Goal: Task Accomplishment & Management: Manage account settings

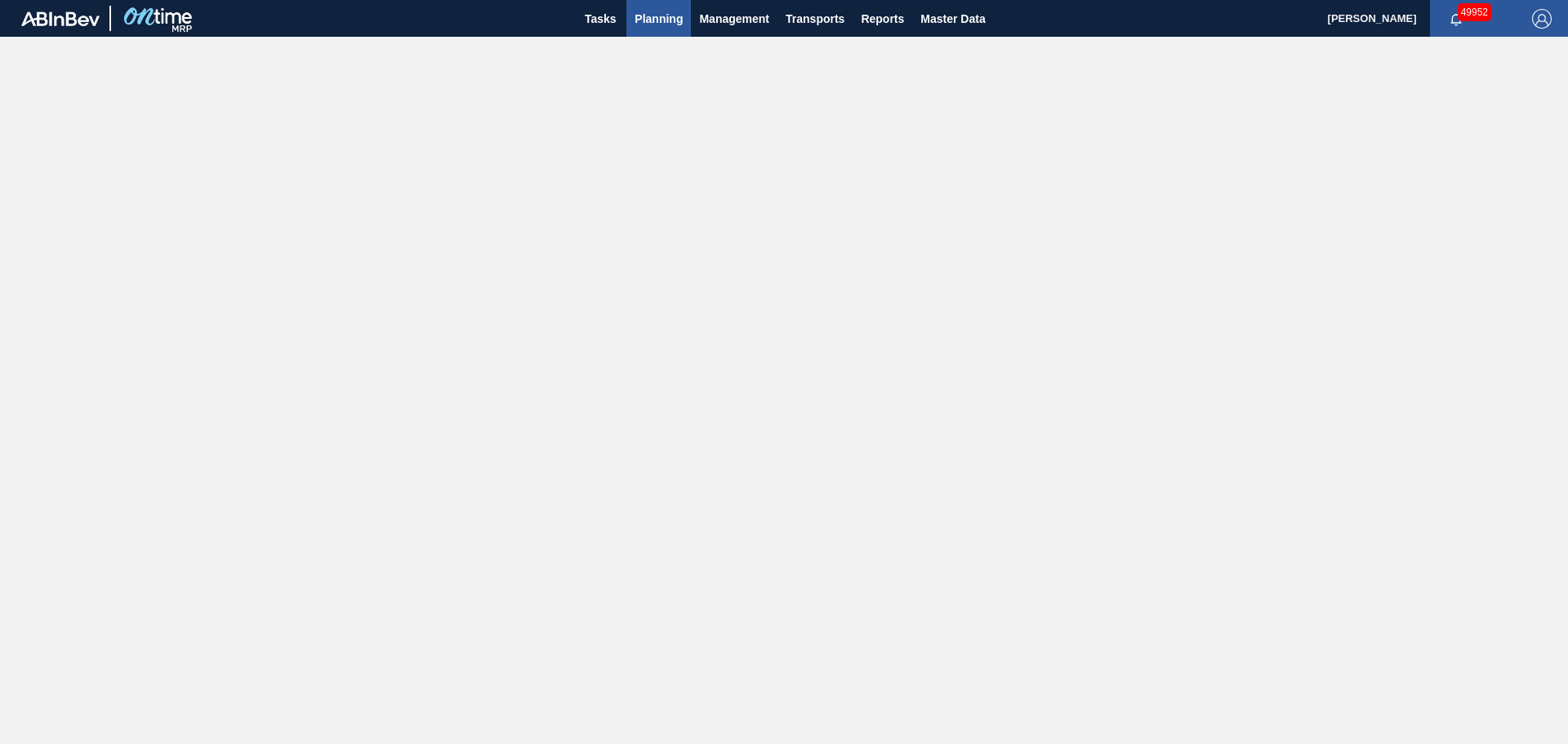
click at [659, 19] on span "Planning" at bounding box center [659, 19] width 48 height 20
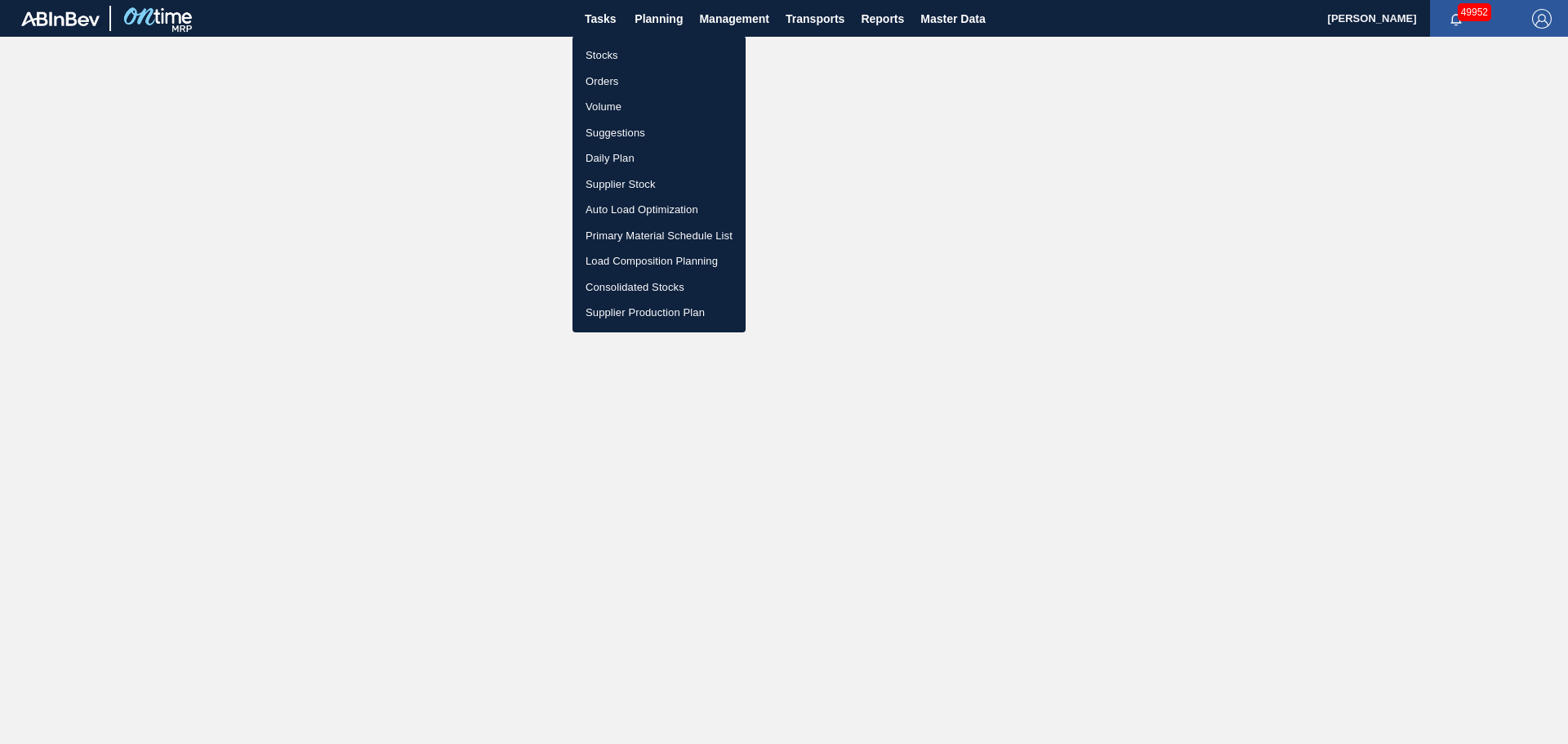
drag, startPoint x: 599, startPoint y: 53, endPoint x: 860, endPoint y: 92, distance: 263.9
click at [599, 53] on li "Stocks" at bounding box center [659, 56] width 173 height 26
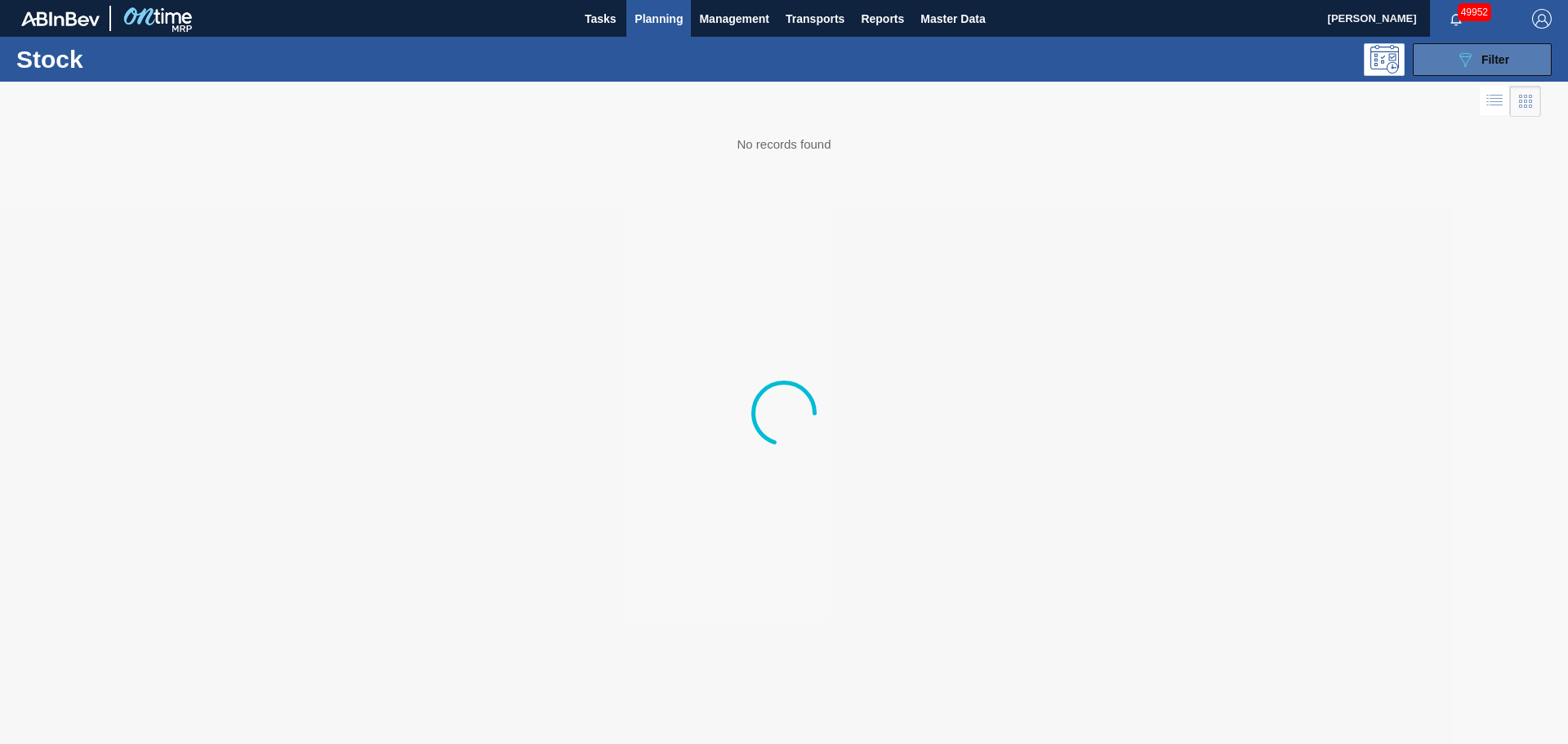
click at [1470, 58] on icon at bounding box center [1465, 60] width 12 height 14
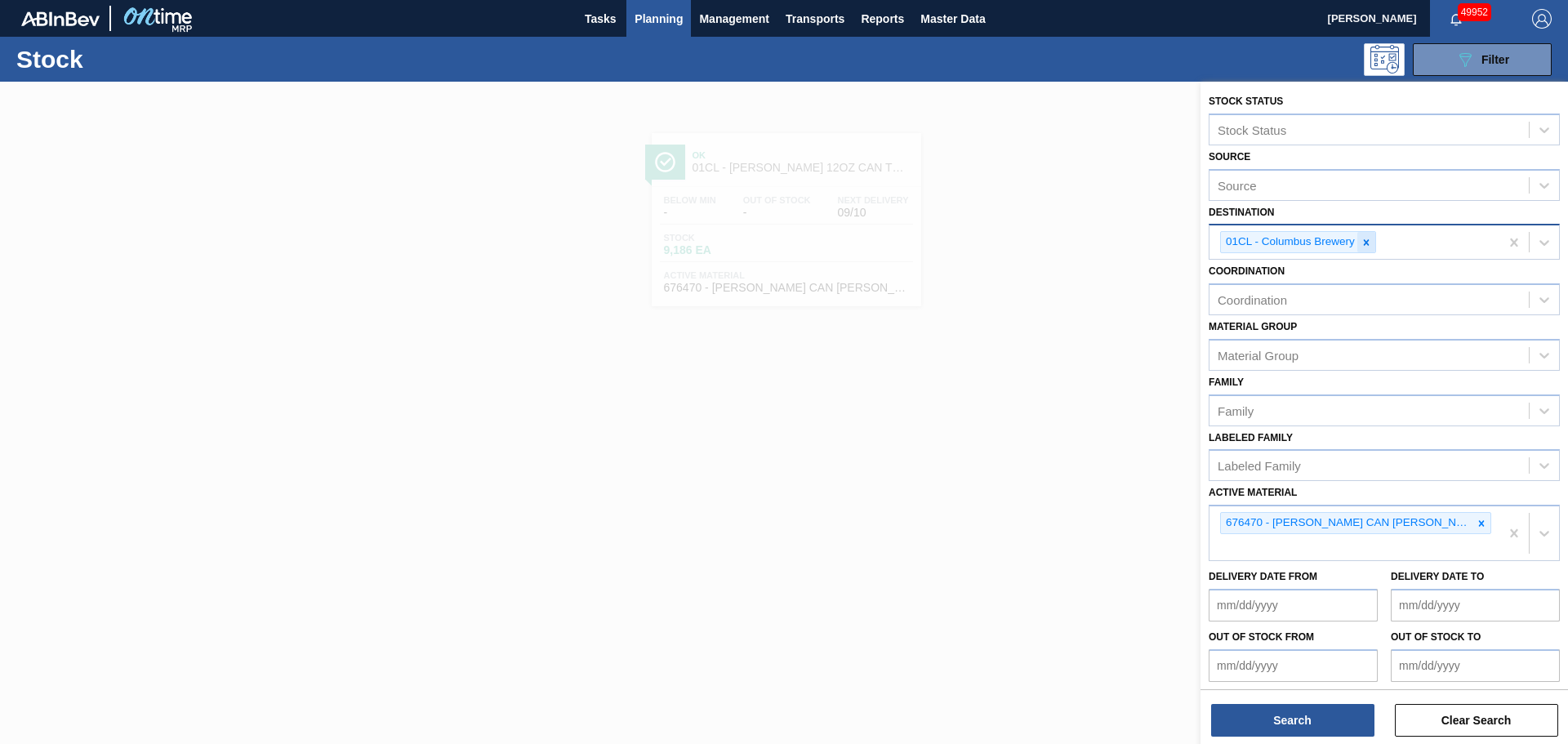
click at [1364, 242] on icon at bounding box center [1366, 243] width 11 height 11
click at [1364, 242] on div "Destination" at bounding box center [1369, 240] width 319 height 24
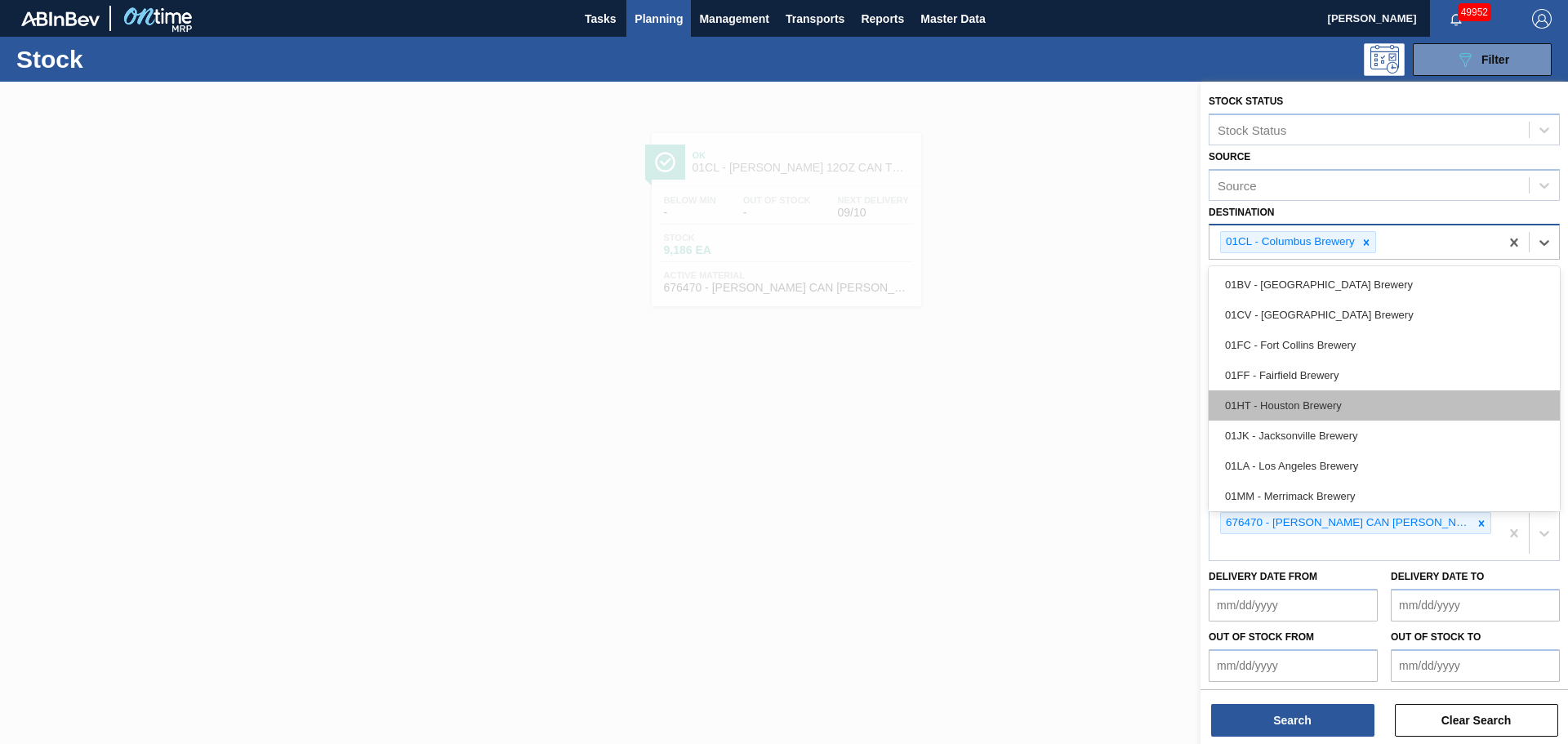
click at [1291, 399] on div "01HT - Houston Brewery" at bounding box center [1384, 405] width 351 height 30
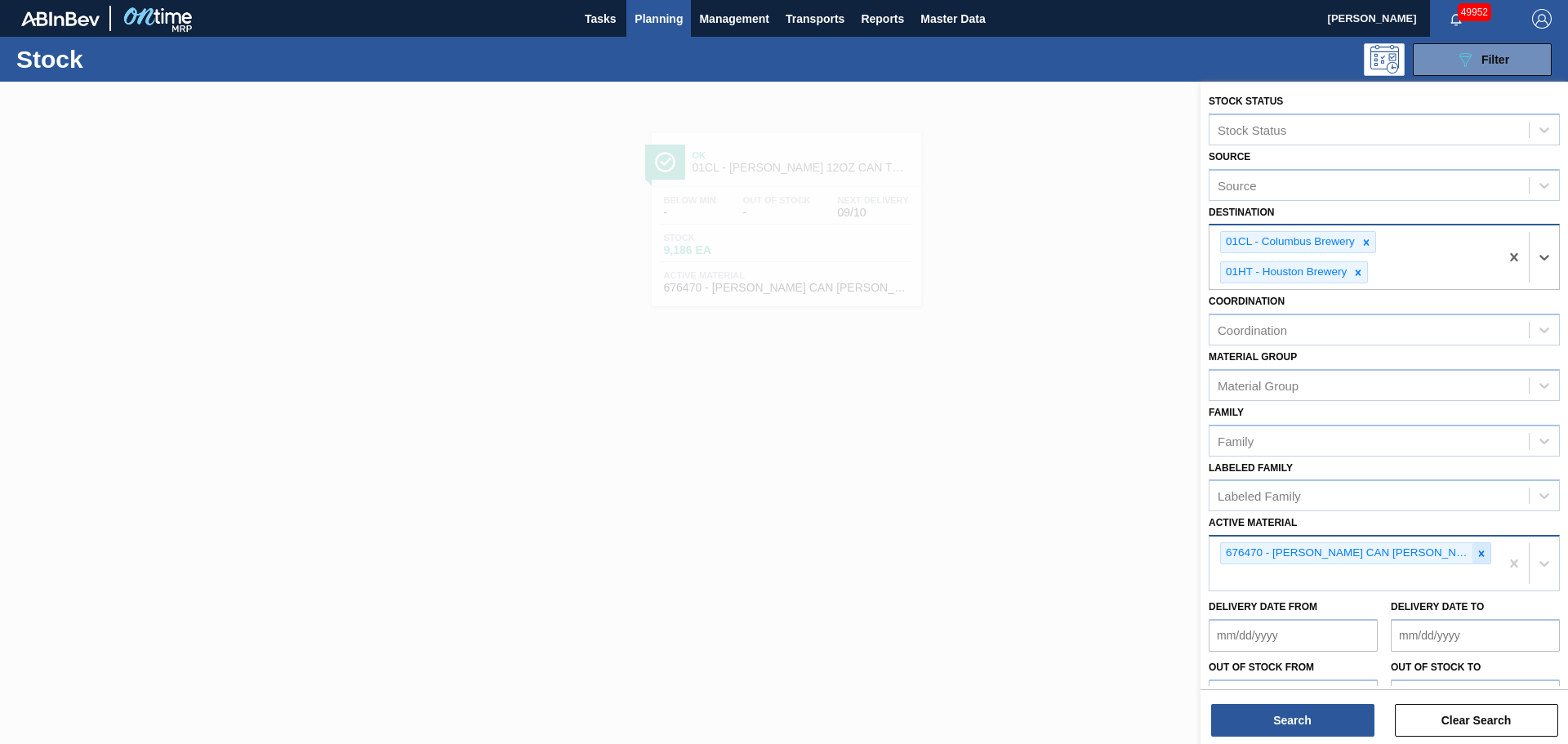
click at [1479, 554] on icon at bounding box center [1482, 553] width 6 height 6
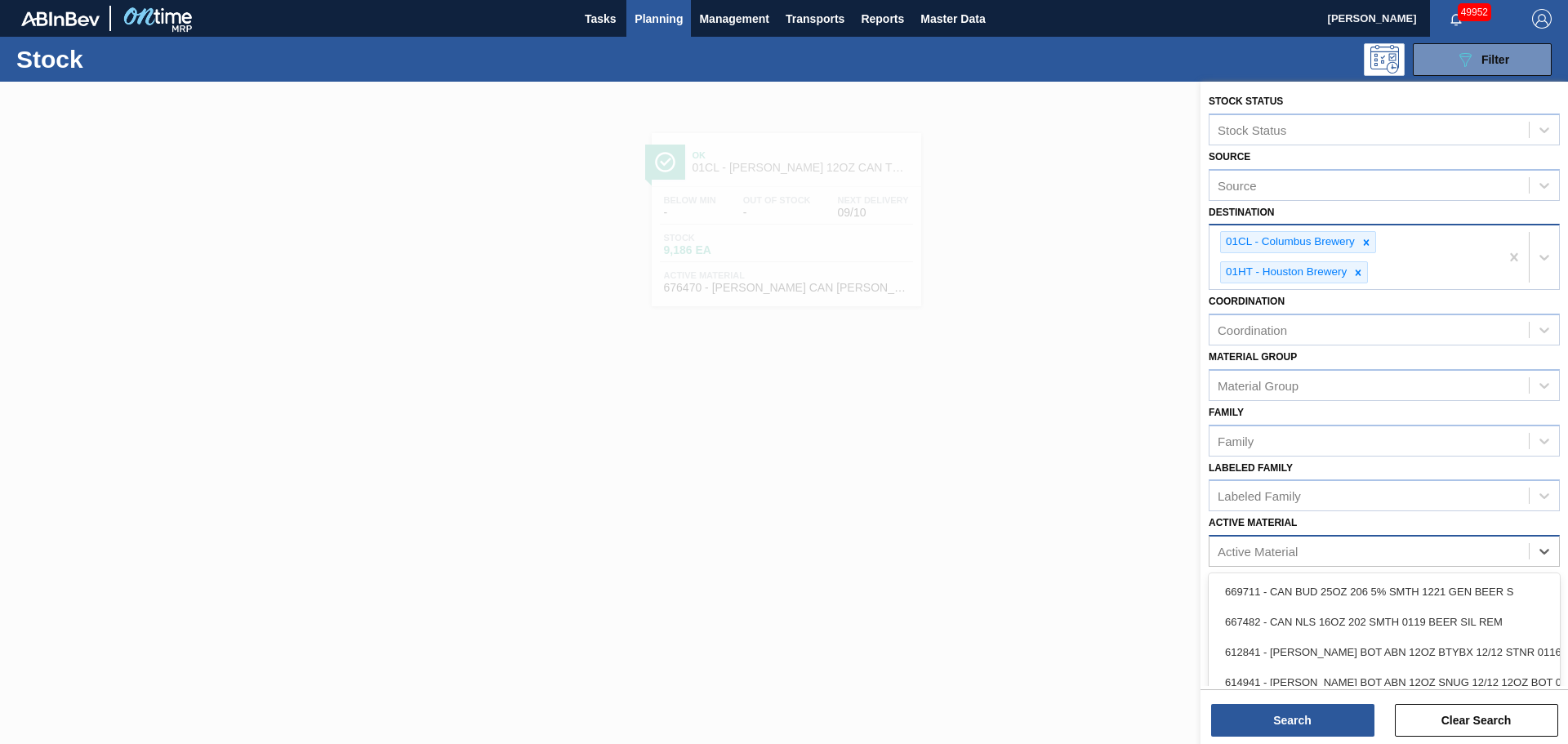
click at [1251, 552] on div "Active Material" at bounding box center [1258, 551] width 80 height 14
type Material "390432"
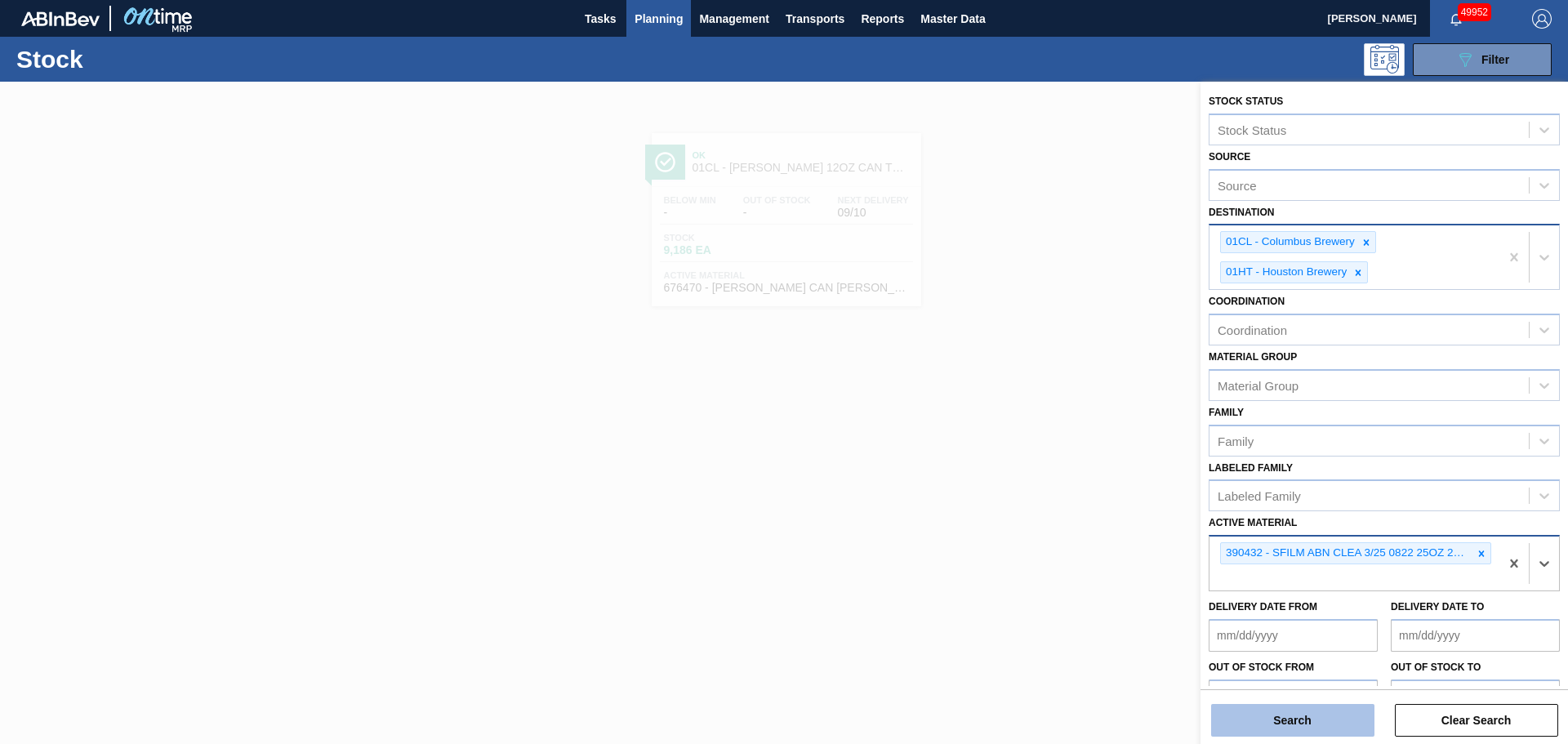
click at [1316, 724] on button "Search" at bounding box center [1292, 721] width 163 height 33
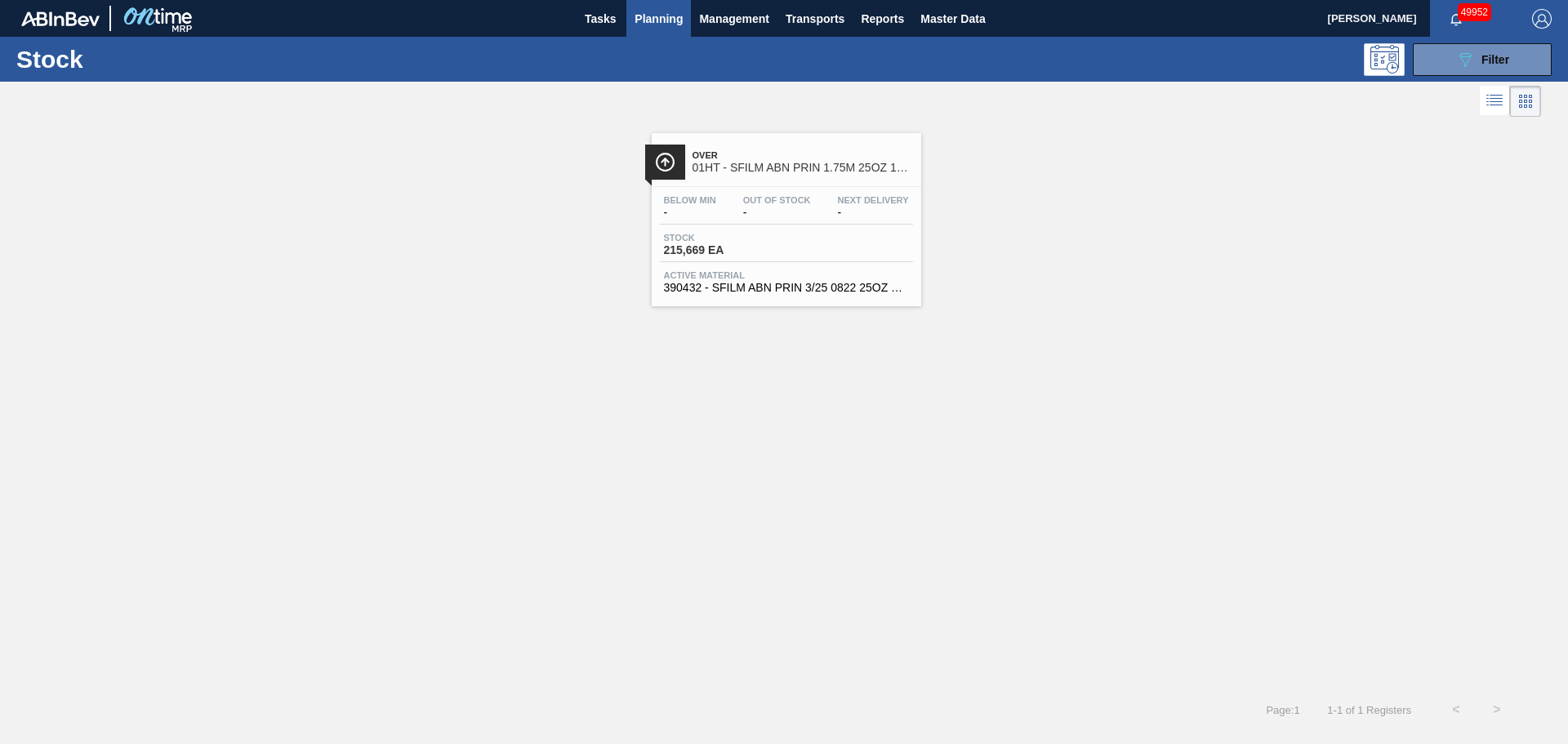
click at [754, 248] on span "215,669 EA" at bounding box center [721, 250] width 114 height 12
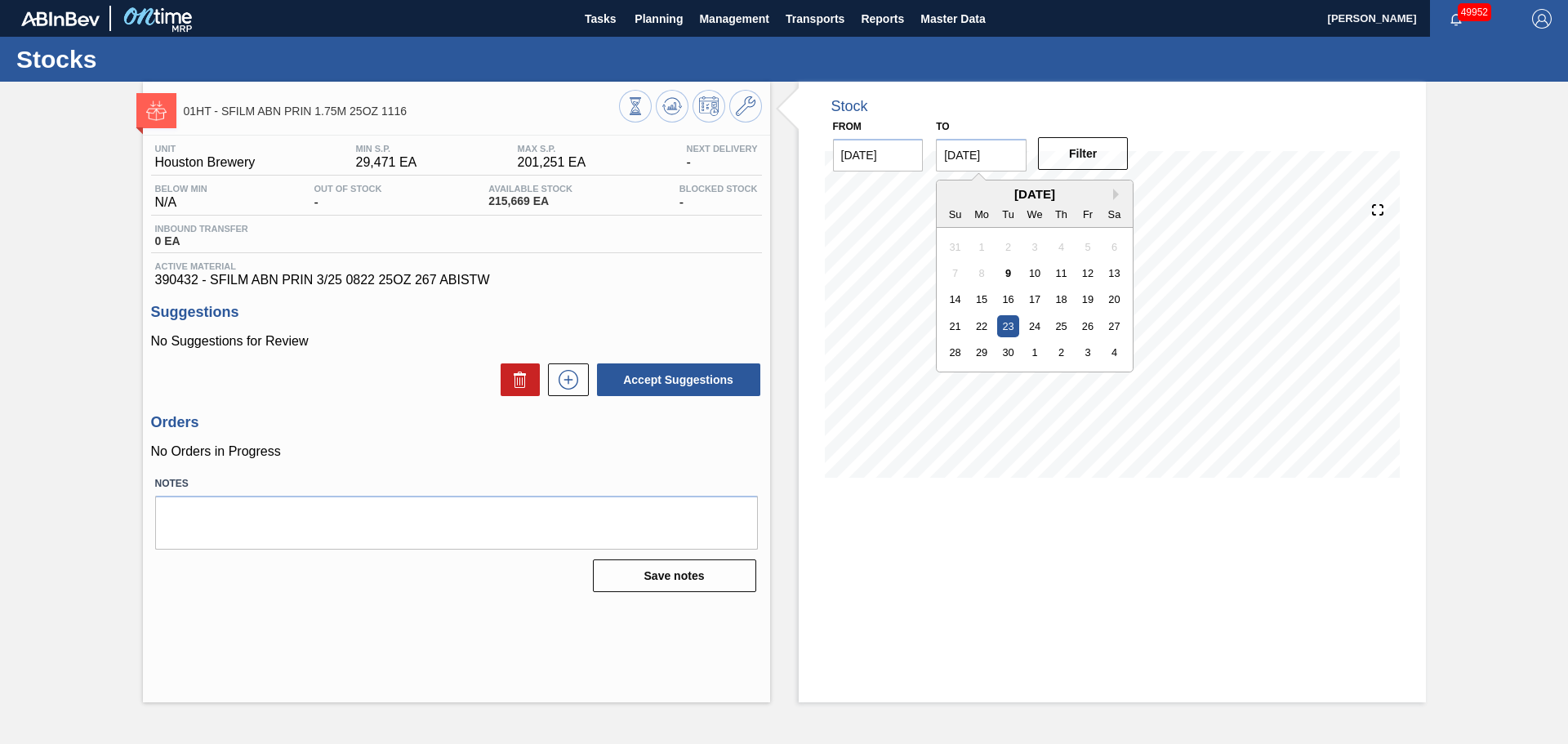
click at [1007, 162] on input "[DATE]" at bounding box center [981, 155] width 91 height 33
click at [1011, 358] on div "30" at bounding box center [1008, 352] width 22 height 22
type input "[DATE]"
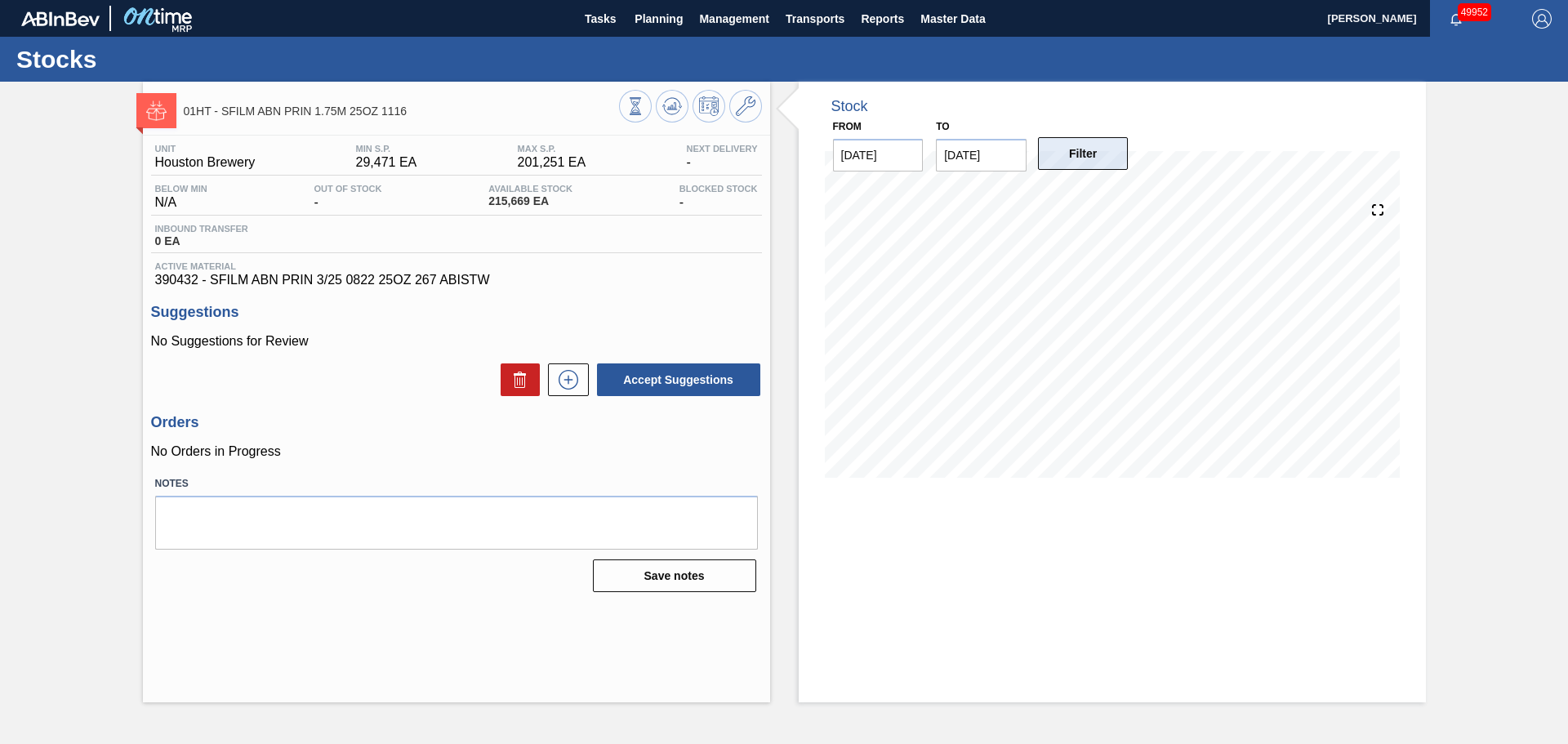
click at [1072, 157] on button "Filter" at bounding box center [1083, 153] width 91 height 33
click at [1489, 176] on div "01HT - SFILM ABN PRIN 1.75M 25OZ 1116 Unit Houston Brewery MIN S.P. 29,471 EA M…" at bounding box center [784, 392] width 1568 height 621
click at [634, 25] on button "Planning" at bounding box center [659, 18] width 65 height 37
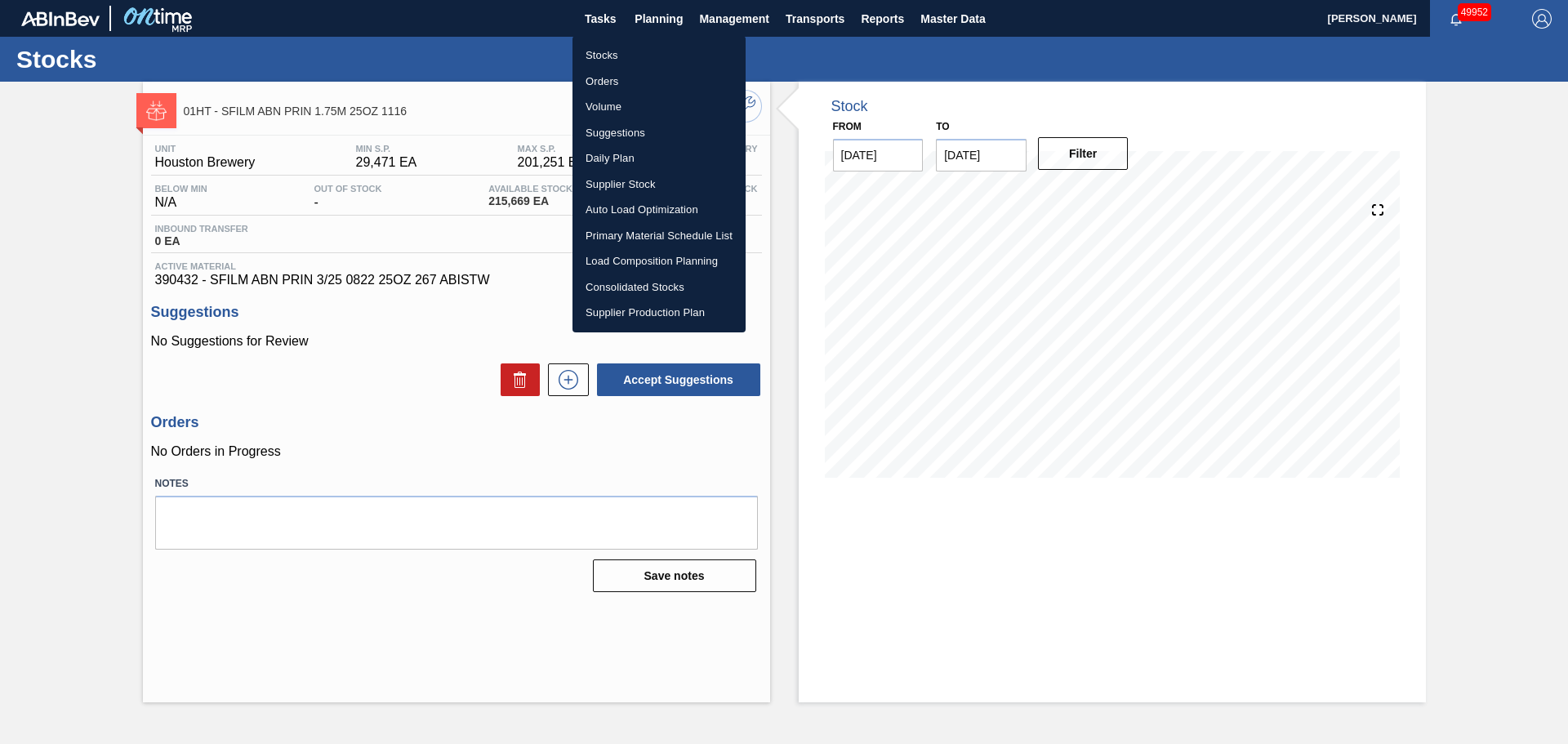
click at [616, 52] on li "Stocks" at bounding box center [659, 56] width 173 height 26
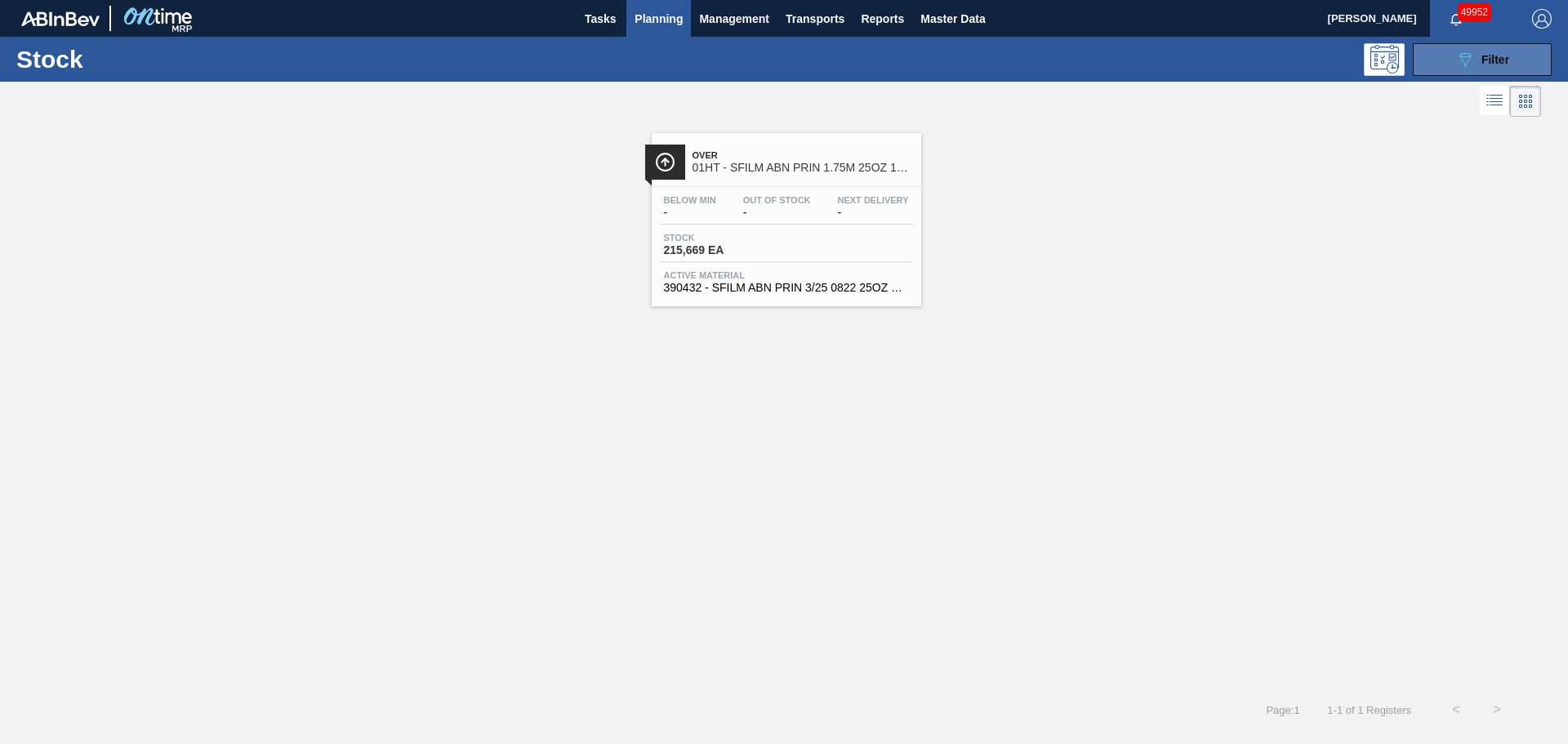
click at [1442, 49] on button "089F7B8B-B2A5-4AFE-B5C0-19BA573D28AC Filter" at bounding box center [1482, 60] width 139 height 33
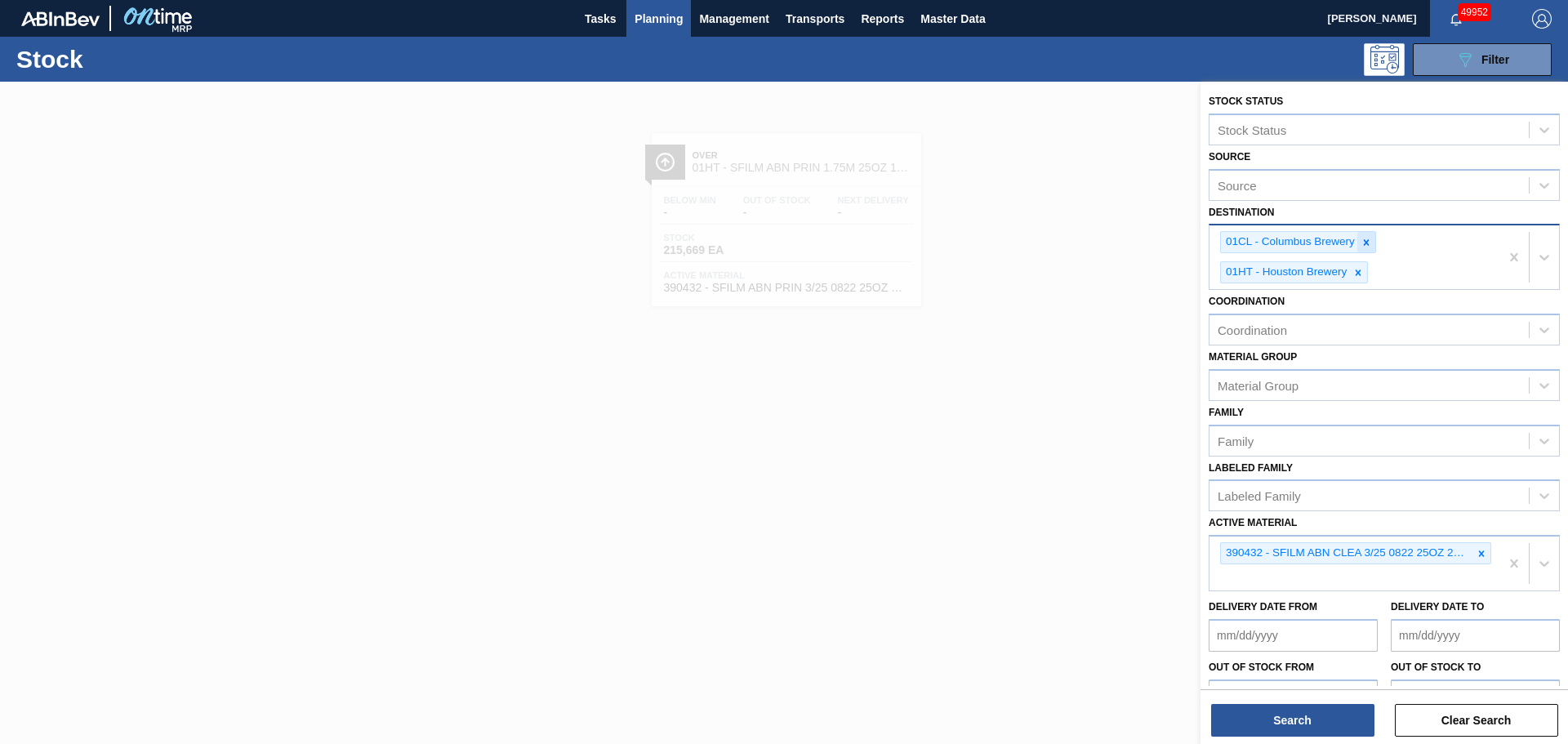
click at [1364, 238] on icon at bounding box center [1366, 243] width 11 height 11
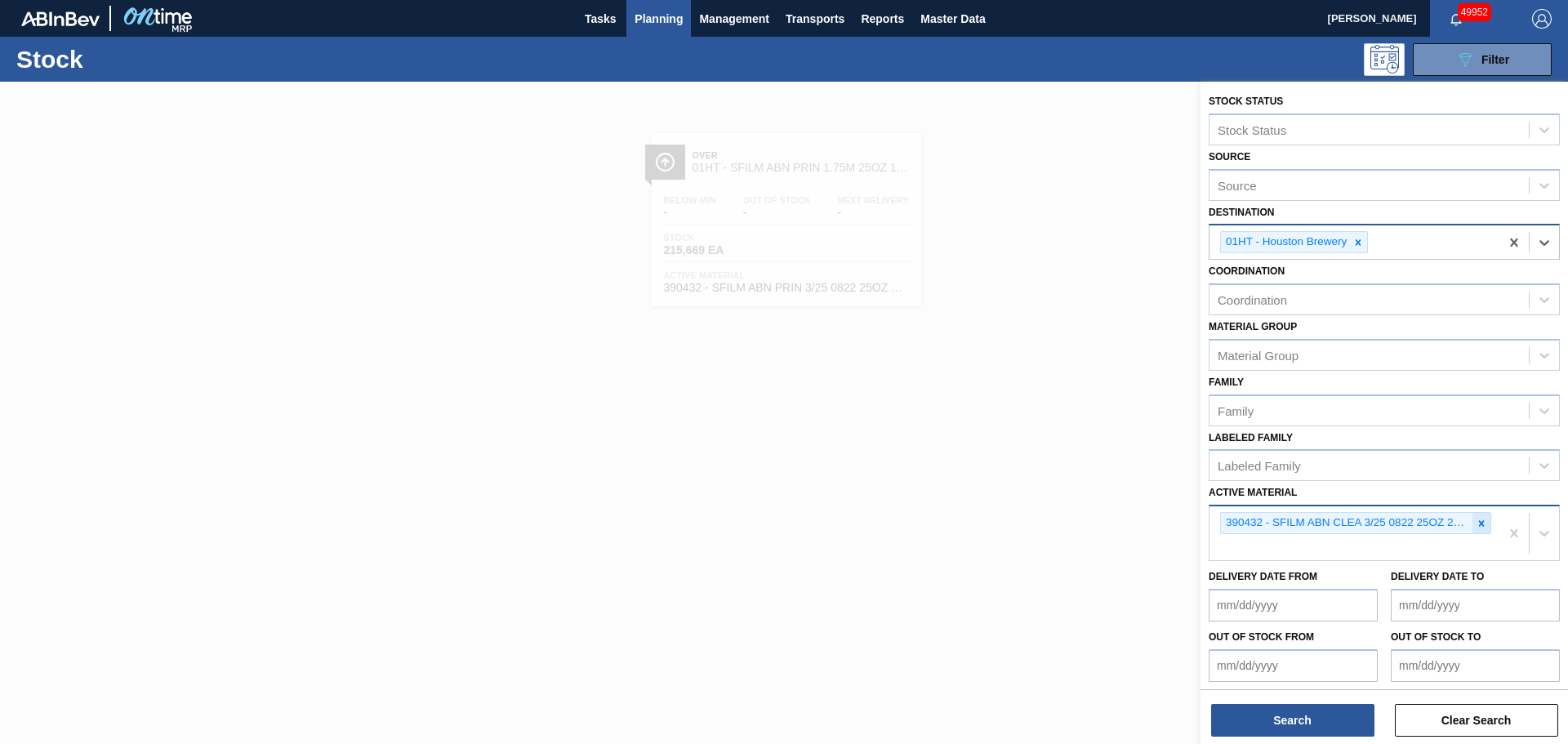
click at [1485, 525] on div at bounding box center [1482, 523] width 18 height 21
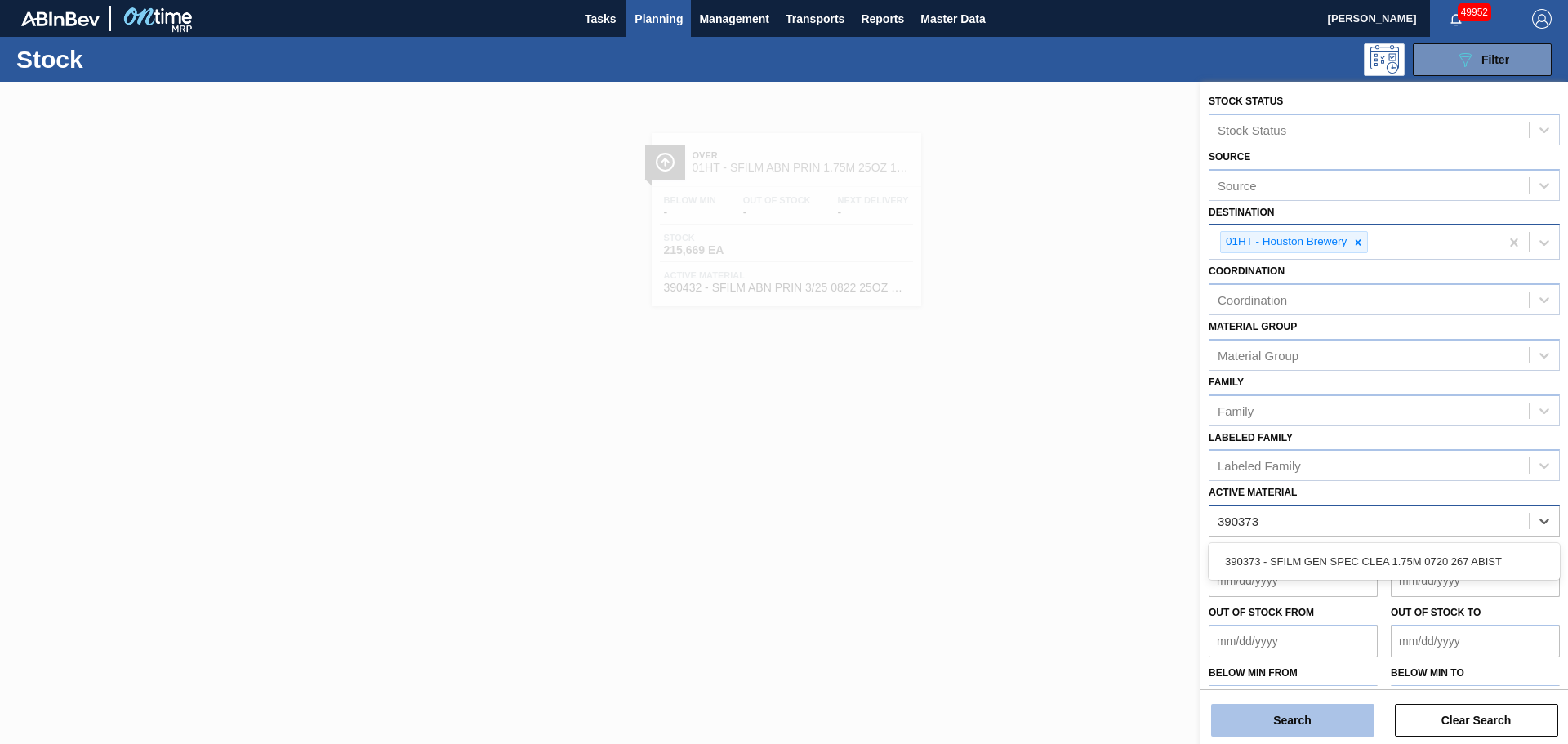
type Material "390373"
click at [1269, 717] on button "Search" at bounding box center [1292, 721] width 163 height 33
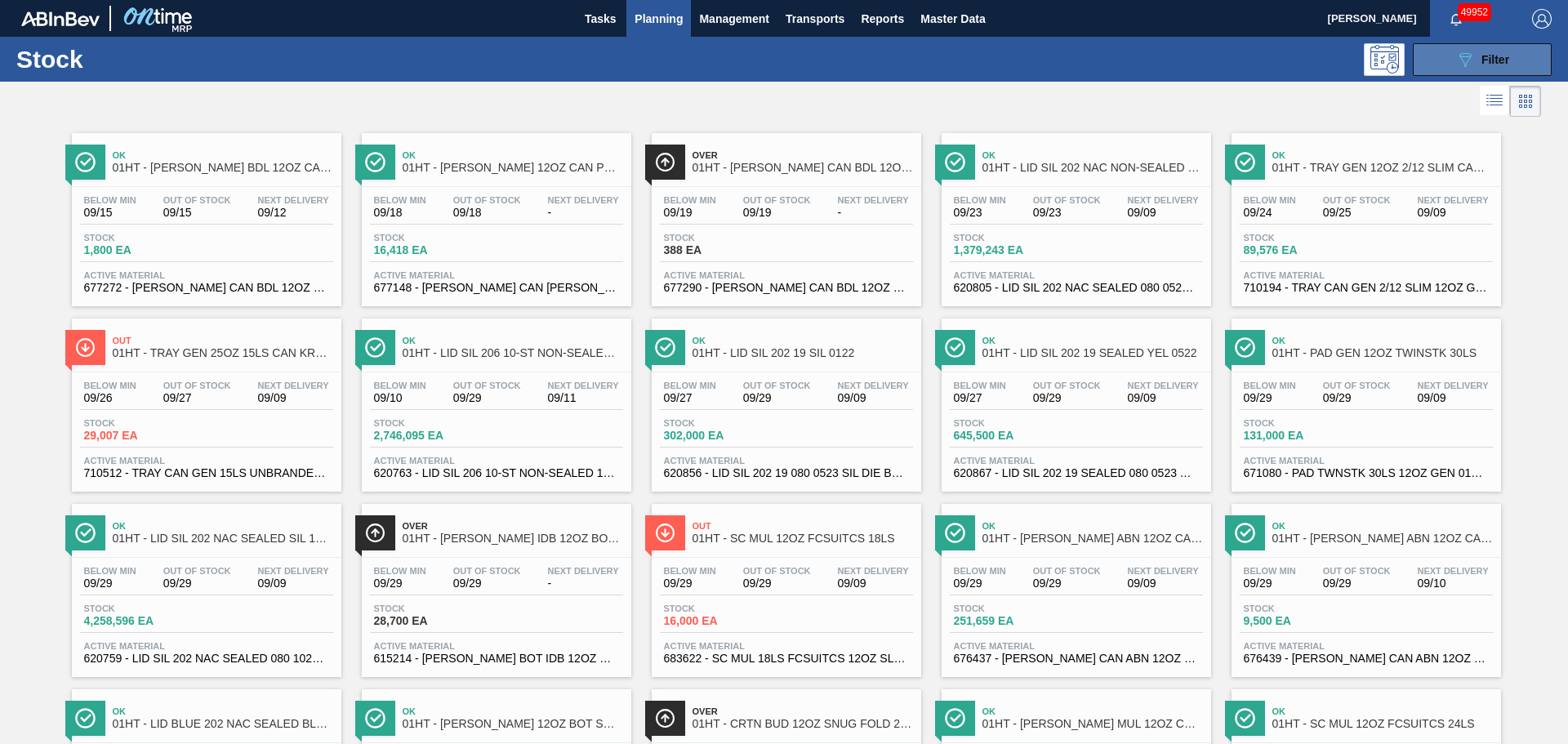
click at [1447, 64] on button "089F7B8B-B2A5-4AFE-B5C0-19BA573D28AC Filter" at bounding box center [1482, 60] width 139 height 33
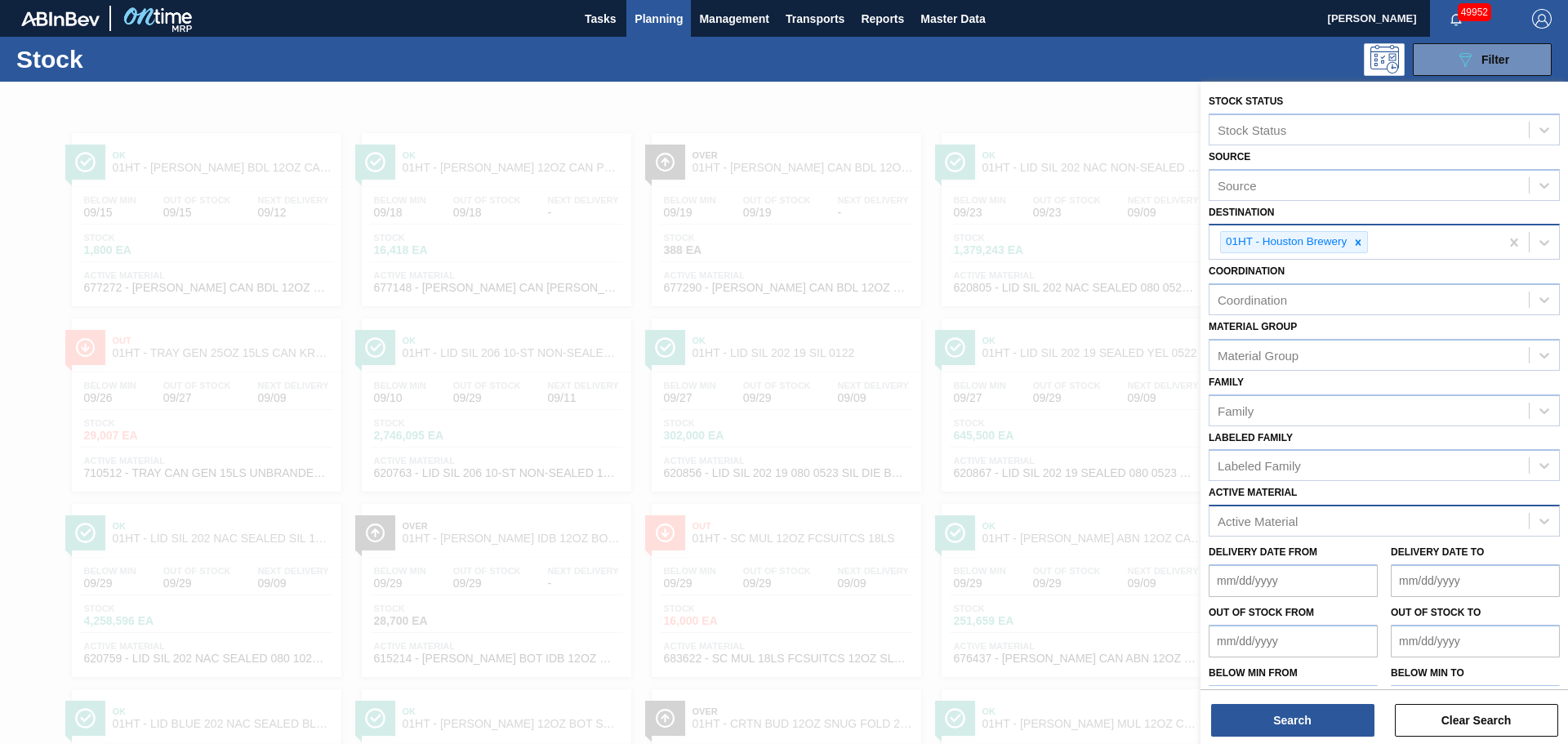
click at [1271, 523] on div "Active Material" at bounding box center [1258, 521] width 80 height 14
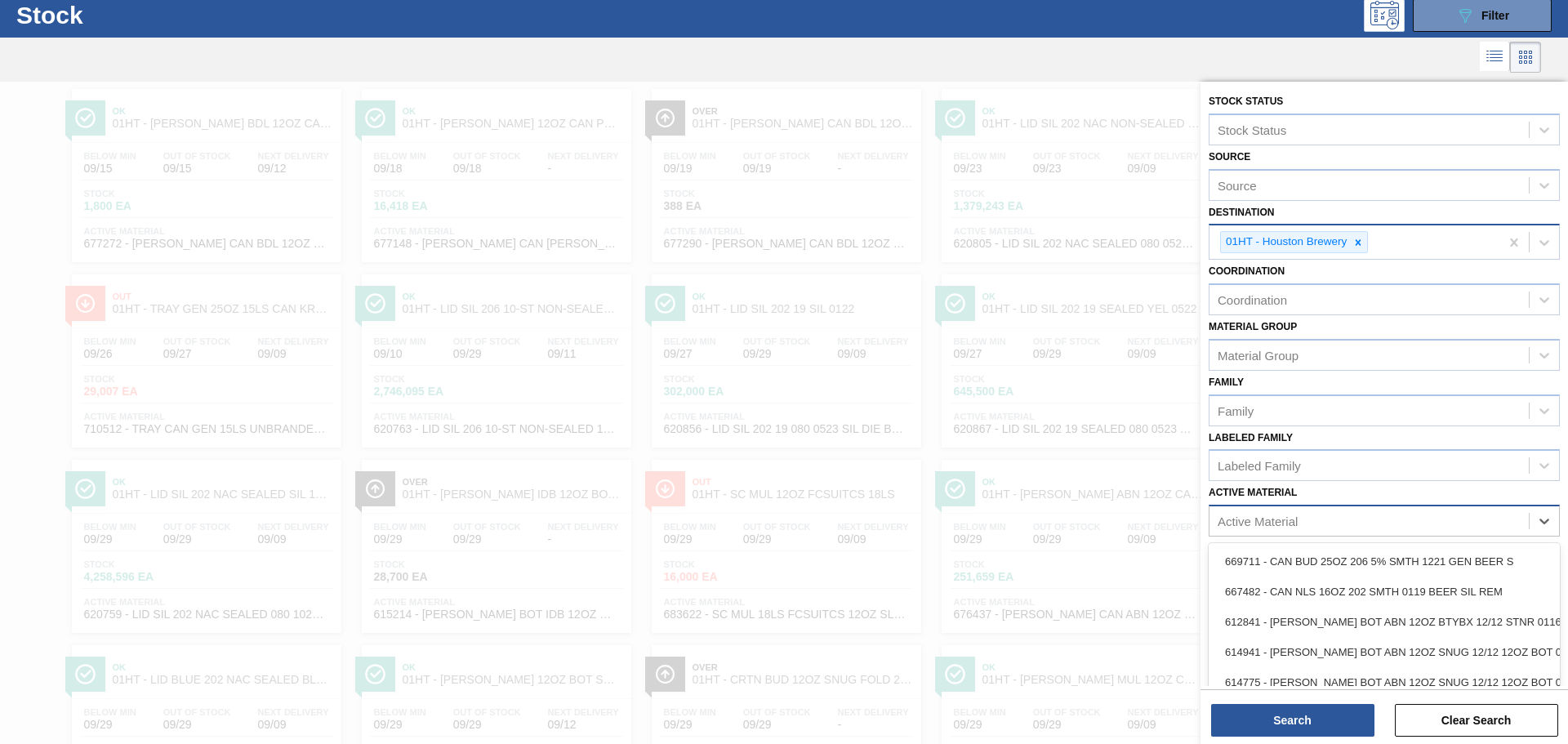
scroll to position [51, 0]
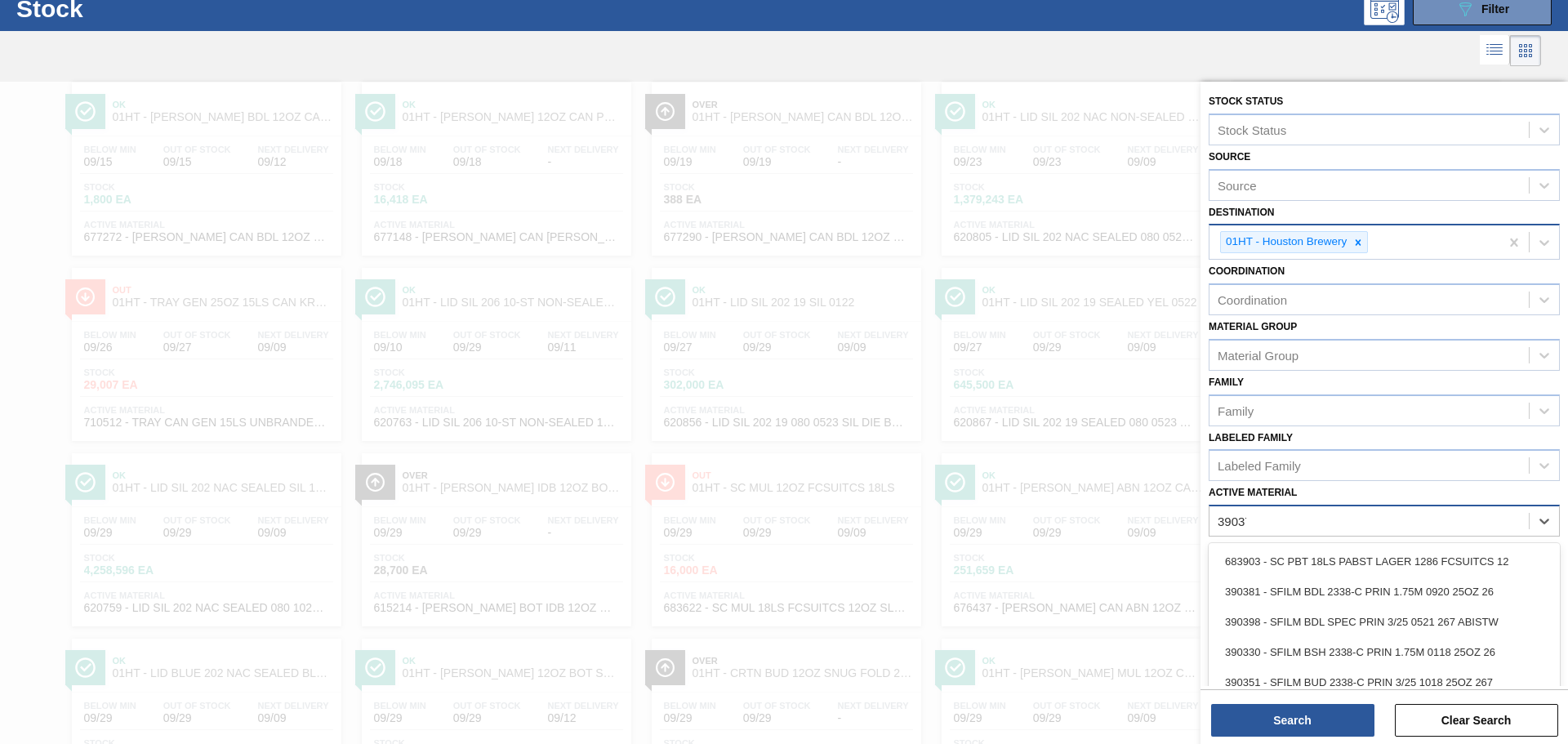
type Material "390373"
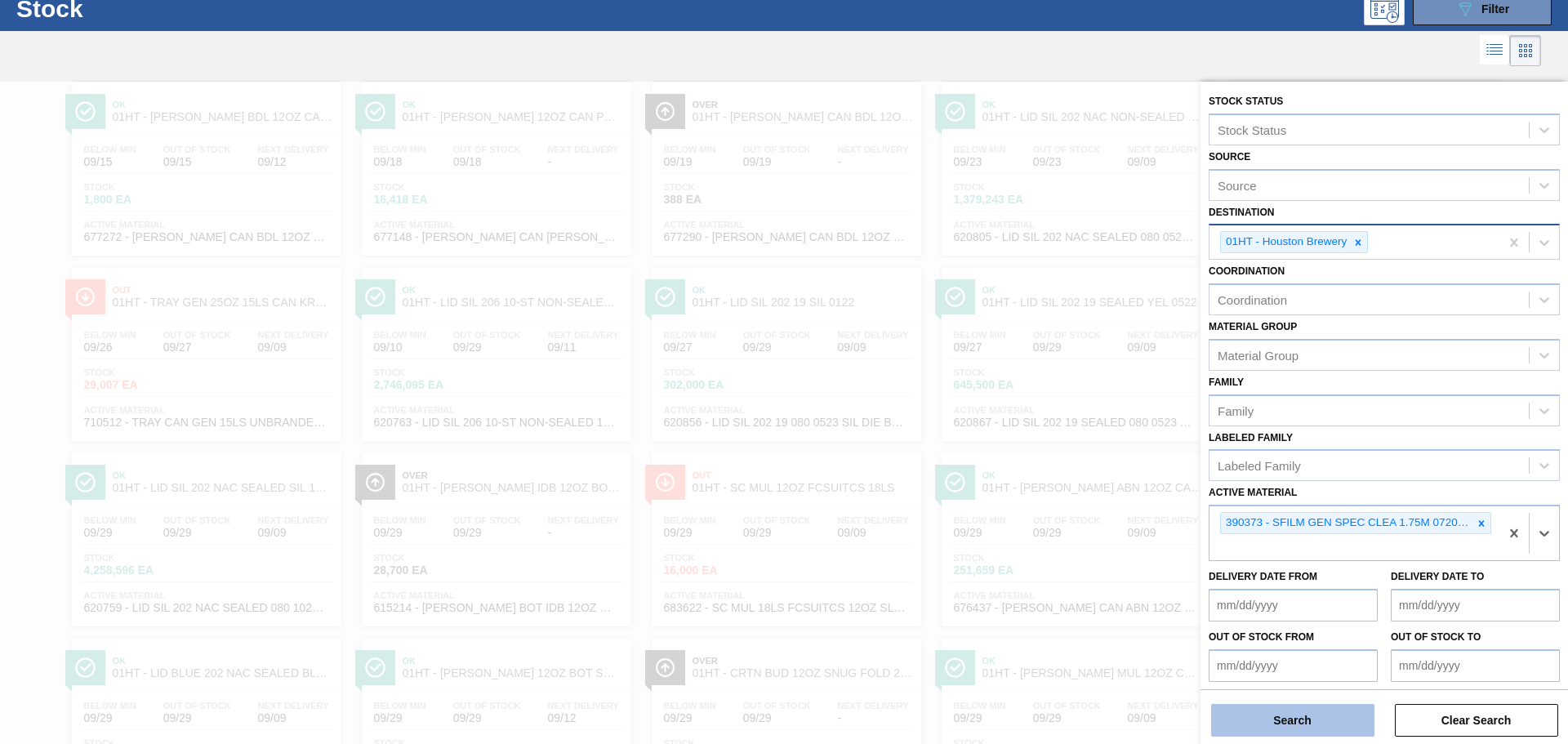
click at [1316, 725] on button "Search" at bounding box center [1292, 721] width 163 height 33
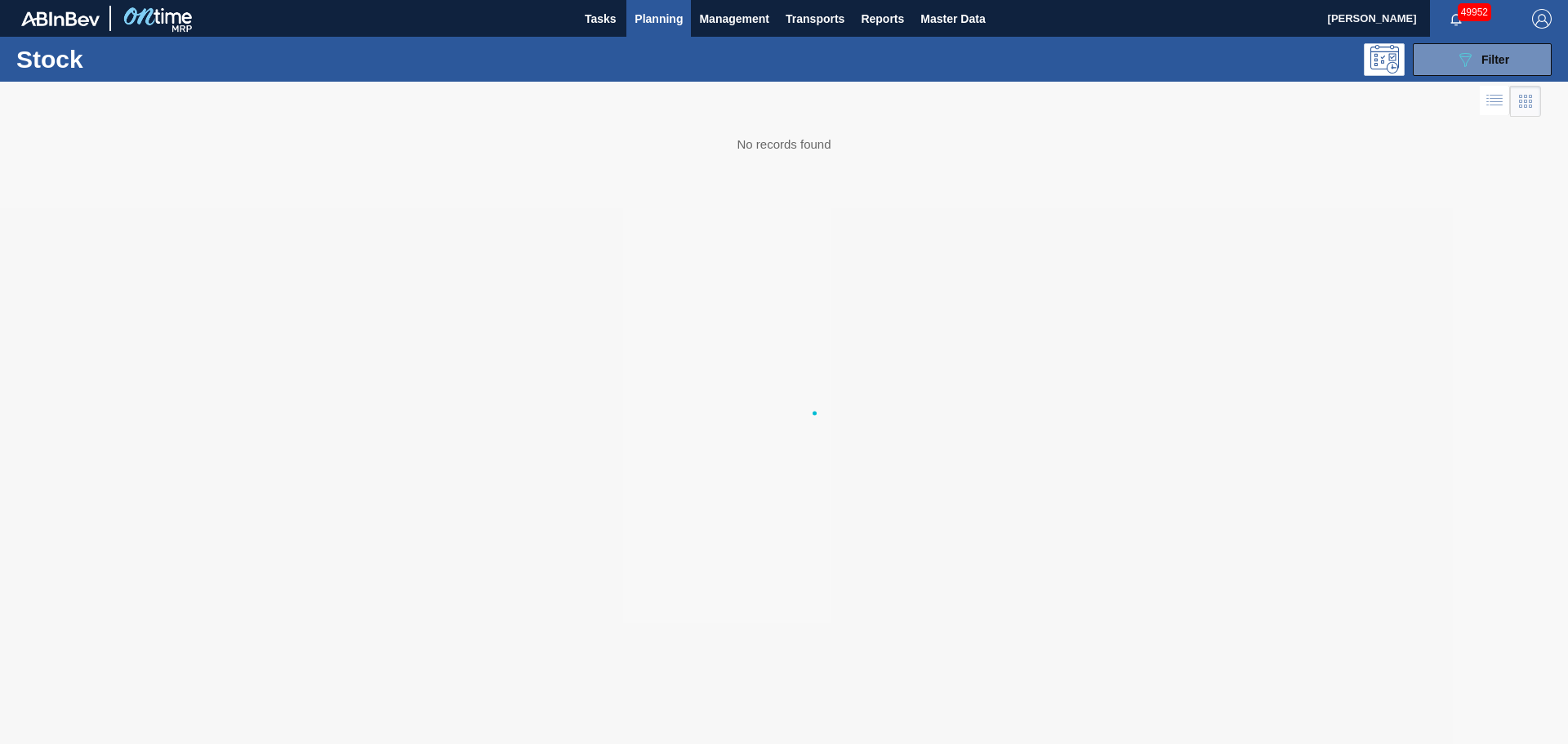
scroll to position [0, 0]
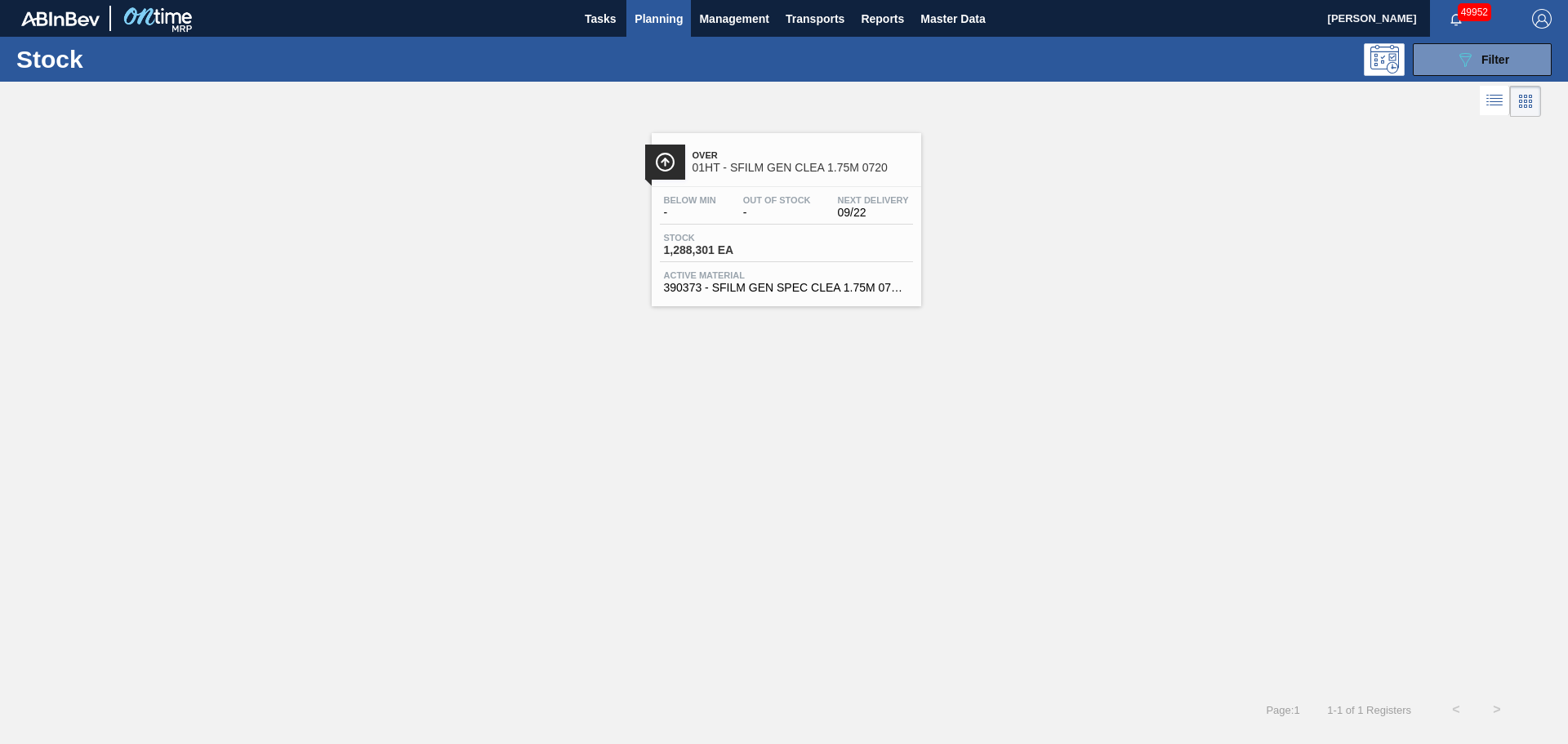
click at [804, 239] on div "Stock 1,288,301 EA" at bounding box center [786, 248] width 253 height 30
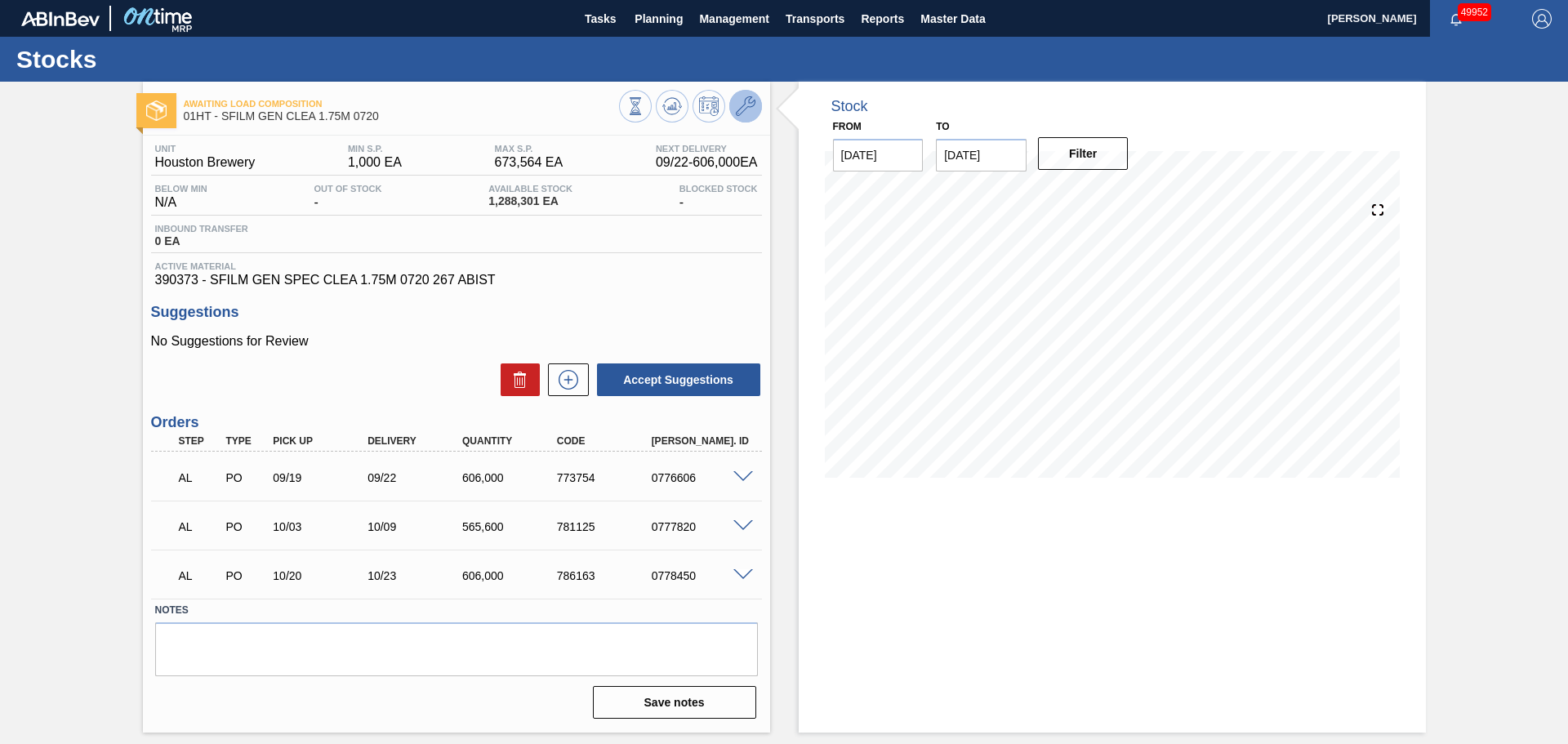
click at [738, 113] on icon at bounding box center [745, 107] width 20 height 20
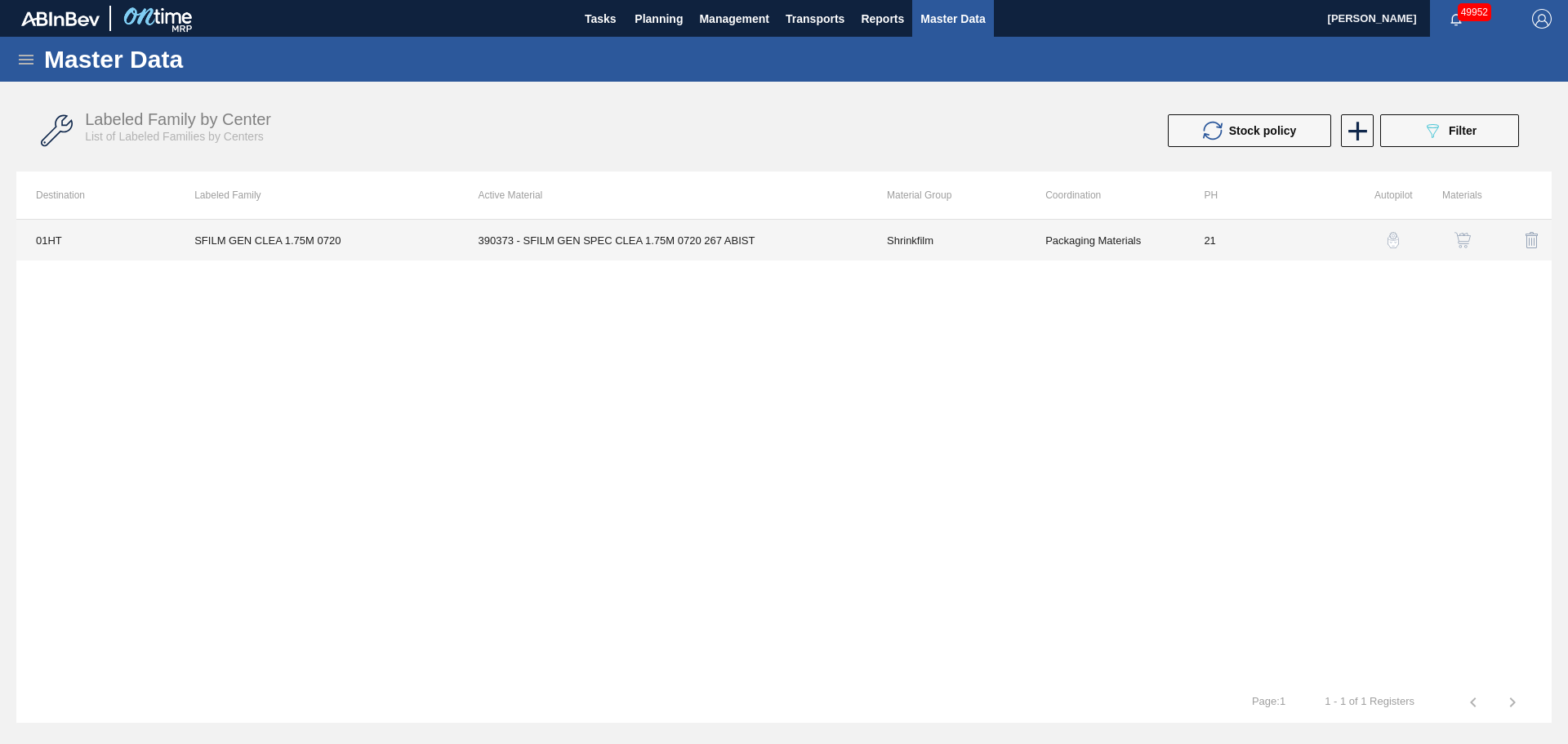
click at [557, 247] on td "390373 - SFILM GEN SPEC CLEA 1.75M 0720 267 ABIST" at bounding box center [663, 240] width 408 height 41
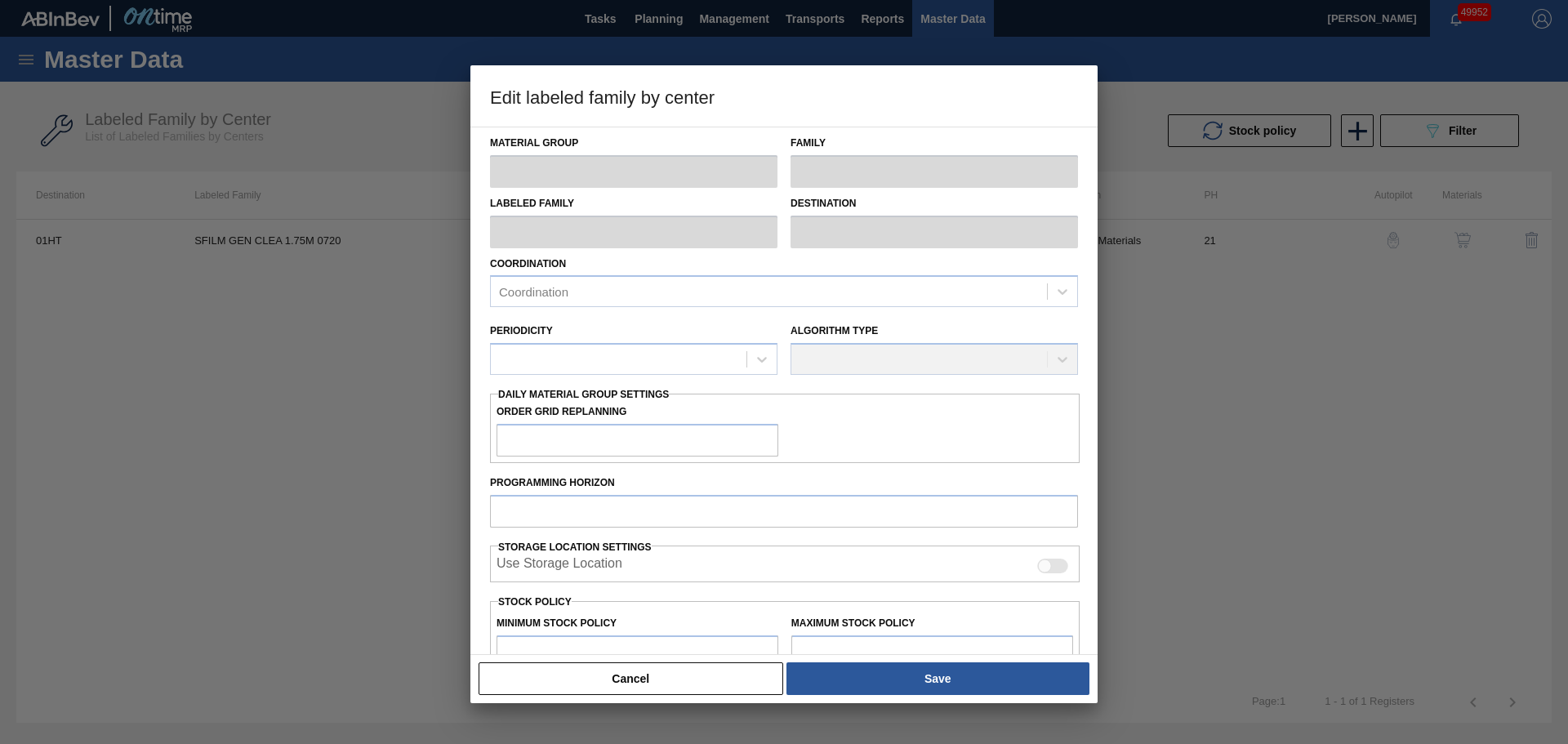
type input "Shrinkfilm"
type input "SFILM GEN CLEA 1.75M 0720"
type input "01HT - Houston Brewery"
type input "21"
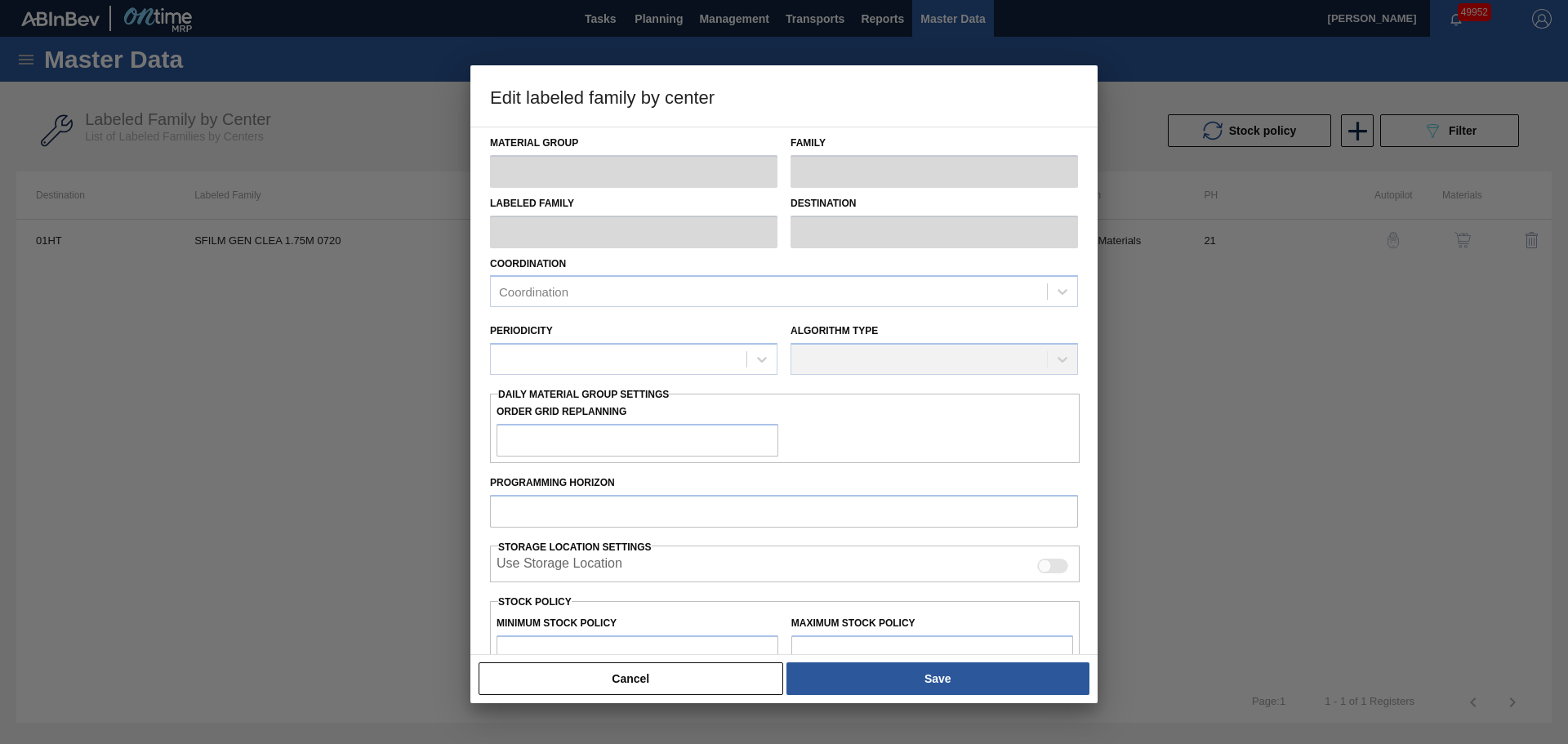
type input "1,000"
type input "673,564"
type input "0"
type input "1,000"
checkbox input "true"
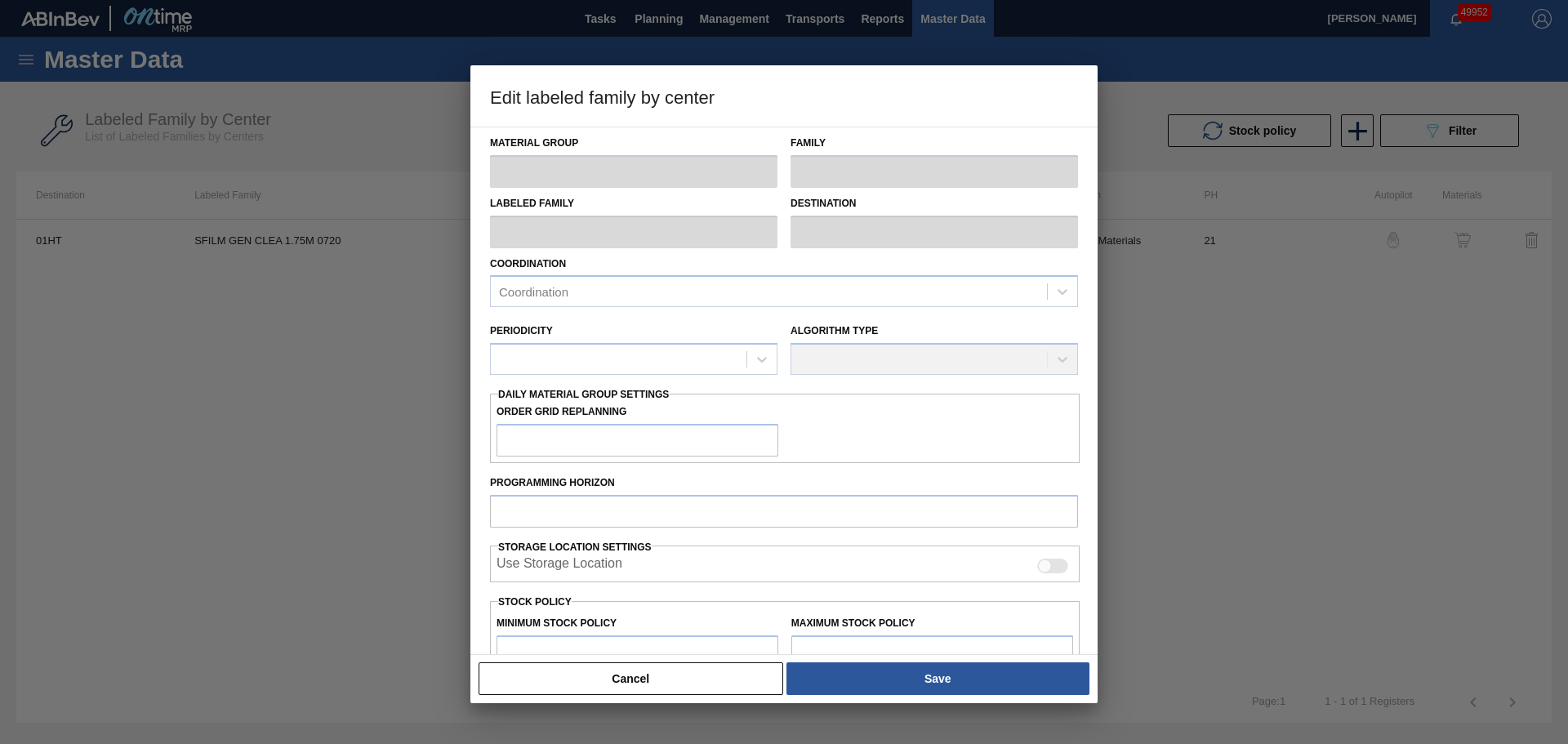
checkbox input "true"
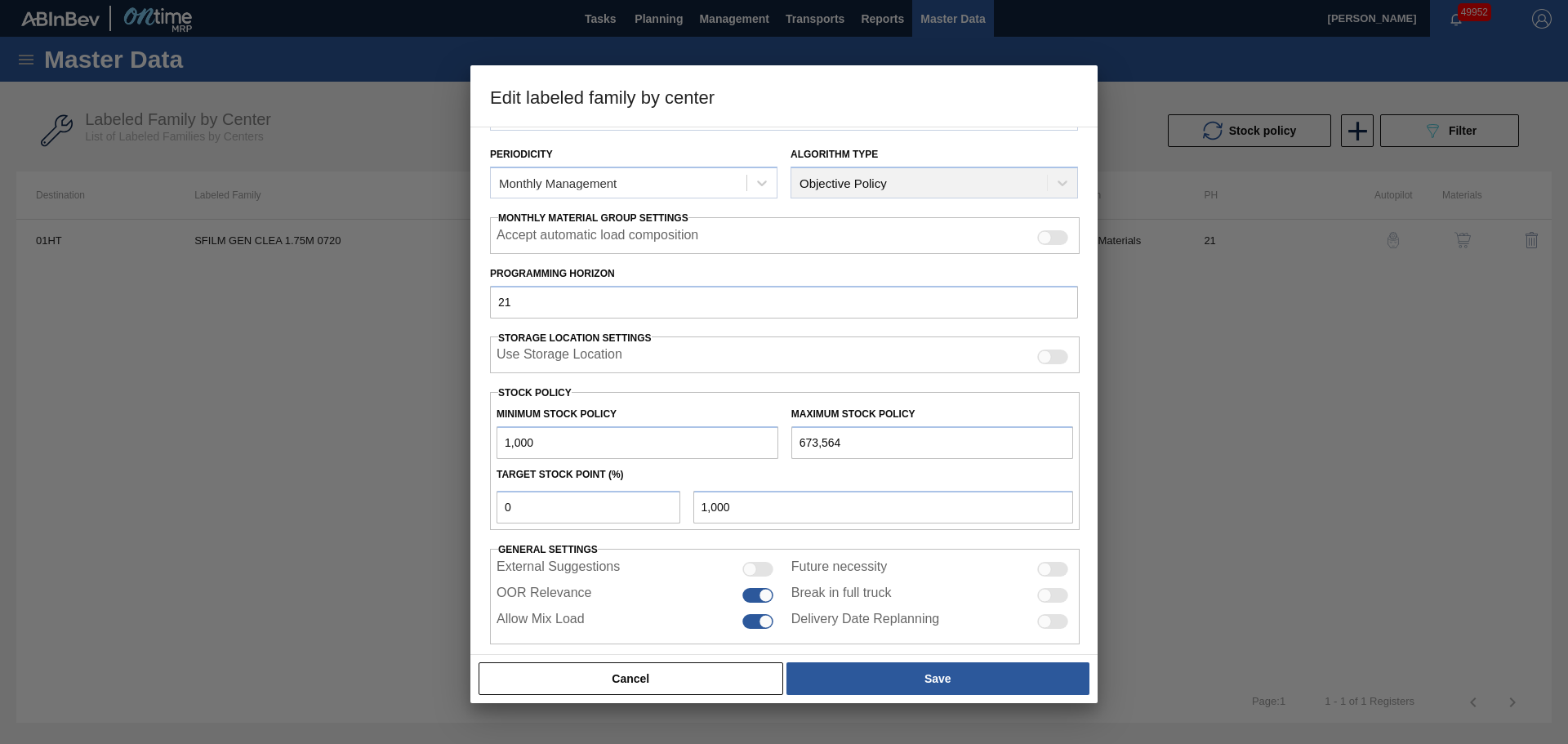
scroll to position [199, 0]
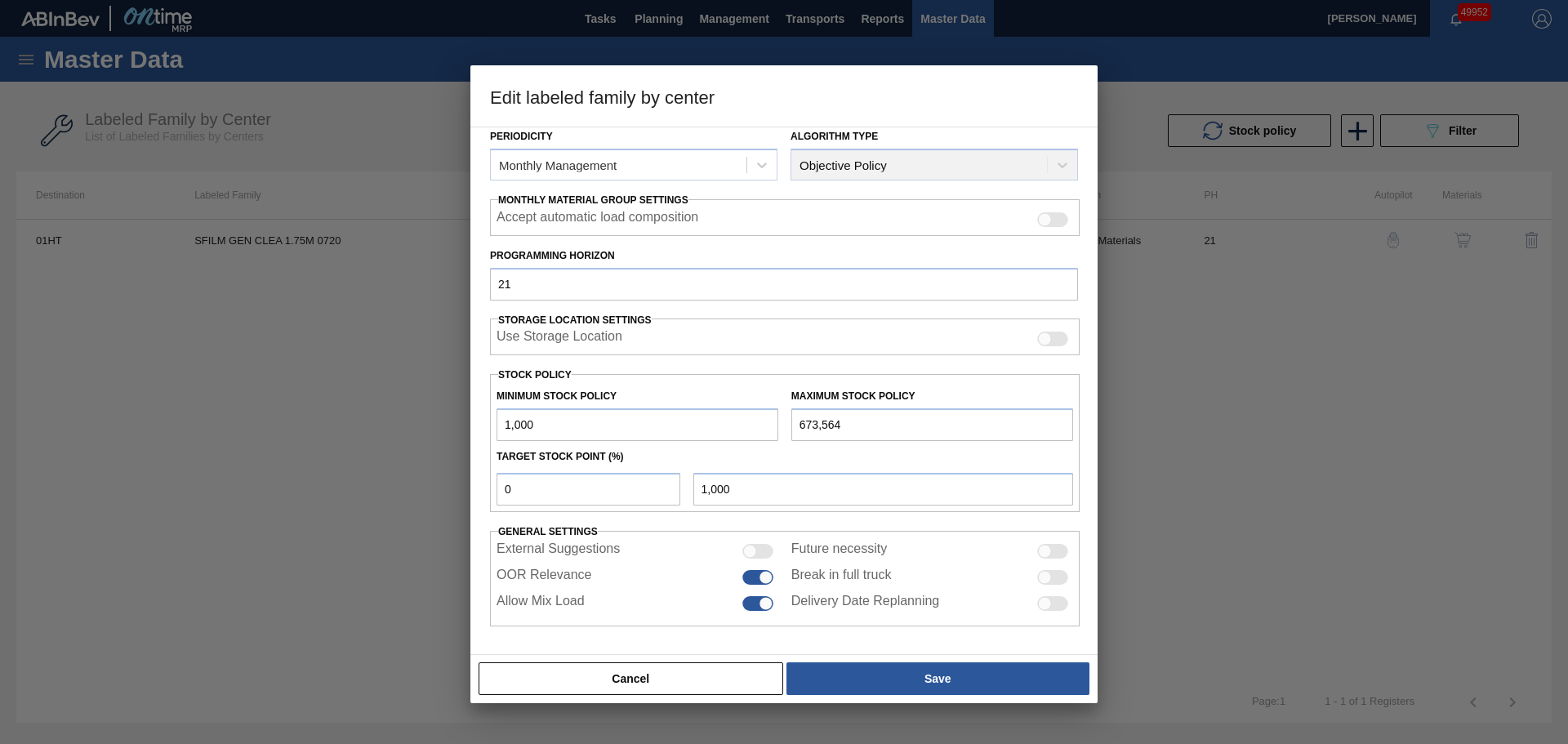
drag, startPoint x: 863, startPoint y: 427, endPoint x: 752, endPoint y: 438, distance: 111.5
click at [752, 438] on div "Minimum Stock Policy 1,000 Maximum Stock Policy 673,564" at bounding box center [785, 411] width 590 height 61
paste input "1,766,000"
type input "1,766,000"
drag, startPoint x: 559, startPoint y: 422, endPoint x: 456, endPoint y: 427, distance: 103.1
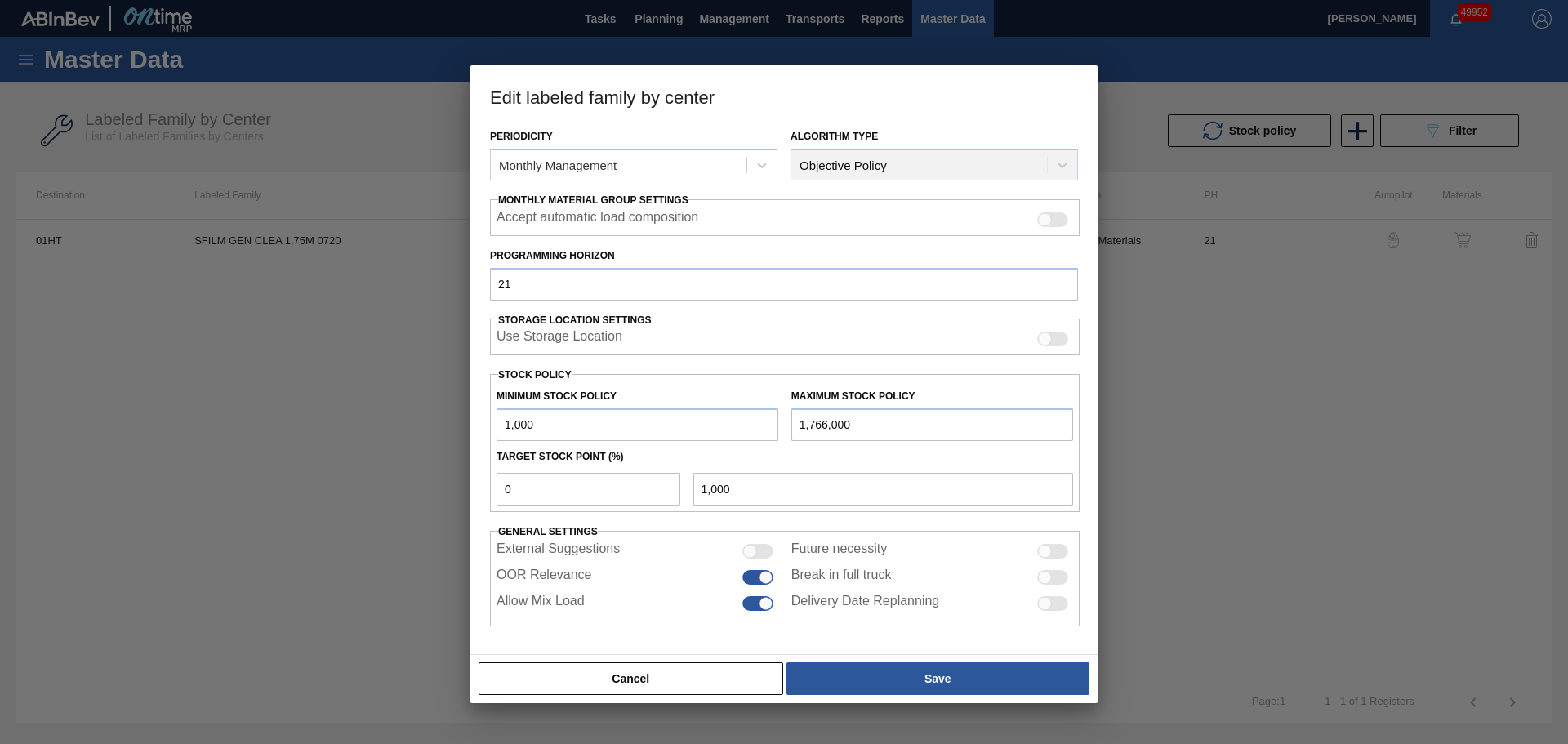
click at [456, 427] on div "Edit labeled family by center Material Group Shrinkfilm Family Shrinkfilm Label…" at bounding box center [784, 372] width 1568 height 744
paste input "355"
type input "355,000"
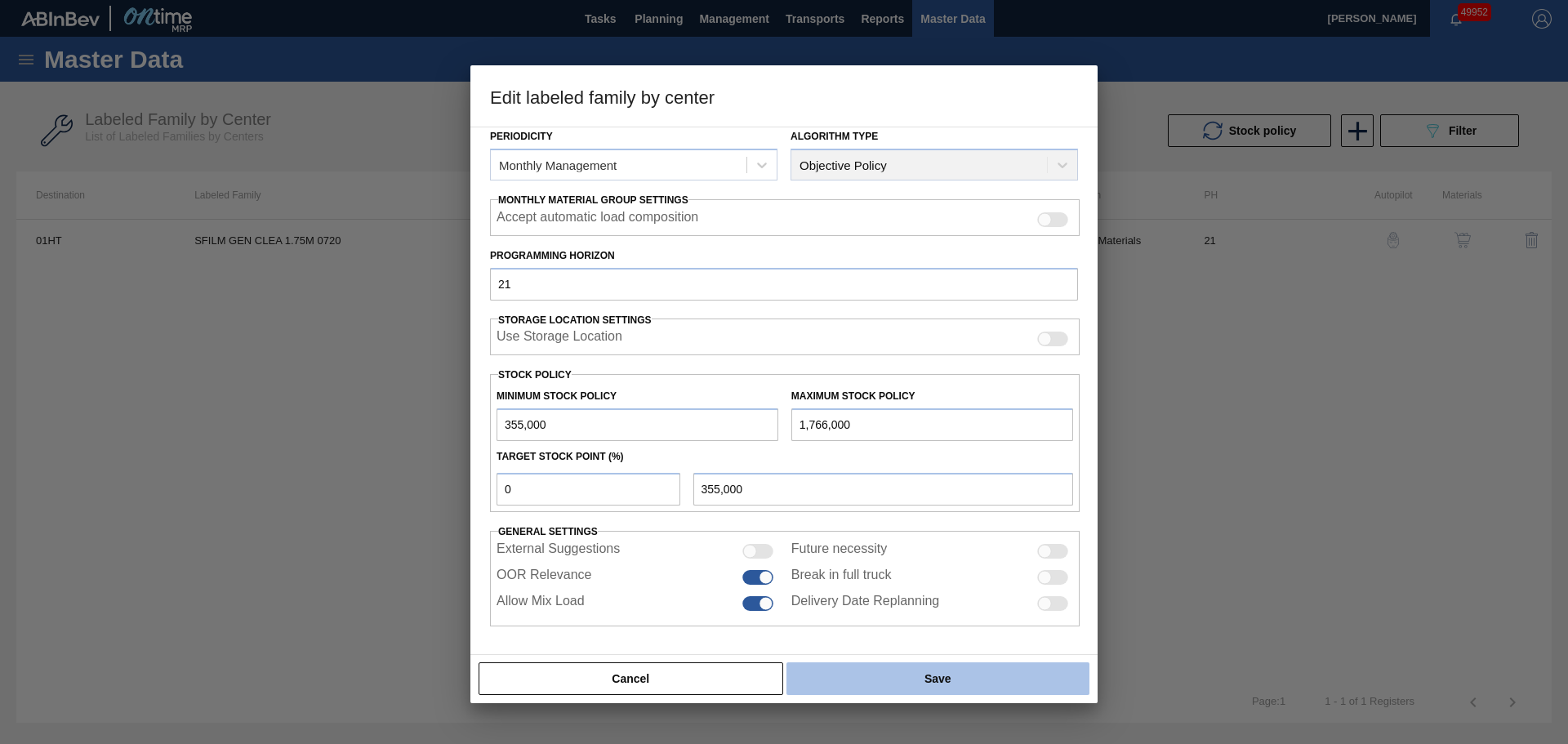
type input "355,000"
click at [896, 678] on button "Save" at bounding box center [938, 679] width 303 height 33
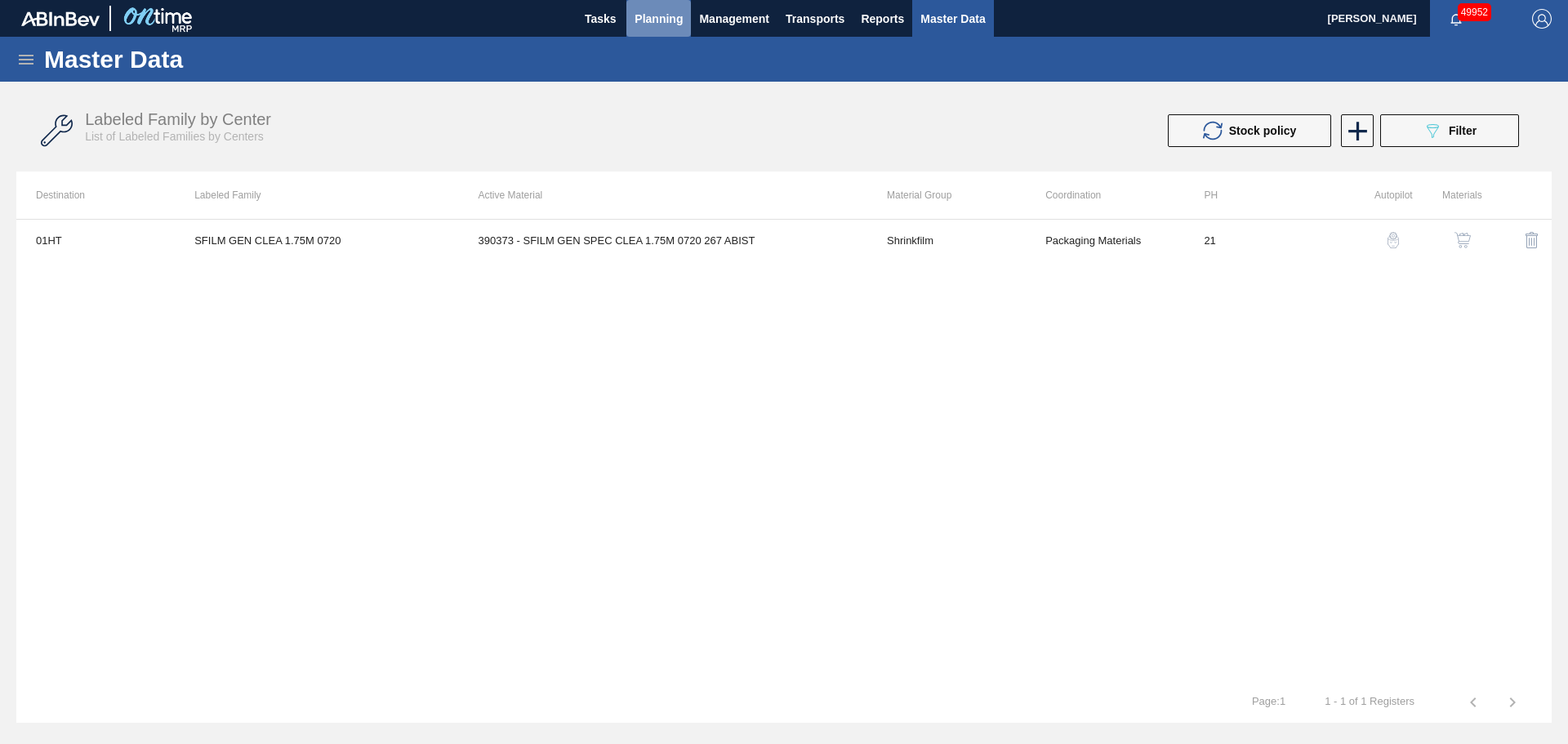
click at [658, 14] on span "Planning" at bounding box center [659, 19] width 48 height 20
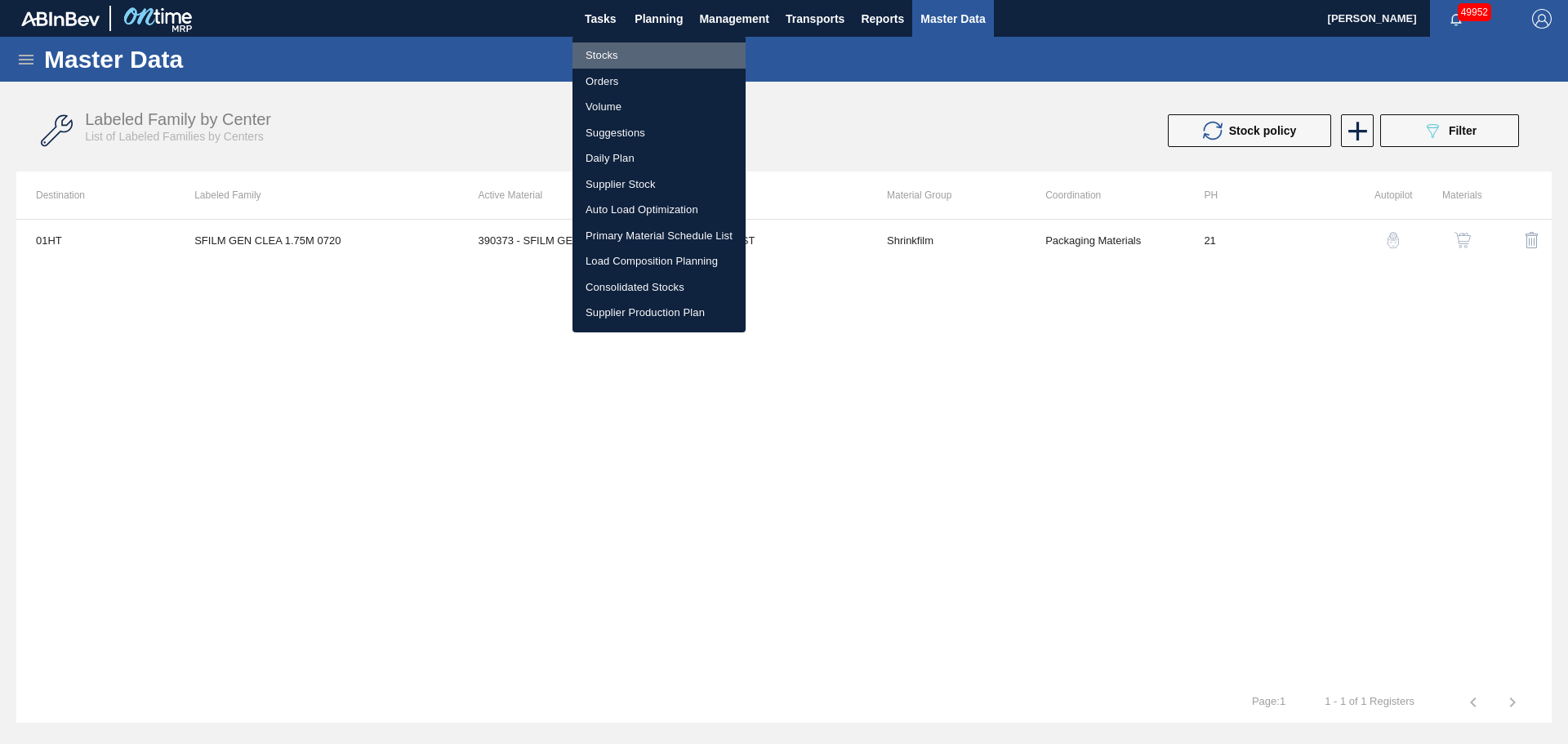
click at [622, 48] on li "Stocks" at bounding box center [659, 56] width 173 height 26
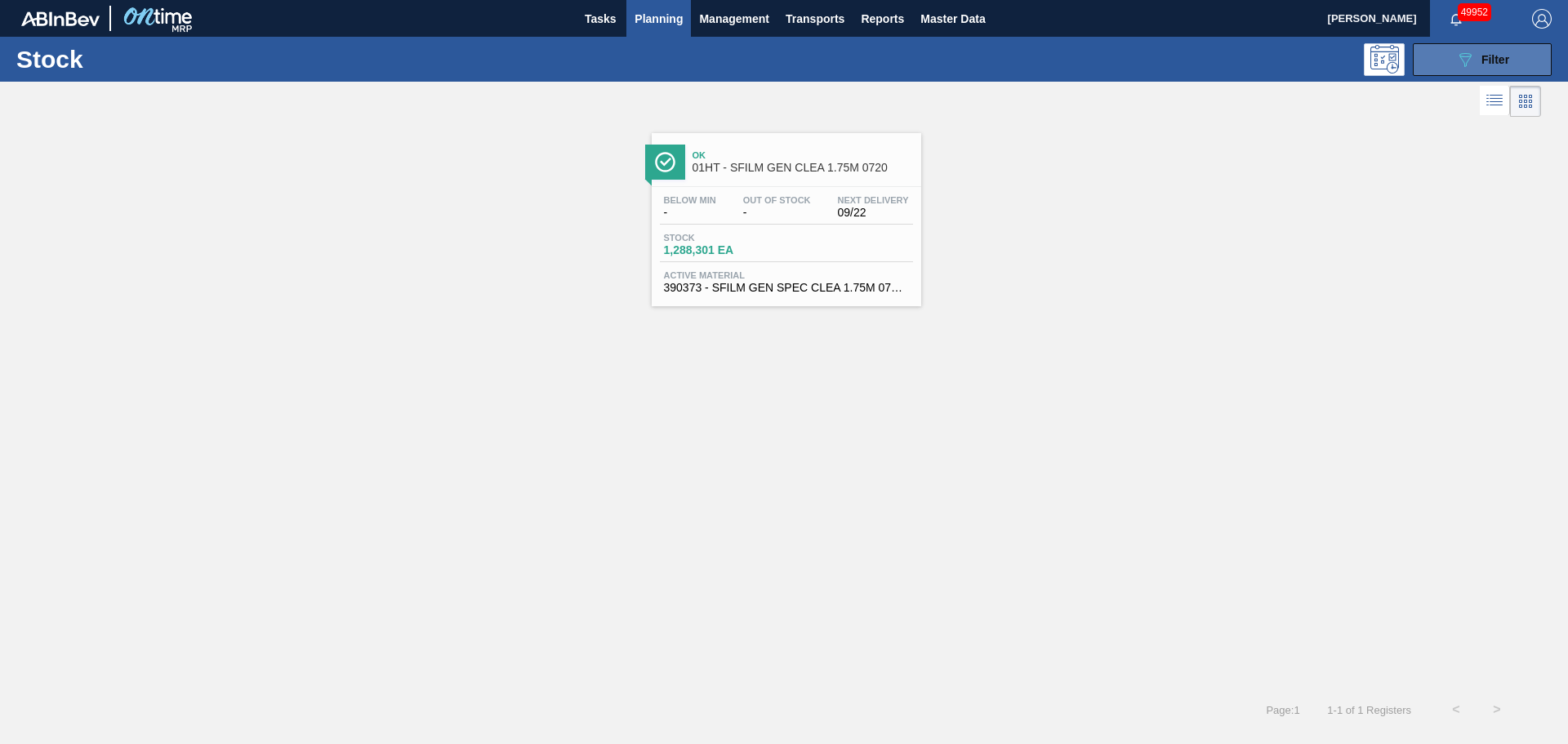
click at [1484, 63] on span "Filter" at bounding box center [1496, 60] width 28 height 13
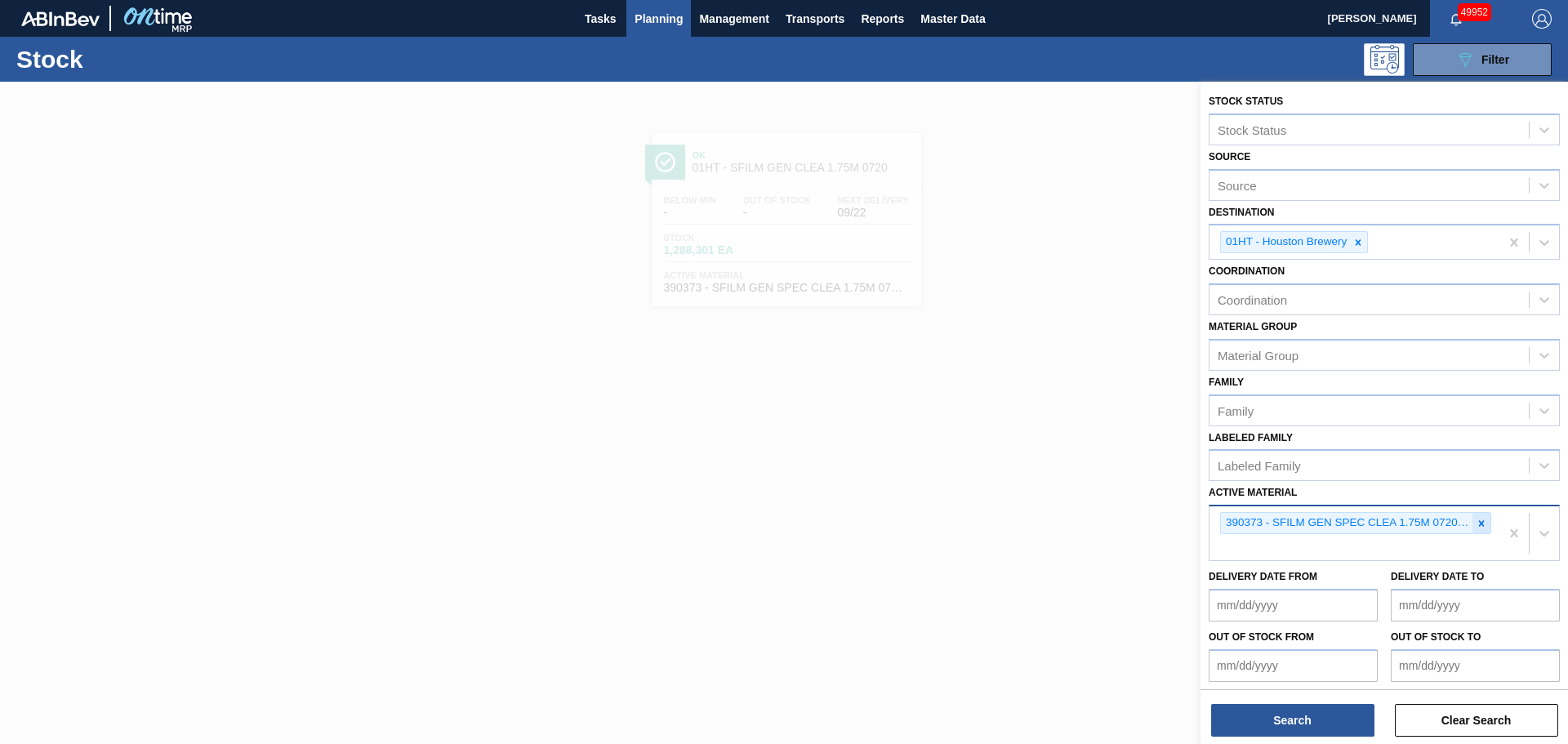
click at [1479, 521] on icon at bounding box center [1482, 523] width 6 height 6
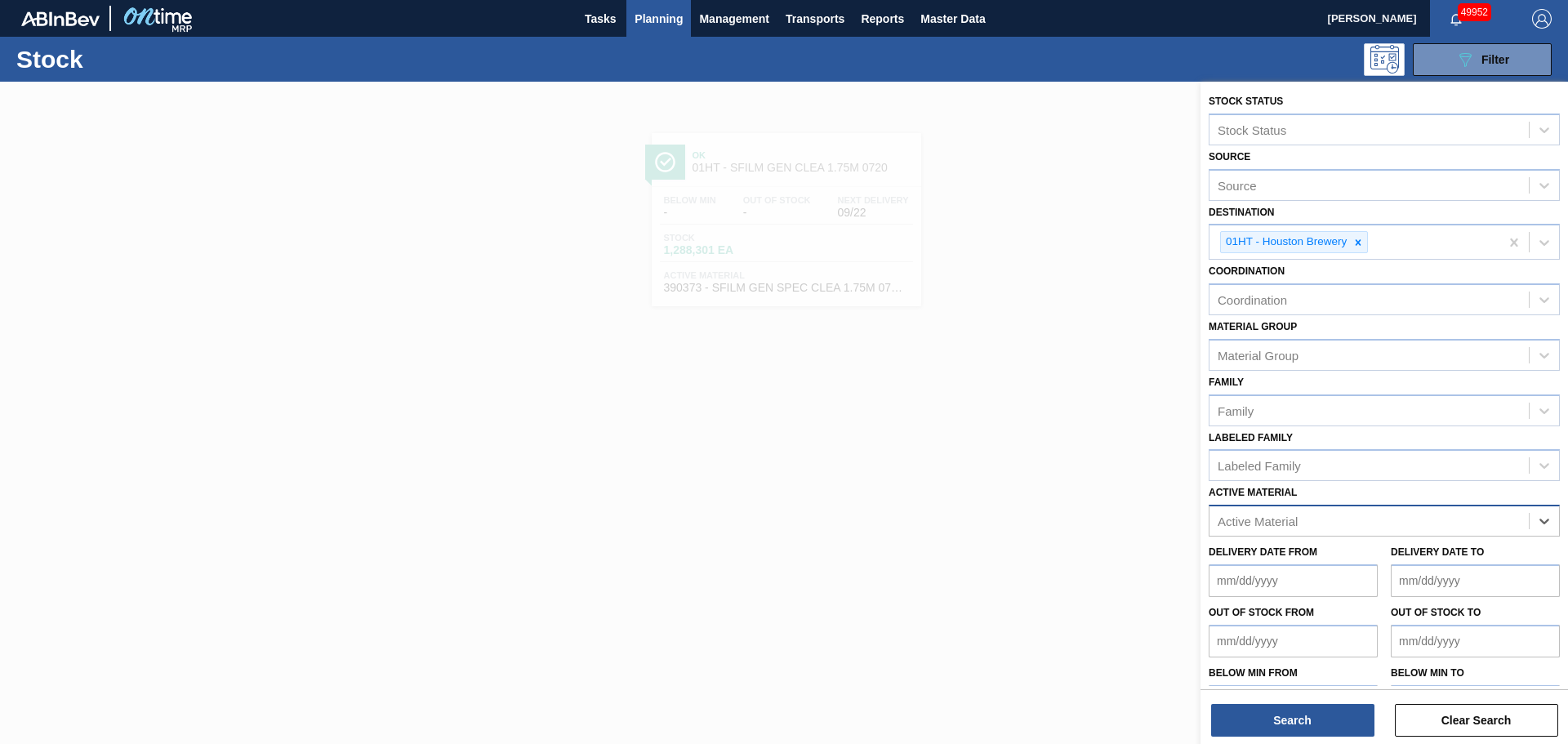
paste Material "390374"
type Material "390374"
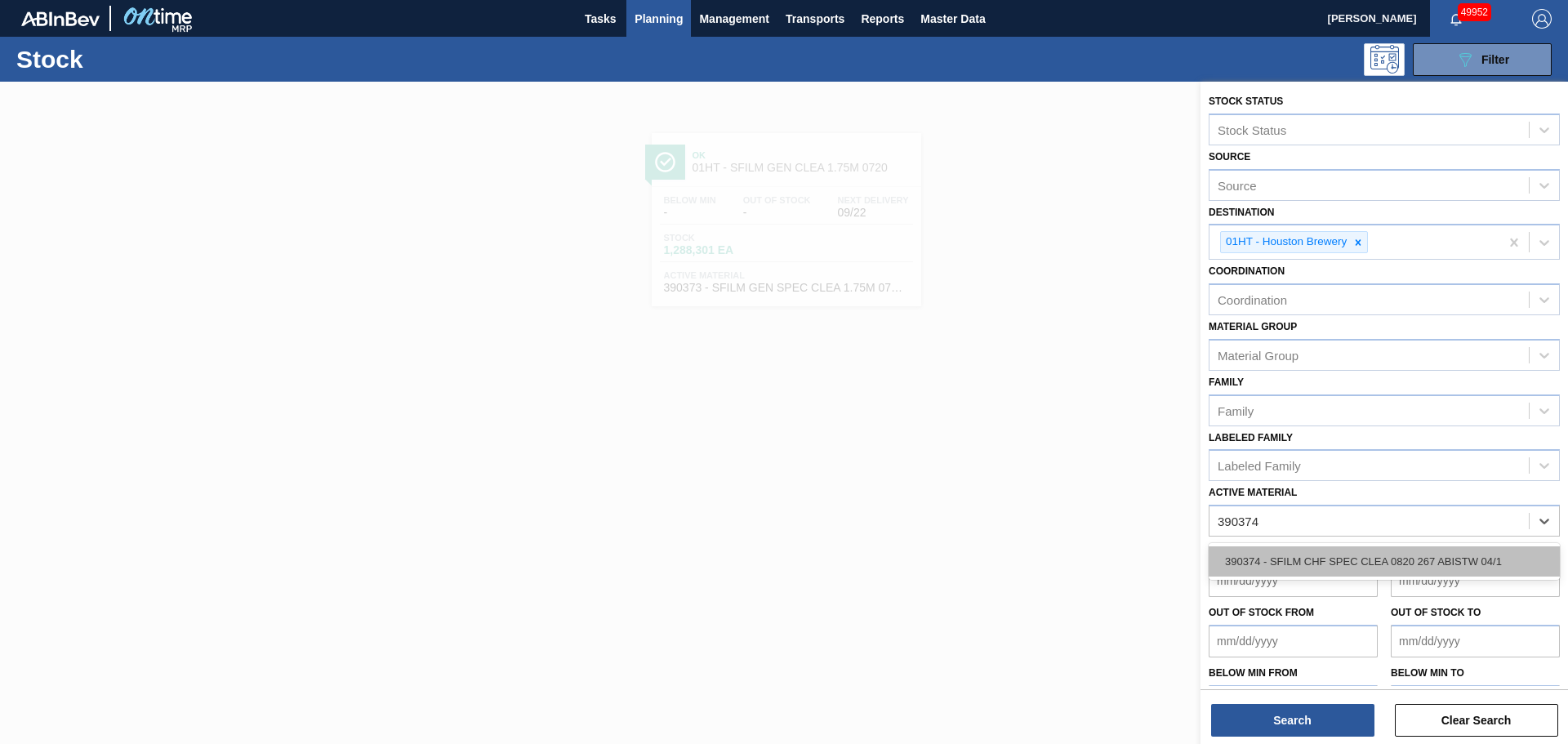
click at [1352, 559] on div "390374 - SFILM CHF SPEC CLEA 0820 267 ABISTW 04/1" at bounding box center [1384, 561] width 351 height 30
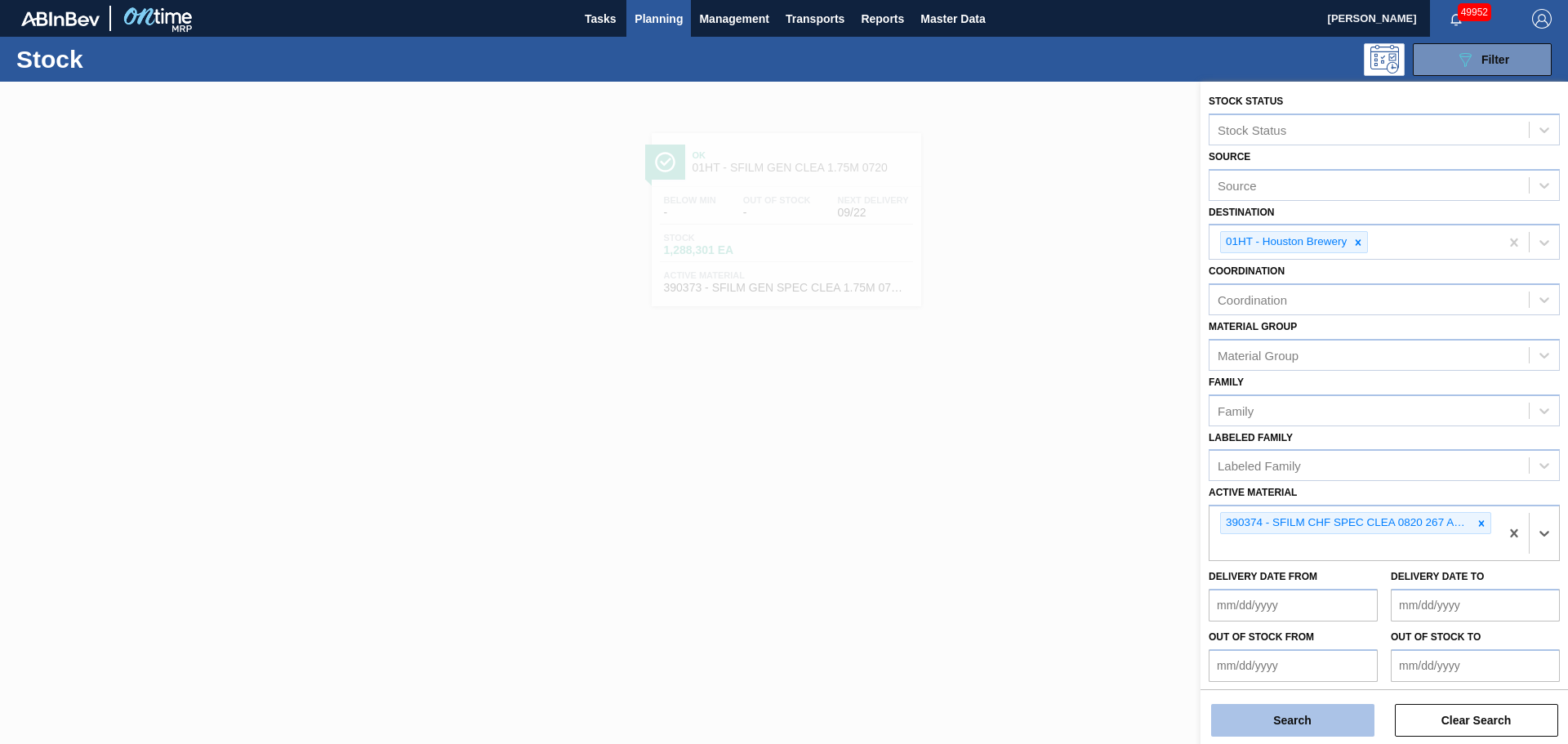
click at [1331, 722] on button "Search" at bounding box center [1292, 721] width 163 height 33
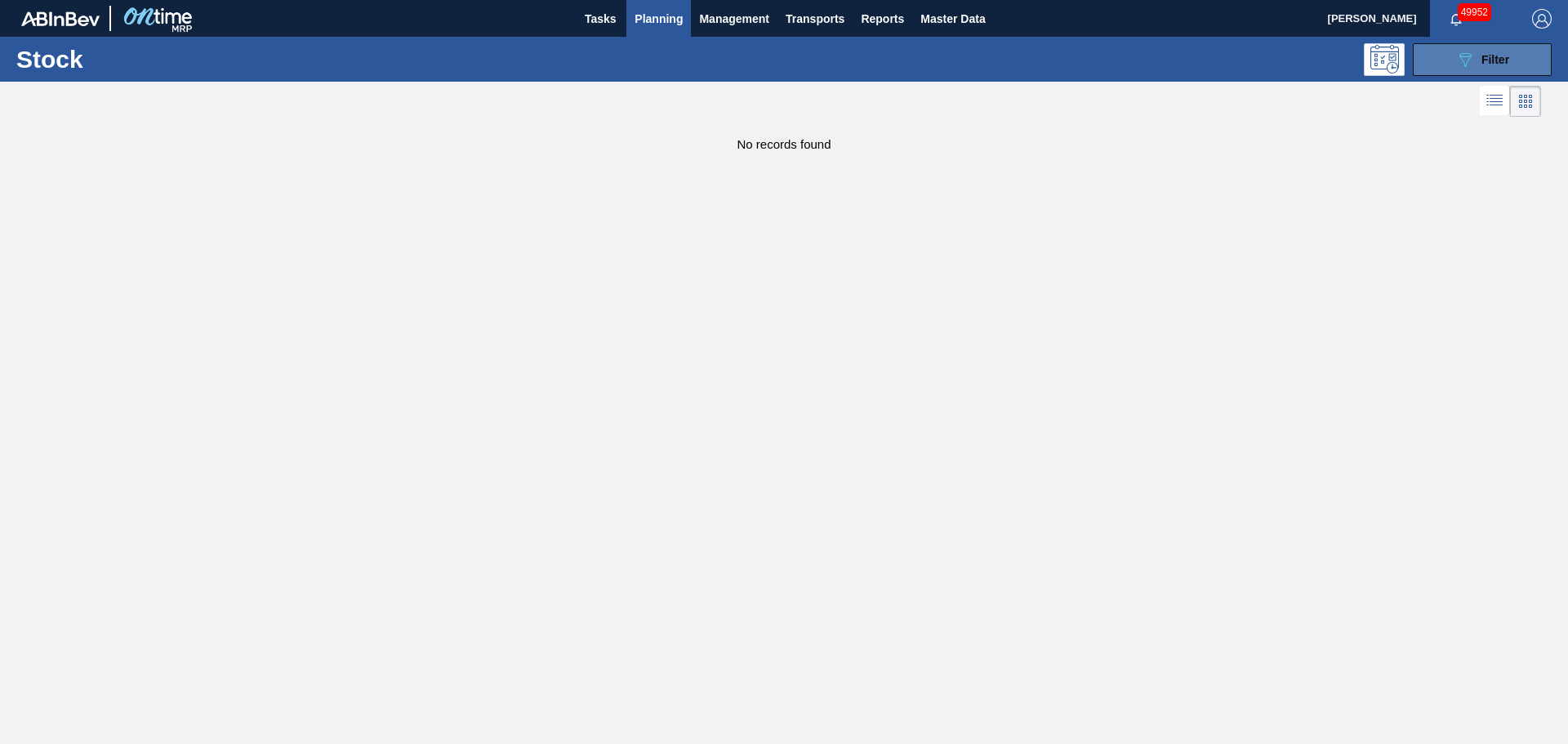
click at [1464, 53] on icon at bounding box center [1465, 60] width 12 height 14
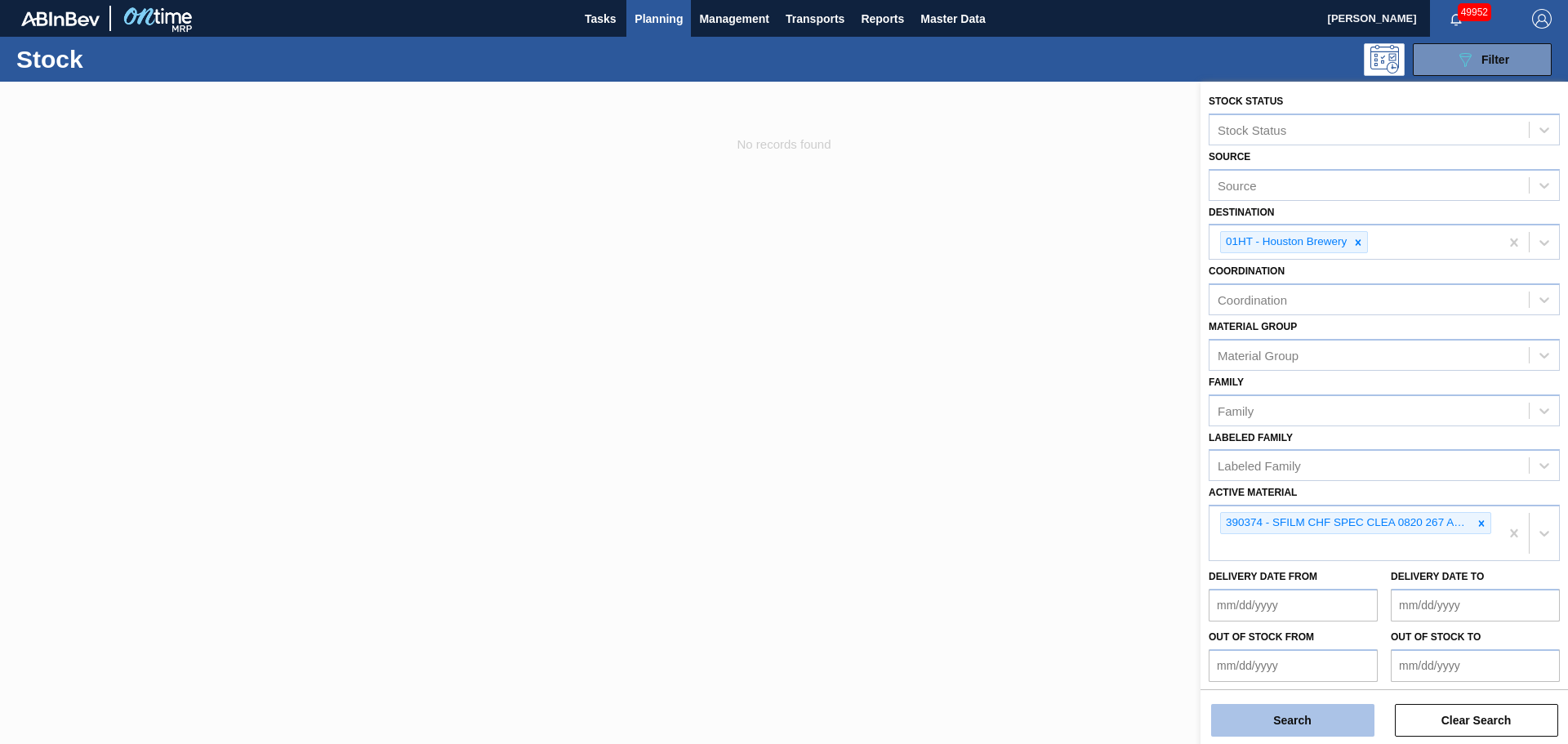
click at [1289, 721] on button "Search" at bounding box center [1292, 721] width 163 height 33
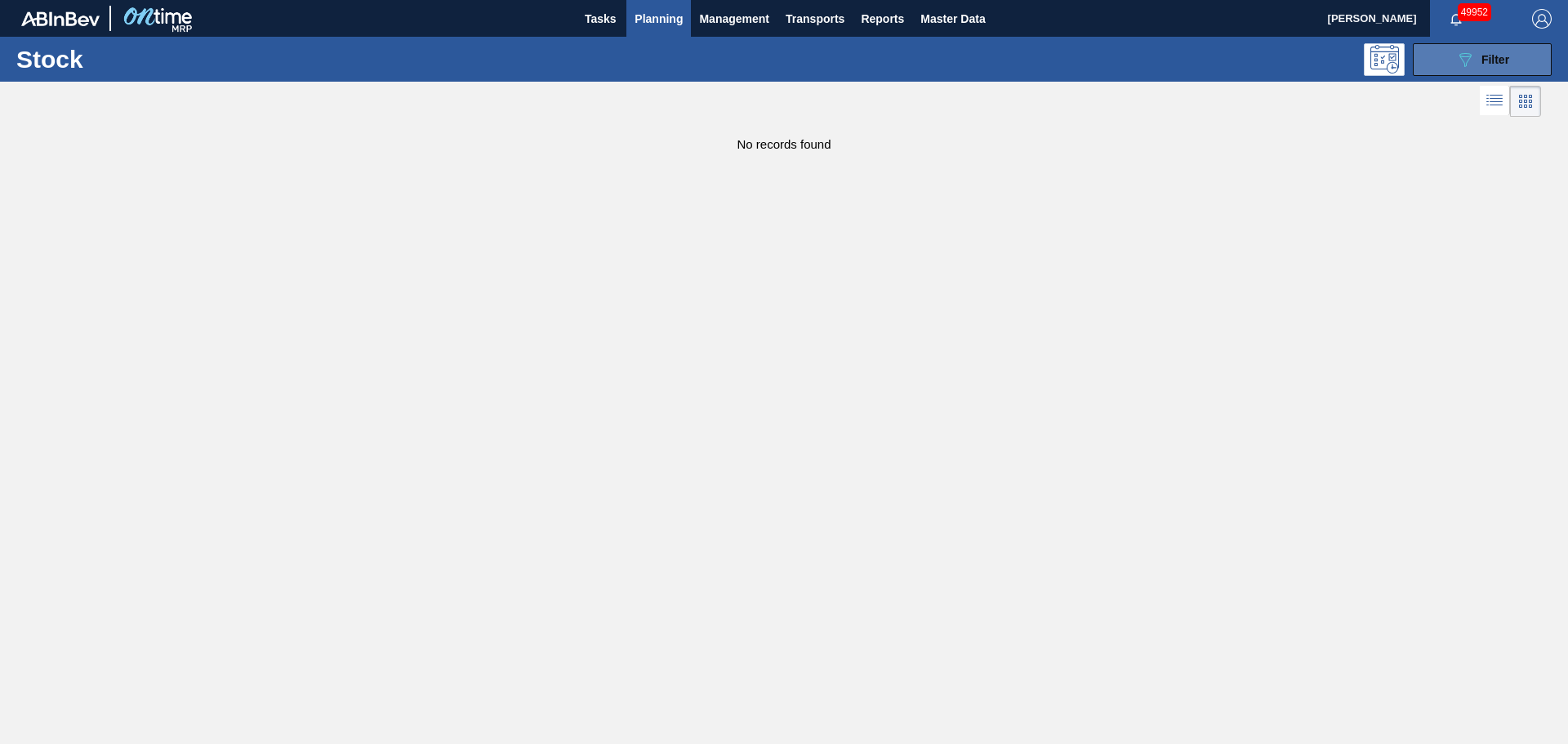
click at [1428, 53] on button "089F7B8B-B2A5-4AFE-B5C0-19BA573D28AC Filter" at bounding box center [1482, 60] width 139 height 33
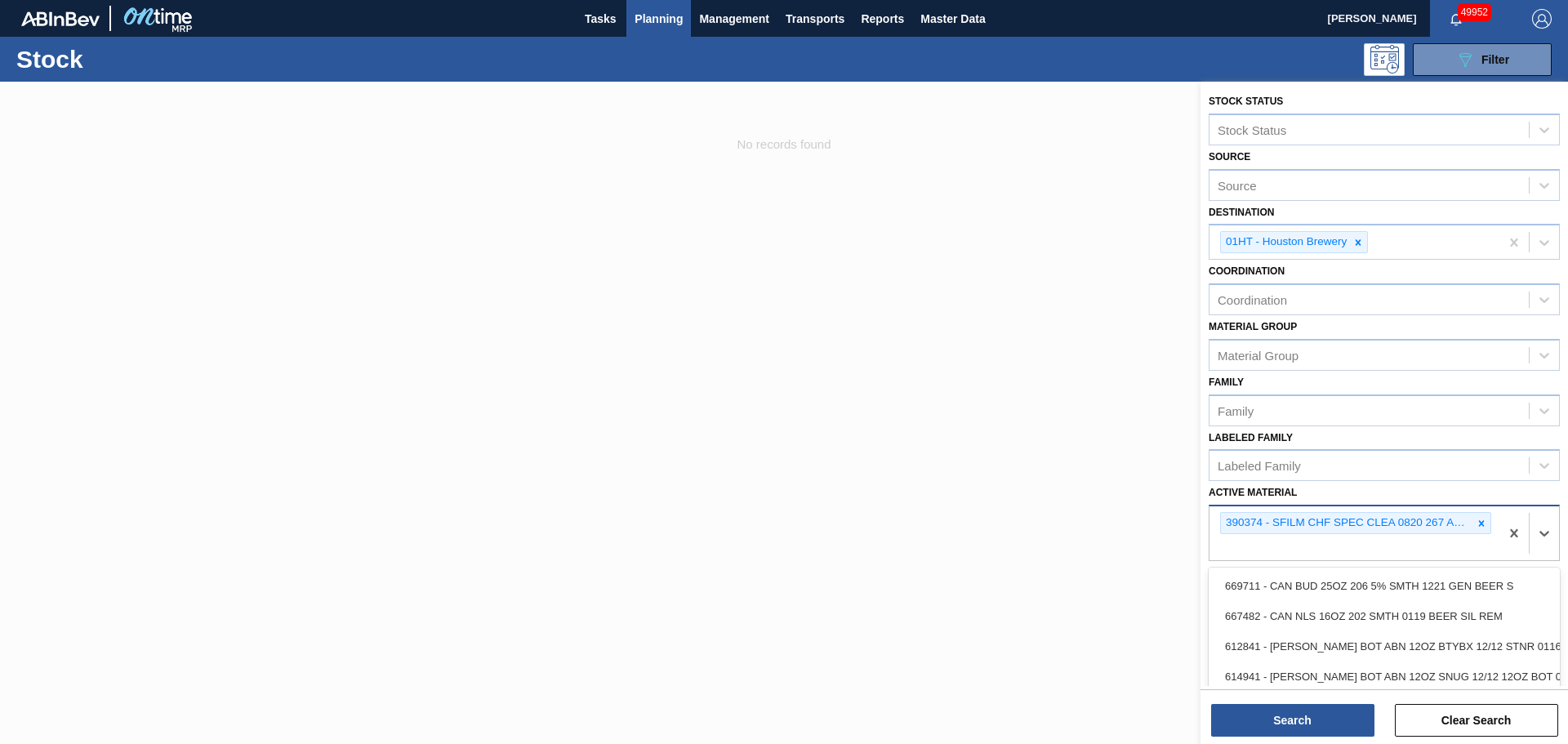
click at [1259, 547] on div "390374 - SFILM CHF SPEC CLEA 0820 267 ABISTW 04/1" at bounding box center [1355, 534] width 290 height 54
paste Material "390432"
type Material "3"
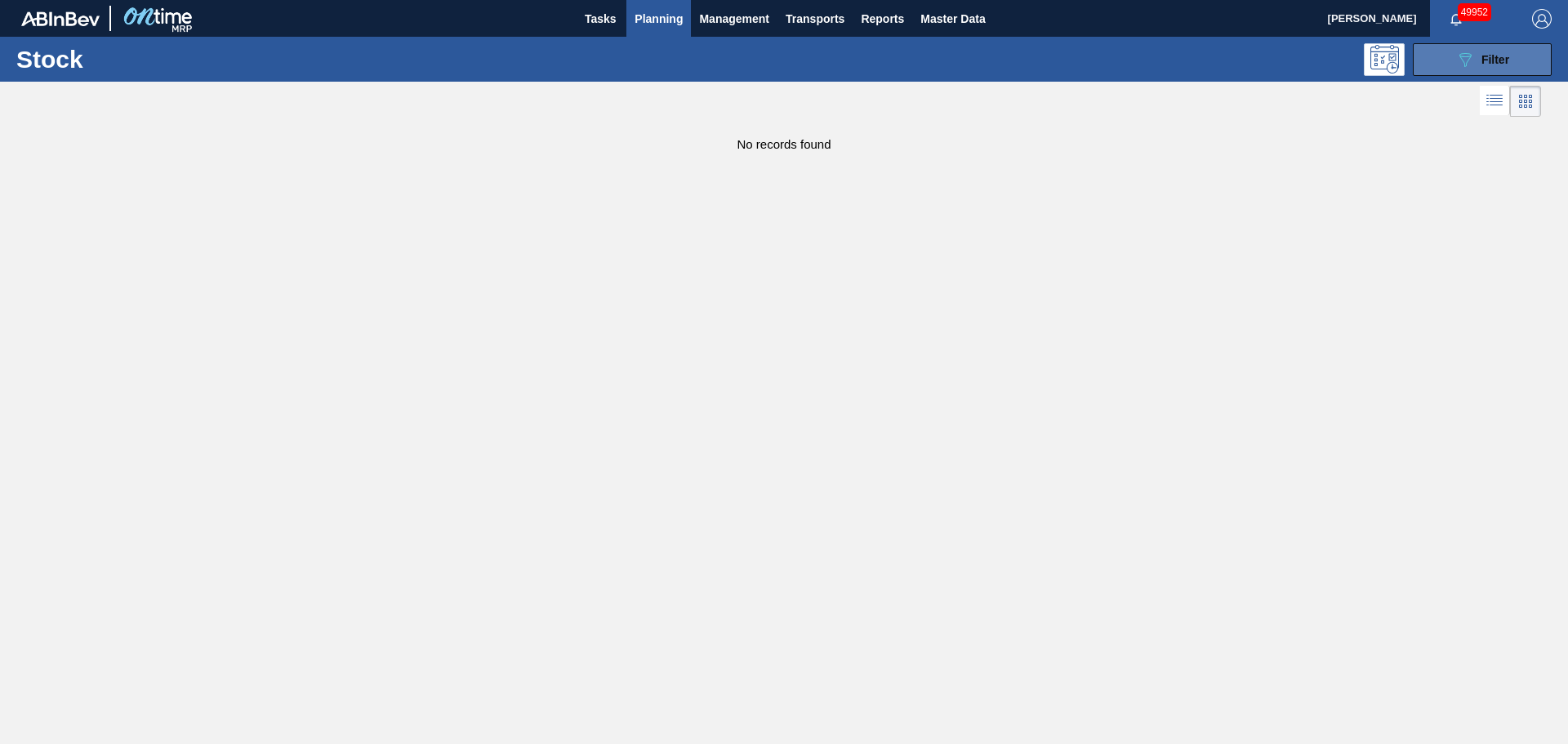
click at [1447, 55] on button "089F7B8B-B2A5-4AFE-B5C0-19BA573D28AC Filter" at bounding box center [1482, 60] width 139 height 33
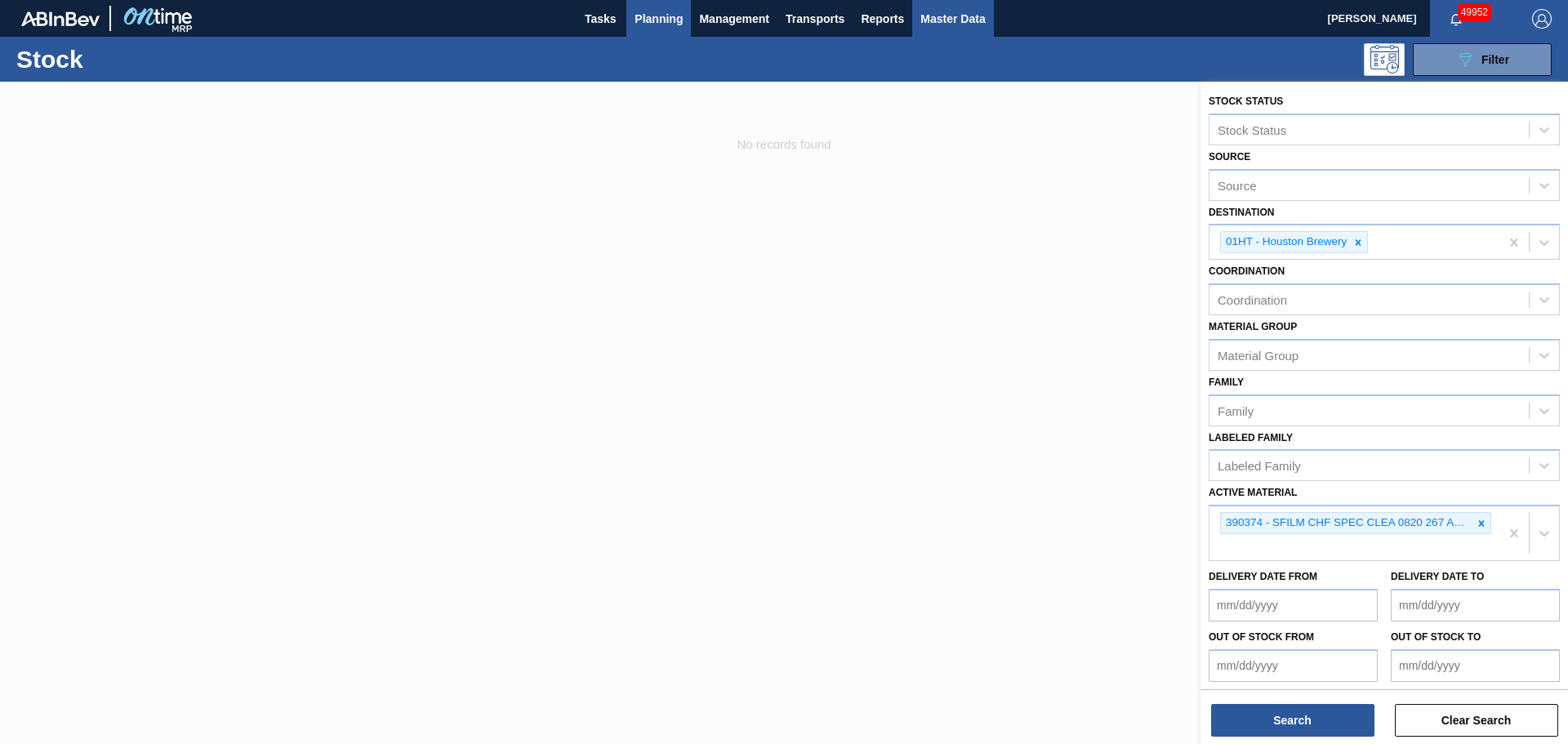
click at [963, 17] on span "Master Data" at bounding box center [952, 19] width 65 height 20
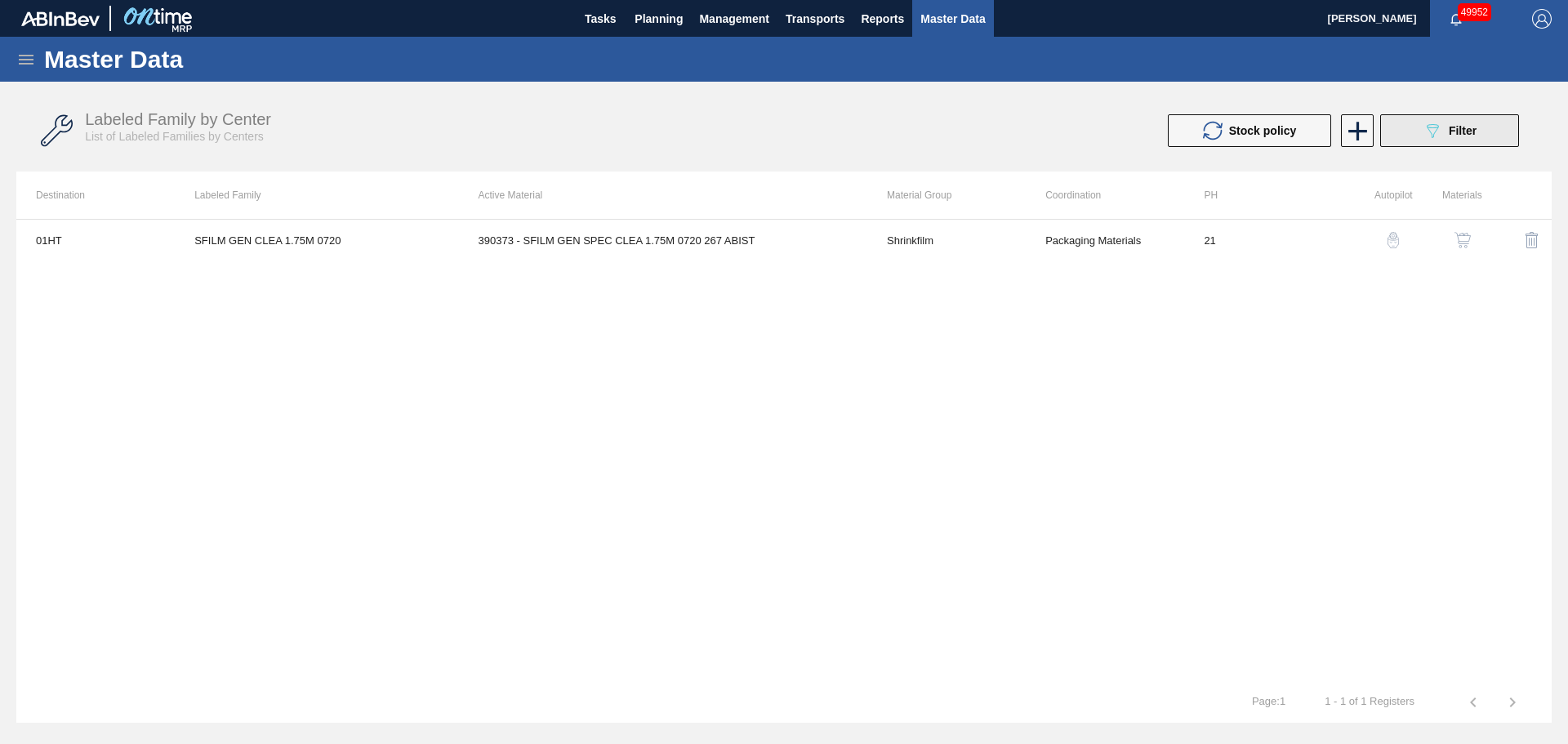
click at [1462, 123] on div "089F7B8B-B2A5-4AFE-B5C0-19BA573D28AC Filter" at bounding box center [1450, 130] width 54 height 20
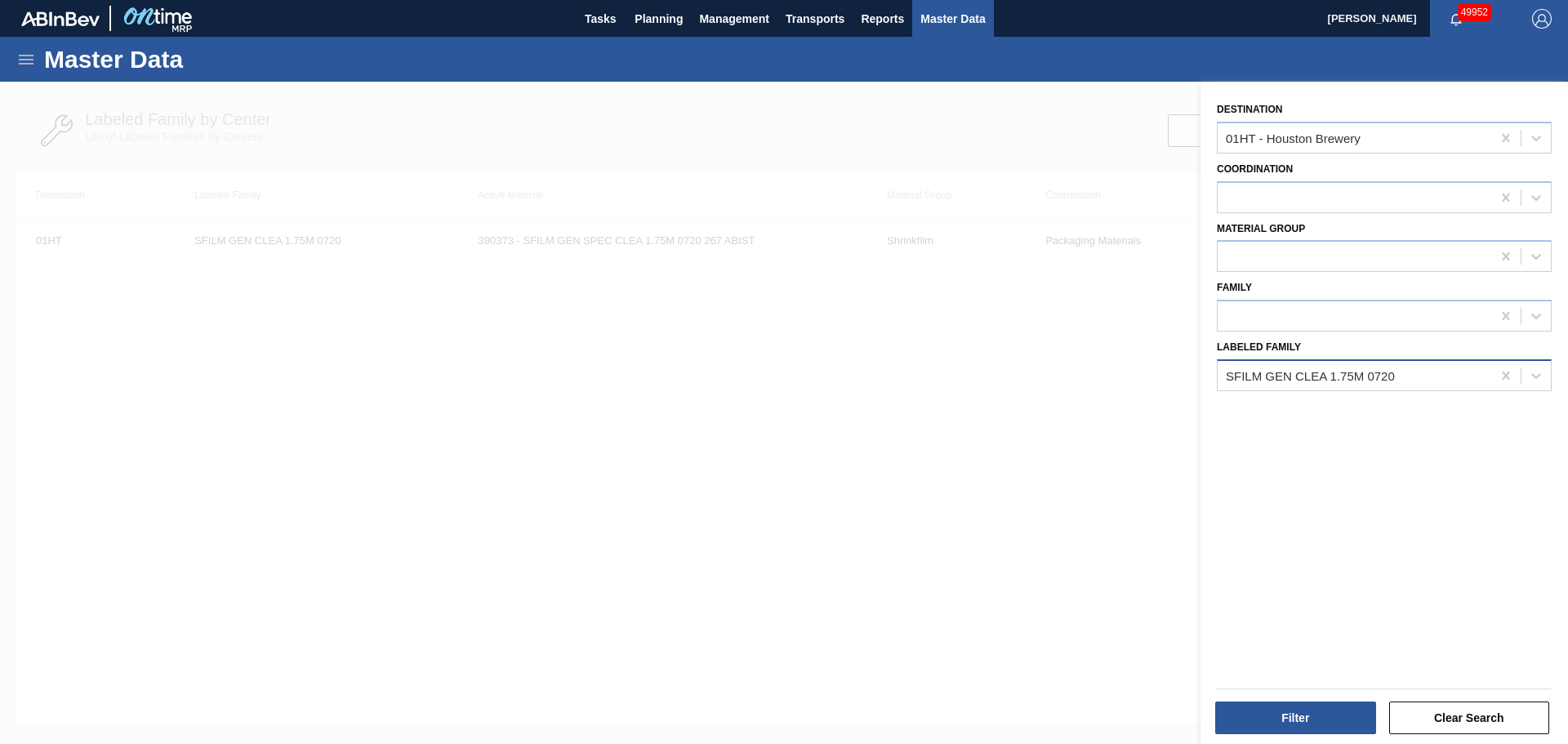
click at [1431, 377] on div "SFILM GEN CLEA 1.75M 0720" at bounding box center [1355, 375] width 274 height 24
drag, startPoint x: 1412, startPoint y: 374, endPoint x: 1323, endPoint y: 377, distance: 89.1
click at [1323, 377] on div "SFILM GEN CLEA 1.75M 0720" at bounding box center [1355, 375] width 274 height 24
click at [1323, 377] on div "SFILM GEN CLEA 1.75M 0720" at bounding box center [1310, 375] width 169 height 14
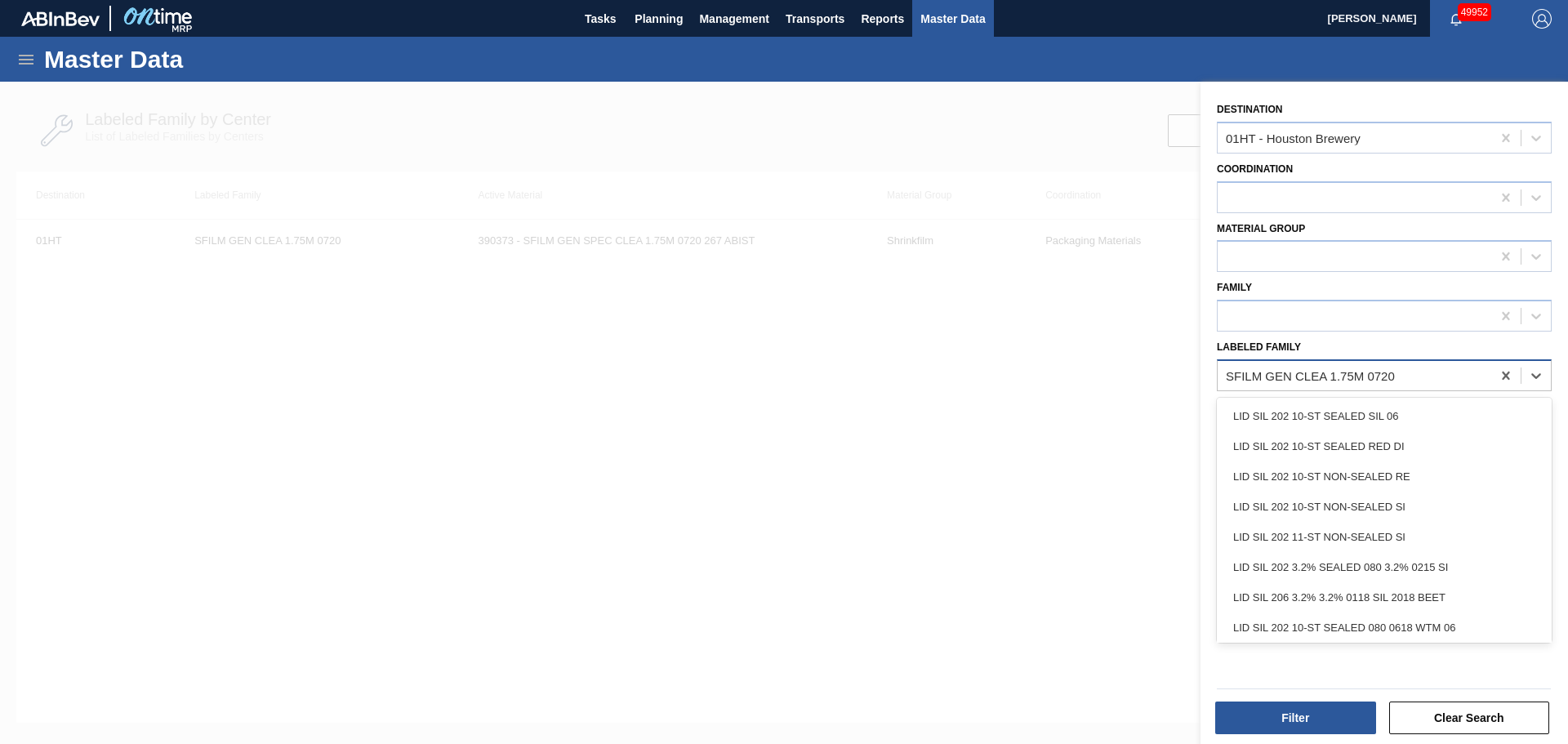
paste Family "SFILM ABN PRIN 1.75M 25OZ 1116"
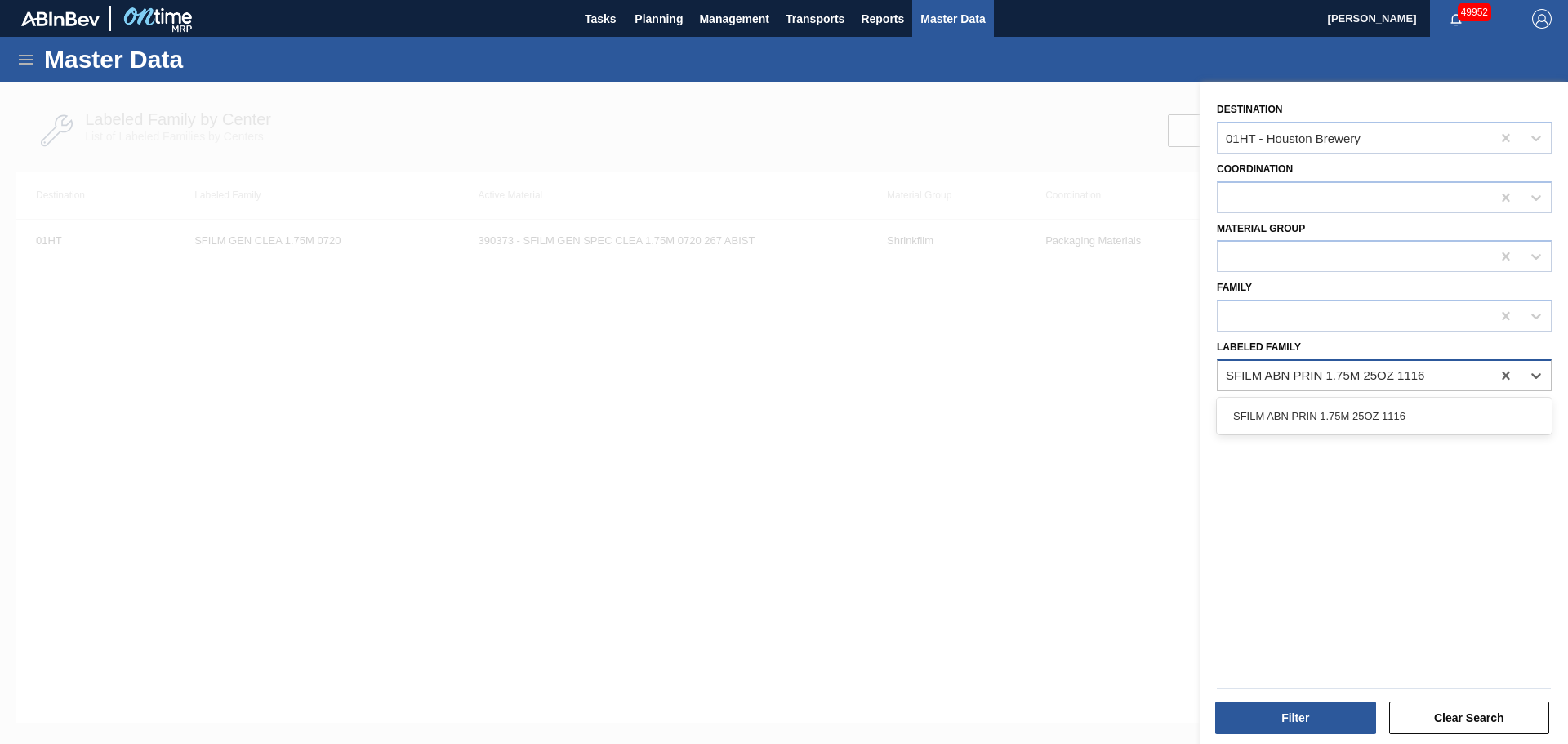
type Family "SFILM ABN PRIN 1.75M 25OZ 1116"
click at [1327, 420] on div "SFILM ABN PRIN 1.75M 25OZ 1116" at bounding box center [1384, 416] width 335 height 30
click at [1299, 711] on button "Filter" at bounding box center [1296, 719] width 161 height 33
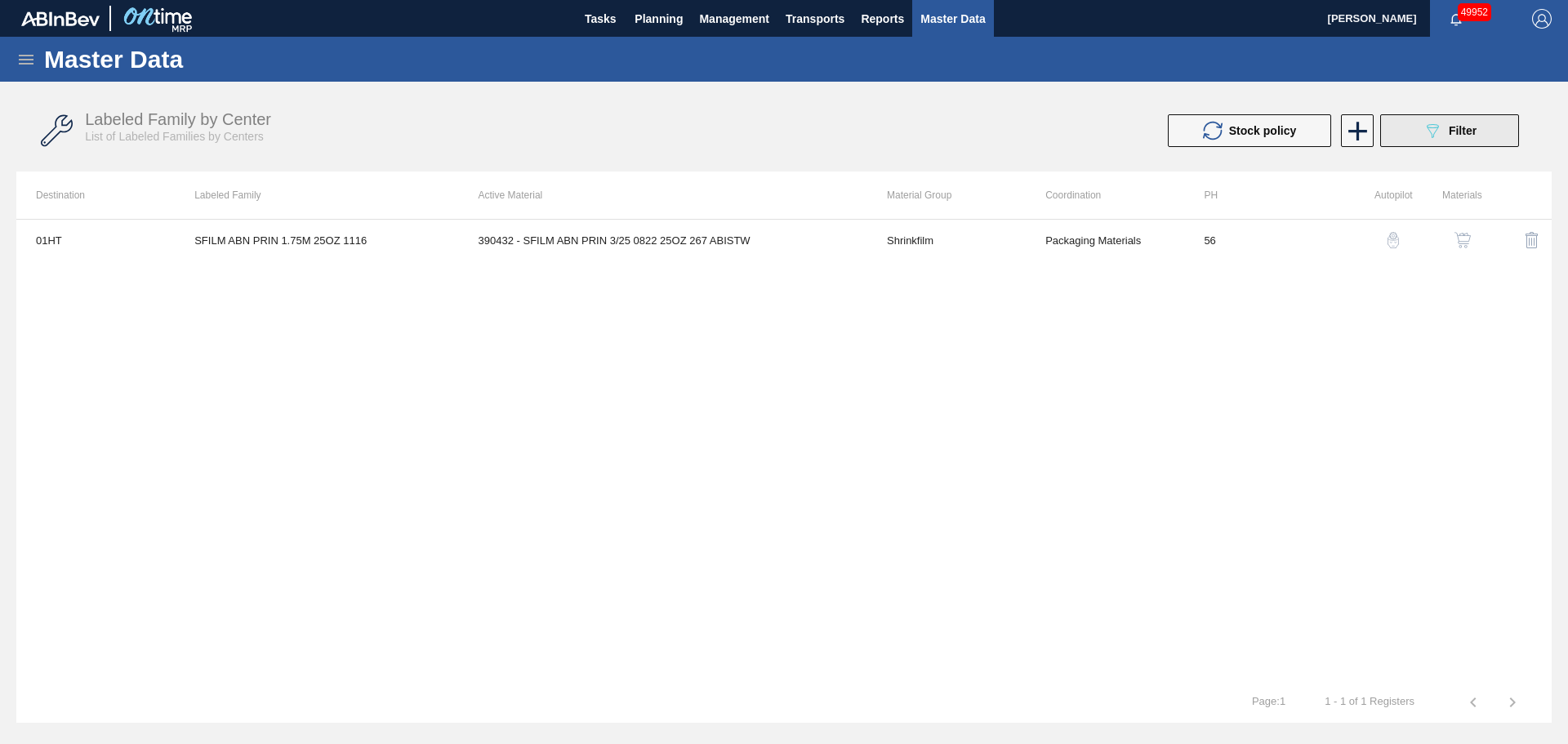
click at [1451, 130] on span "Filter" at bounding box center [1463, 130] width 28 height 13
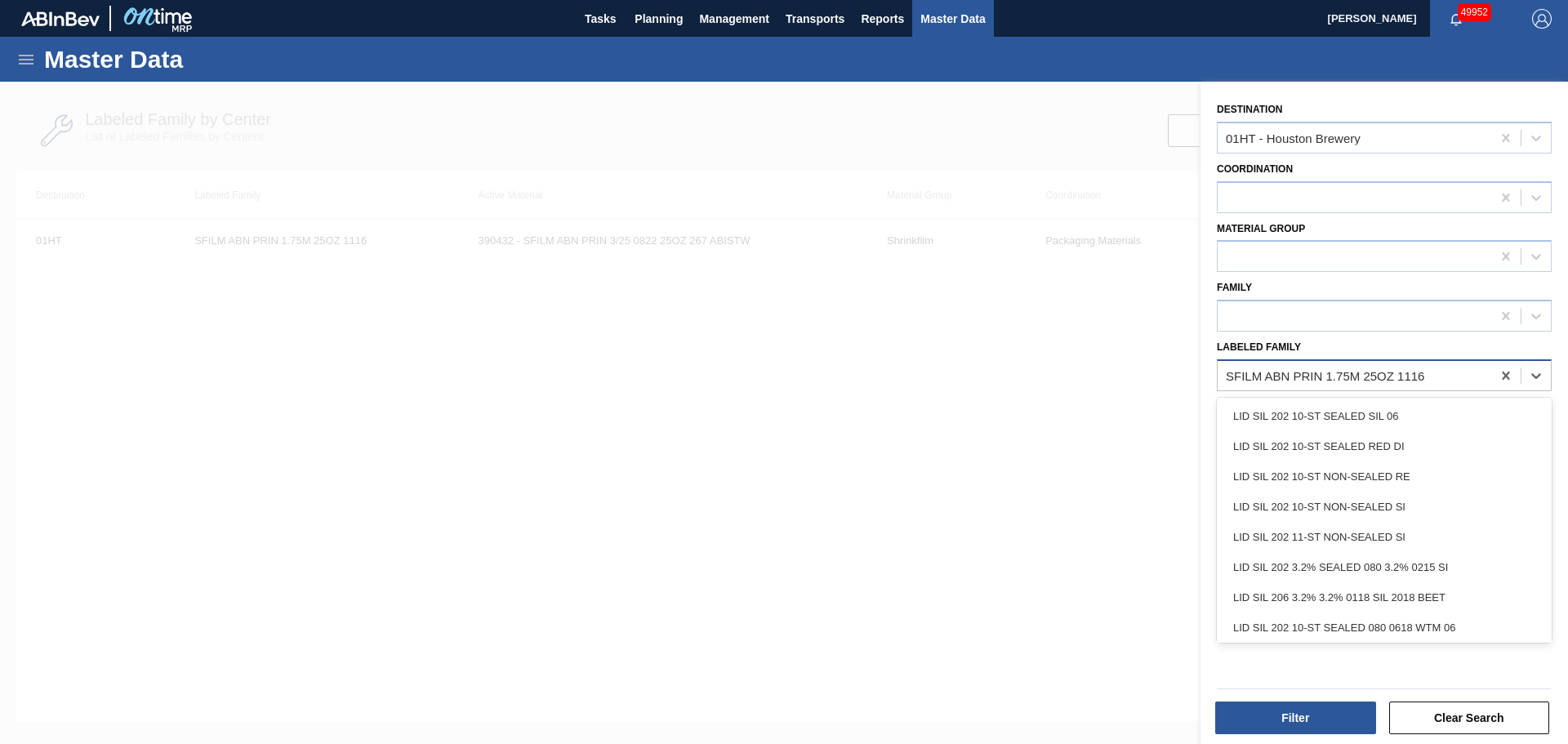
click at [1440, 377] on div "SFILM ABN PRIN 1.75M 25OZ 1116" at bounding box center [1355, 375] width 274 height 24
paste Family "SFILM GEN CLEA 0315"
type Family "SFILM GEN CLEA 0315"
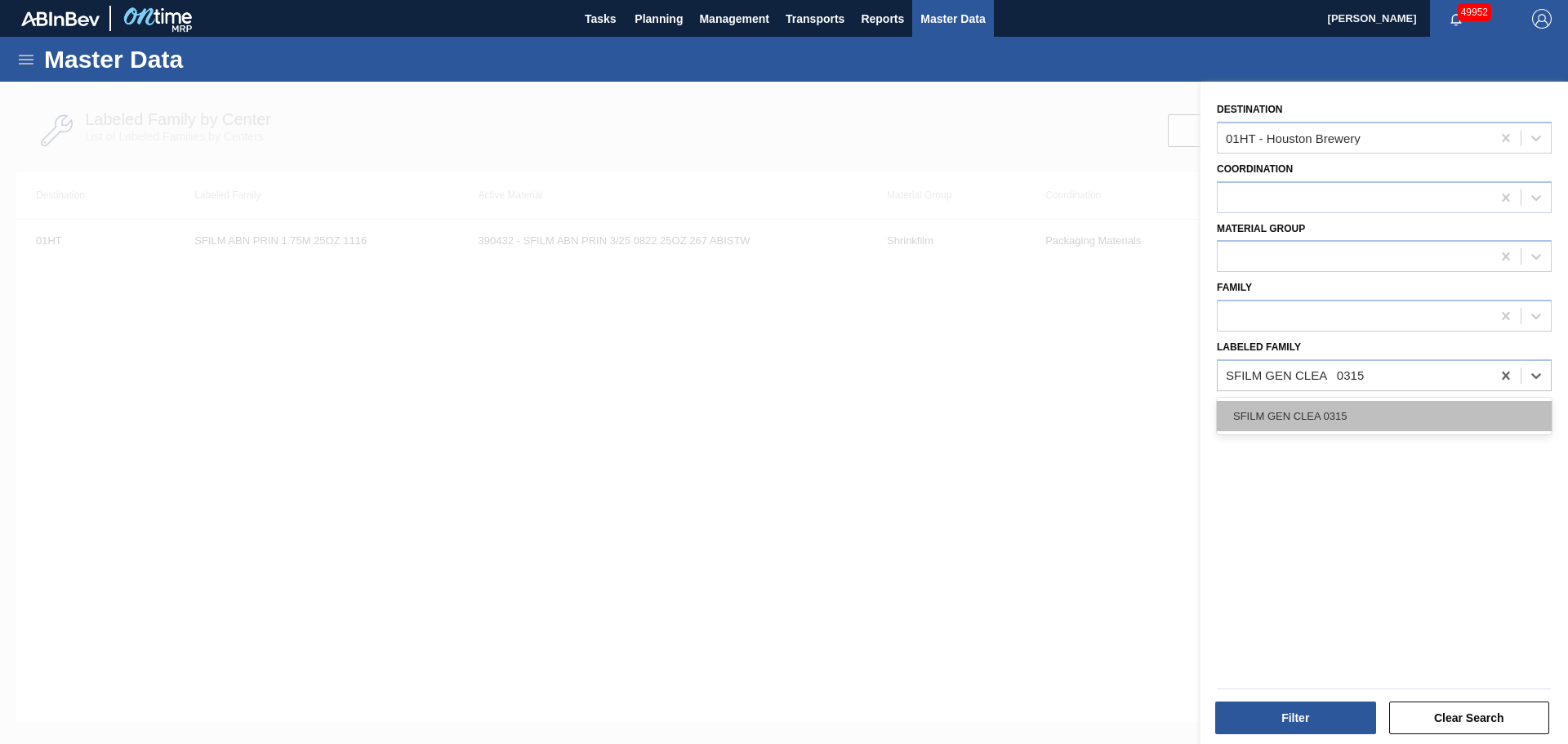
click at [1341, 416] on div "SFILM GEN CLEA 0315" at bounding box center [1384, 416] width 335 height 30
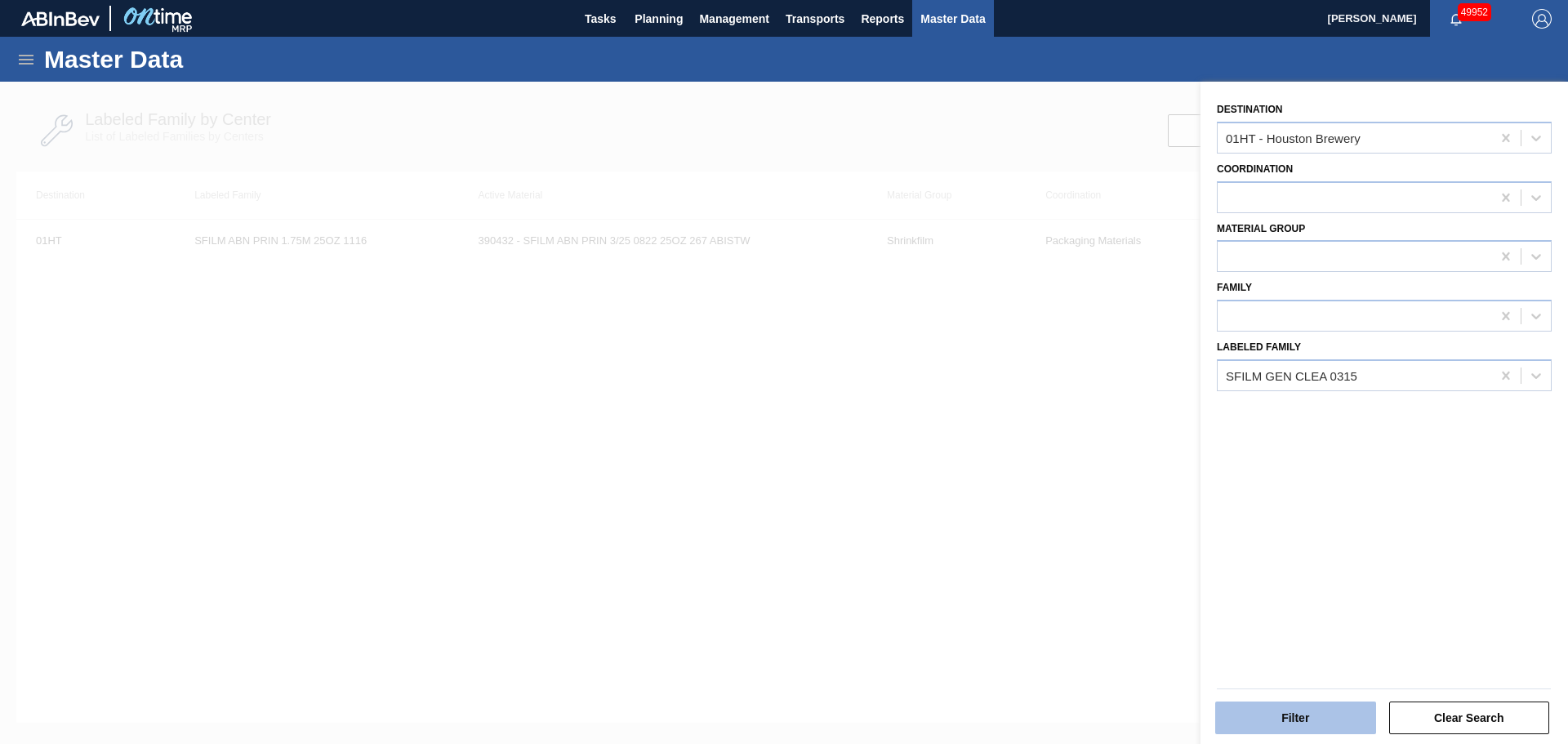
click at [1298, 711] on button "Filter" at bounding box center [1296, 719] width 161 height 33
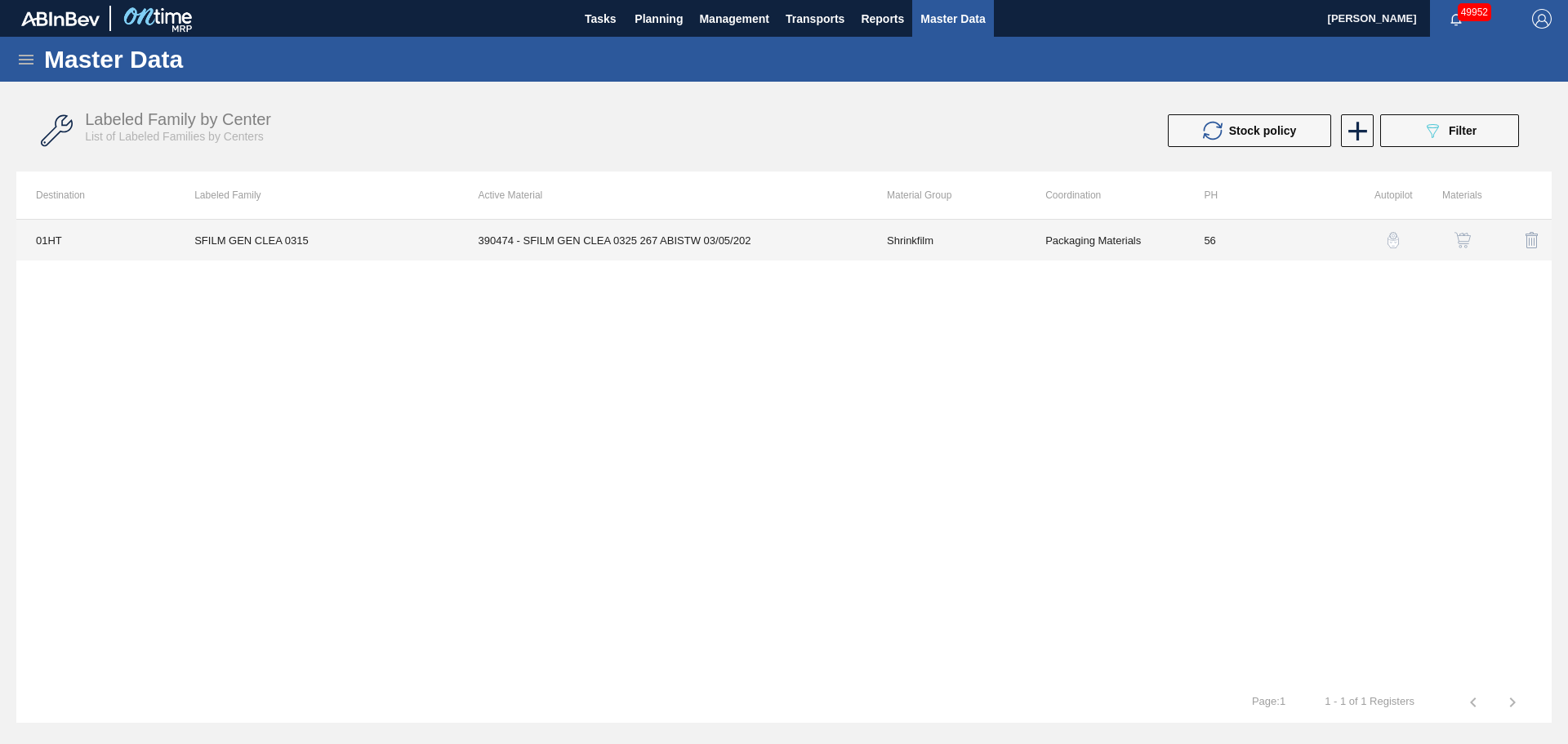
click at [576, 245] on td "390474 - SFILM GEN CLEA 0325 267 ABISTW 03/05/202" at bounding box center [663, 240] width 408 height 41
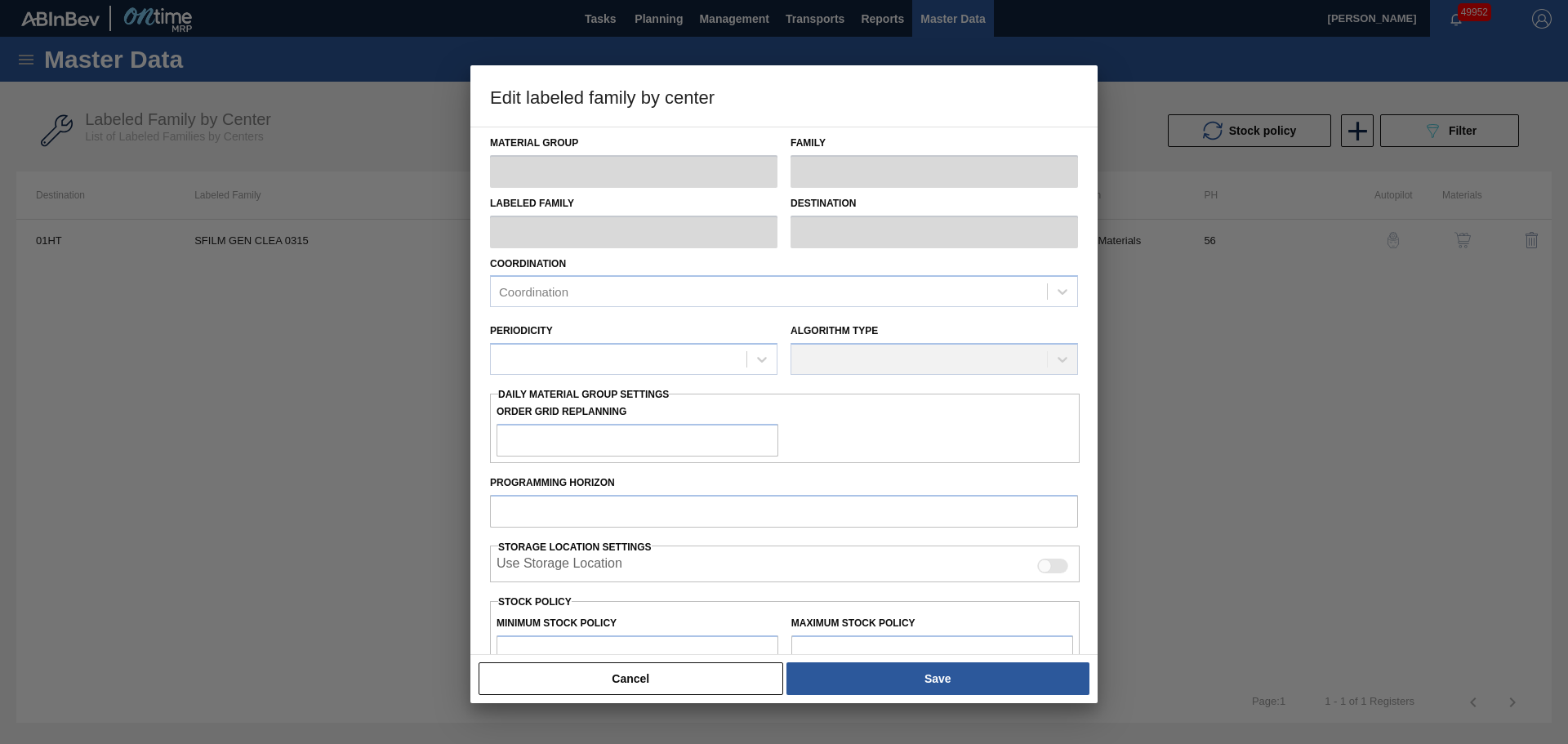
type input "Shrinkfilm"
type input "SFILM GEN CLEA 0315"
type input "01HT - Houston Brewery"
type input "56"
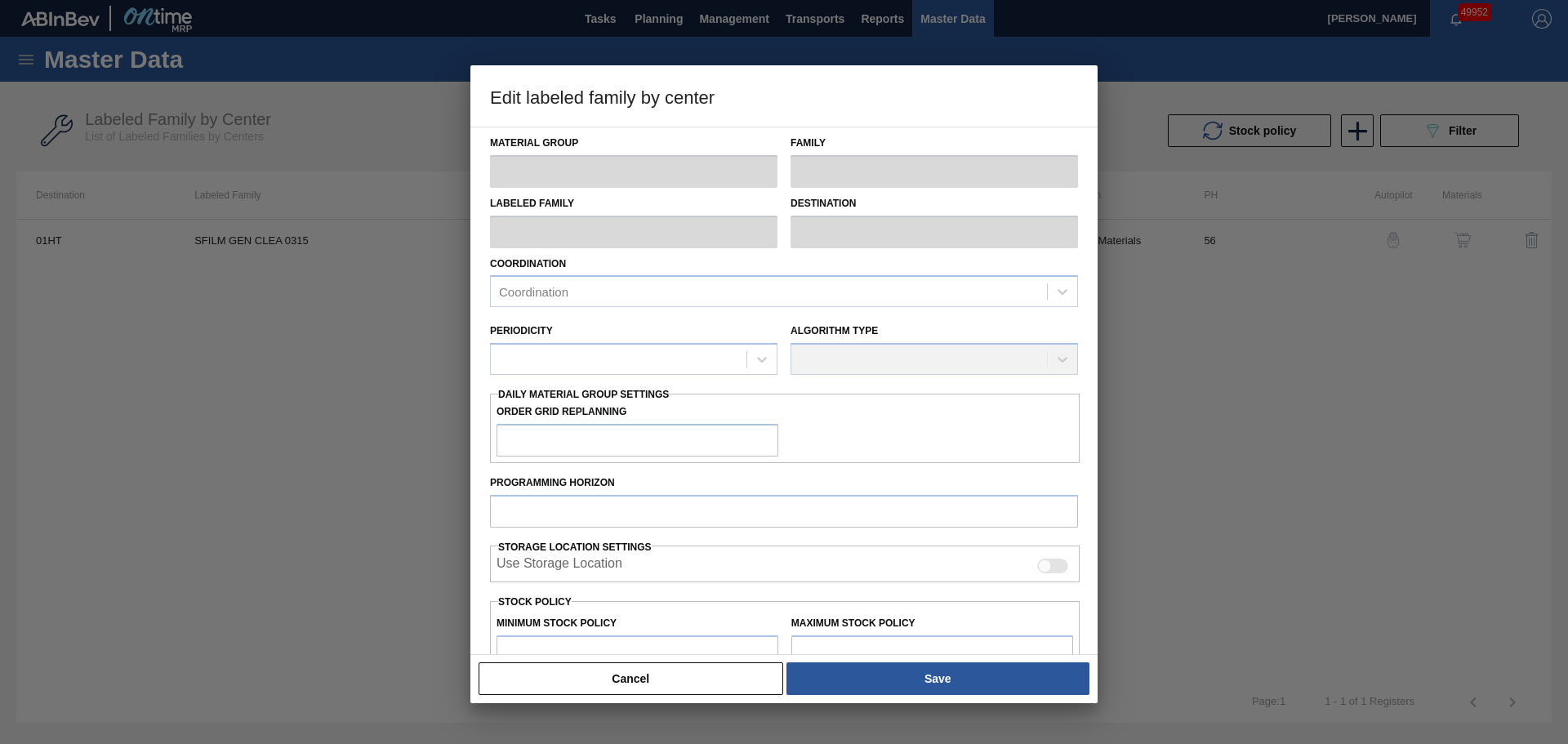
type input "14,358"
type input "186,133"
type input "47"
type input "95,092"
checkbox input "true"
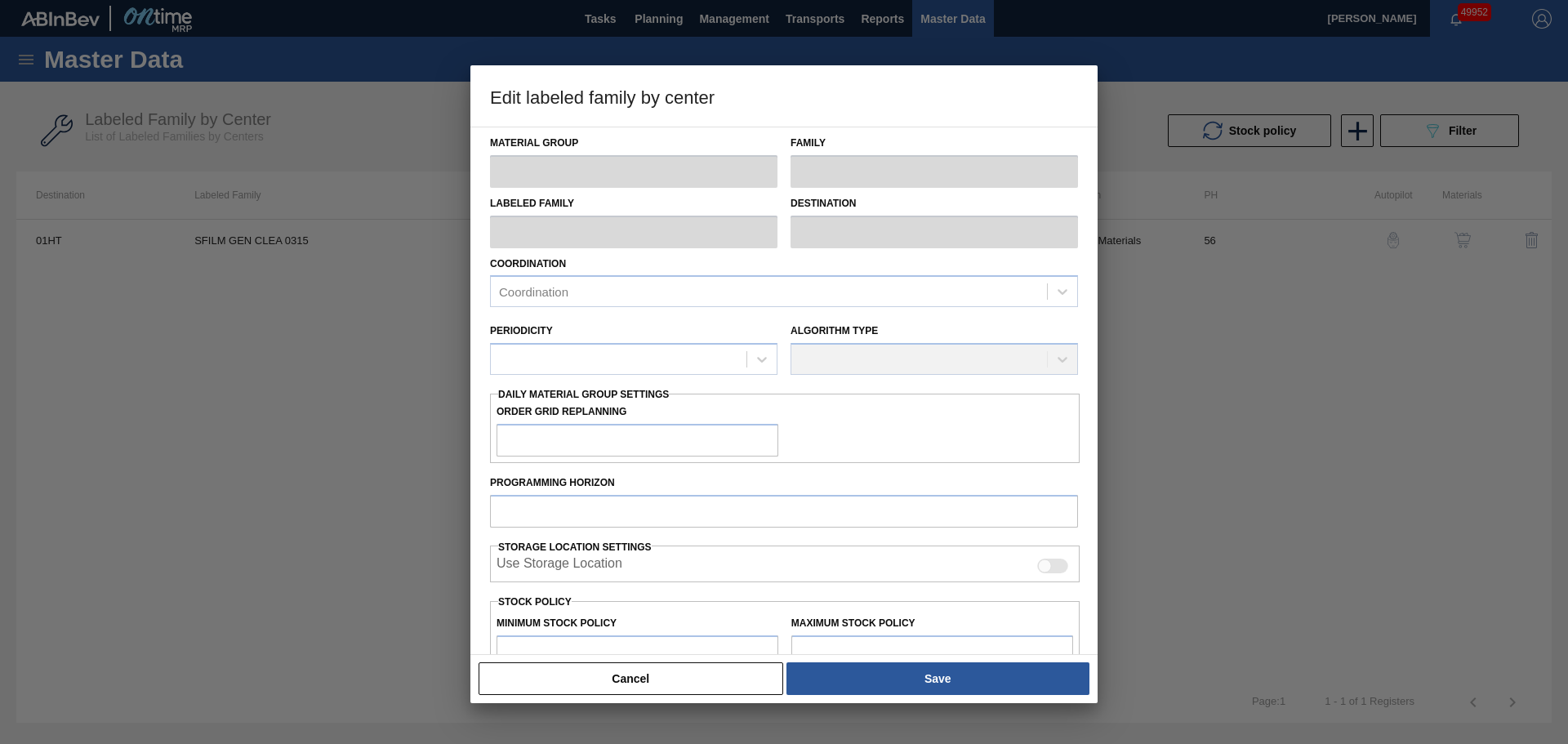
checkbox input "true"
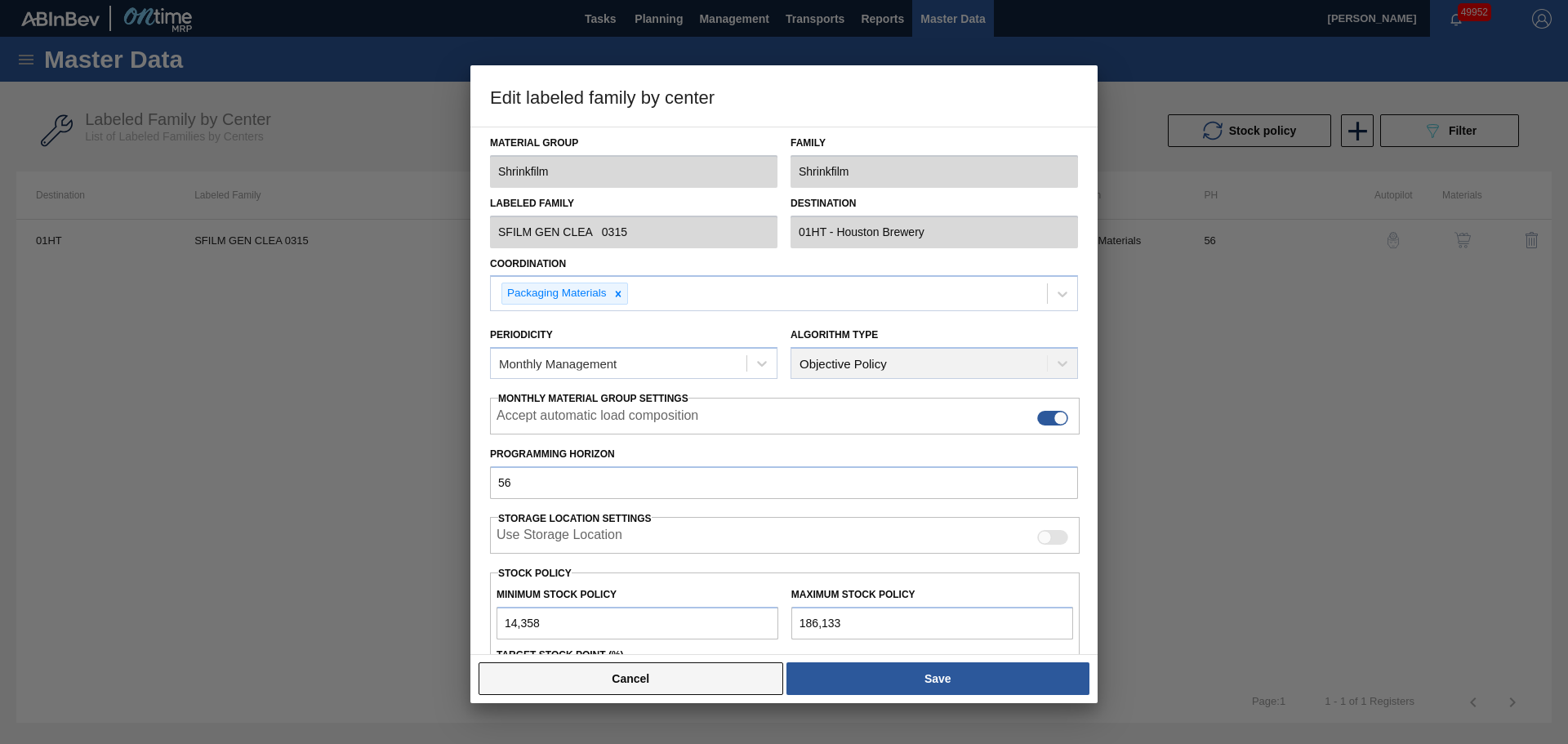
click at [627, 679] on button "Cancel" at bounding box center [631, 679] width 305 height 33
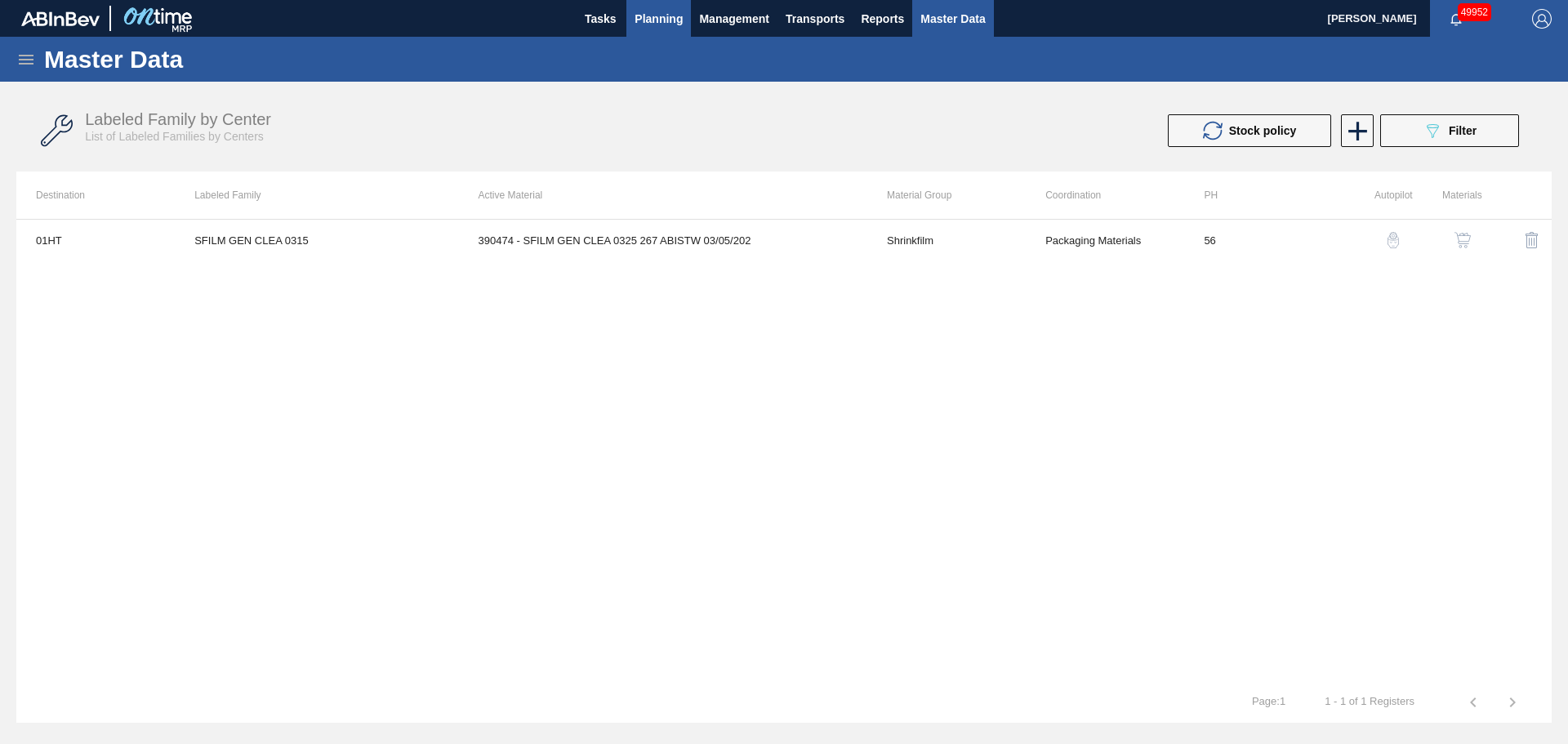
click at [665, 25] on span "Planning" at bounding box center [659, 19] width 48 height 20
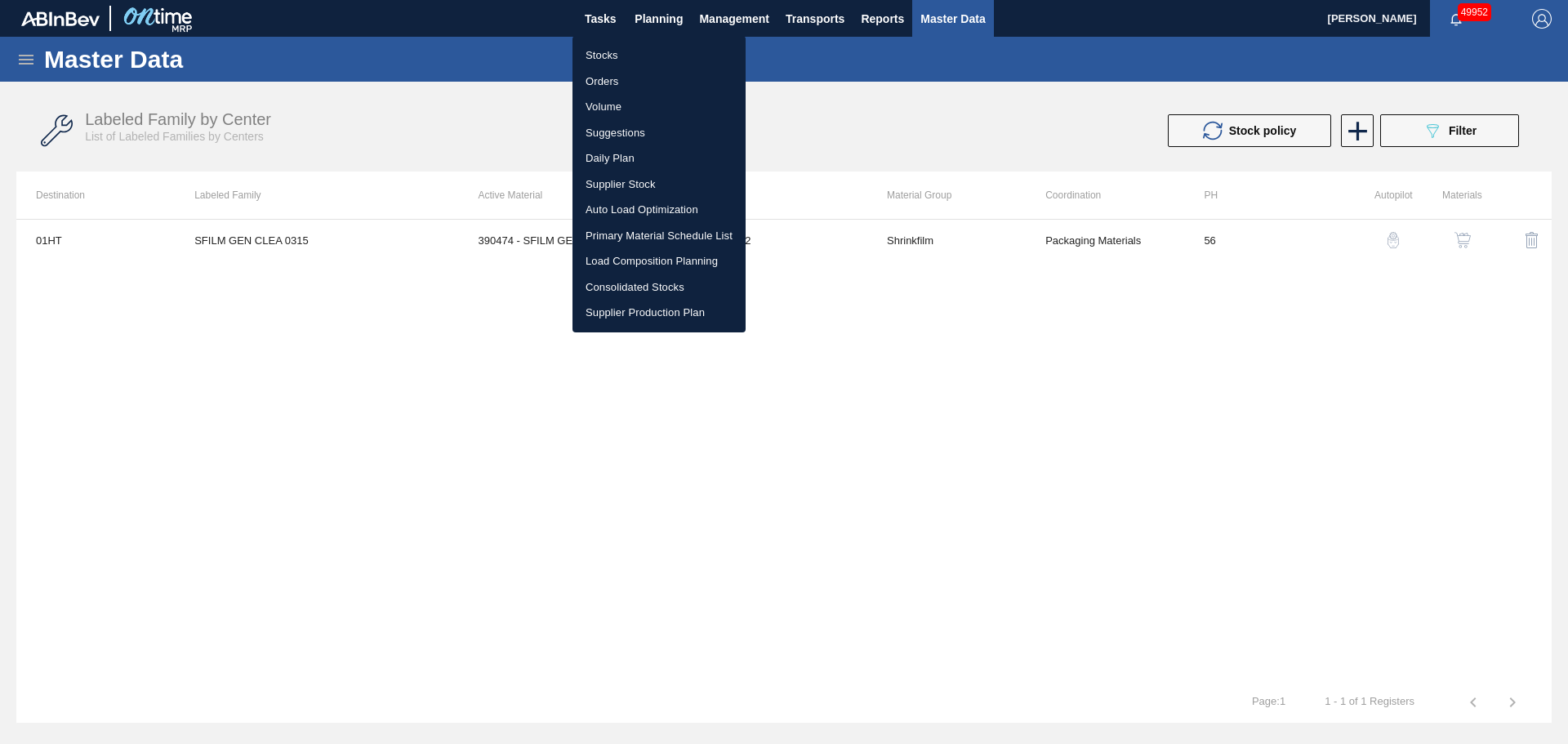
click at [608, 45] on li "Stocks" at bounding box center [659, 56] width 173 height 26
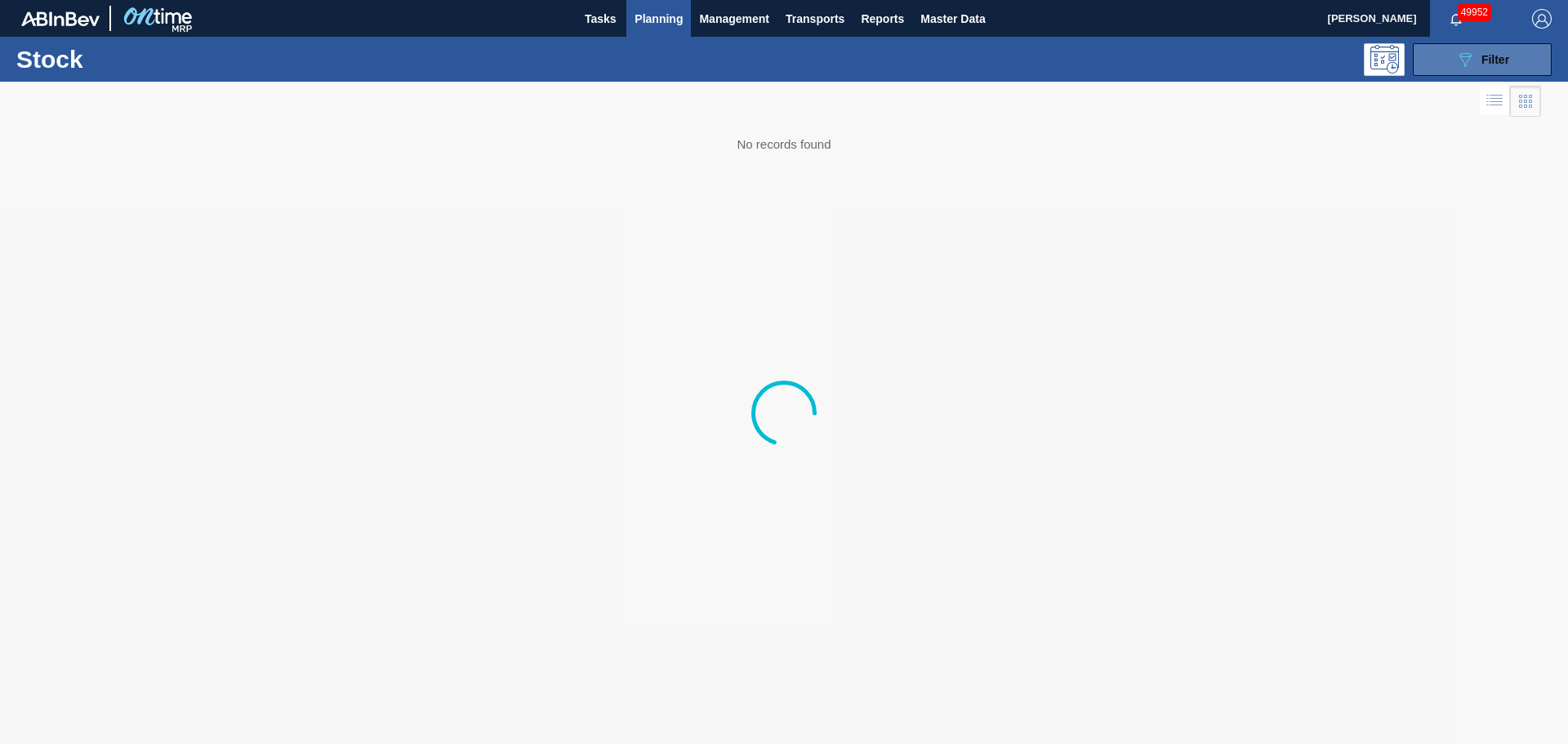
click at [1511, 55] on button "089F7B8B-B2A5-4AFE-B5C0-19BA573D28AC Filter" at bounding box center [1482, 60] width 139 height 33
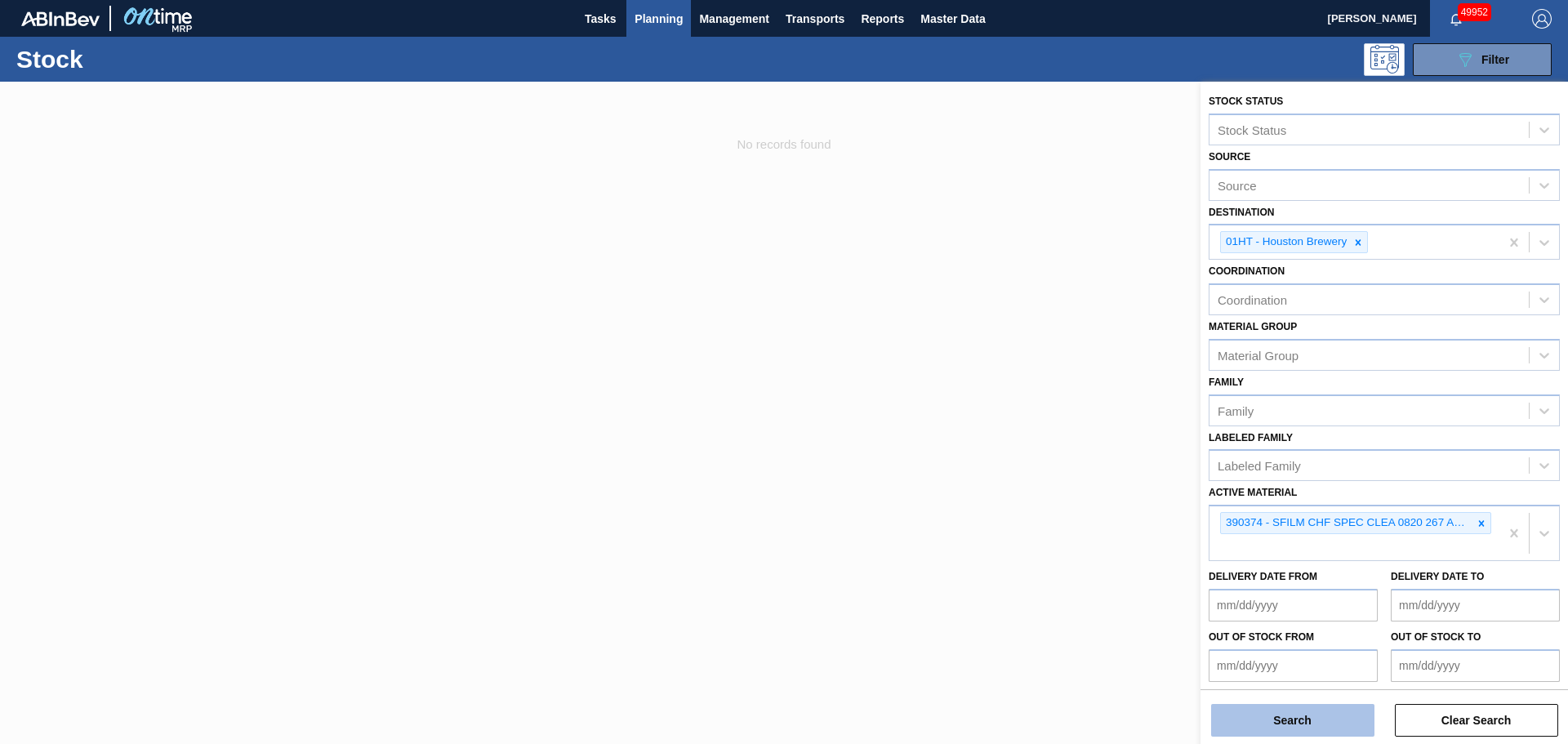
click at [1279, 723] on button "Search" at bounding box center [1292, 721] width 163 height 33
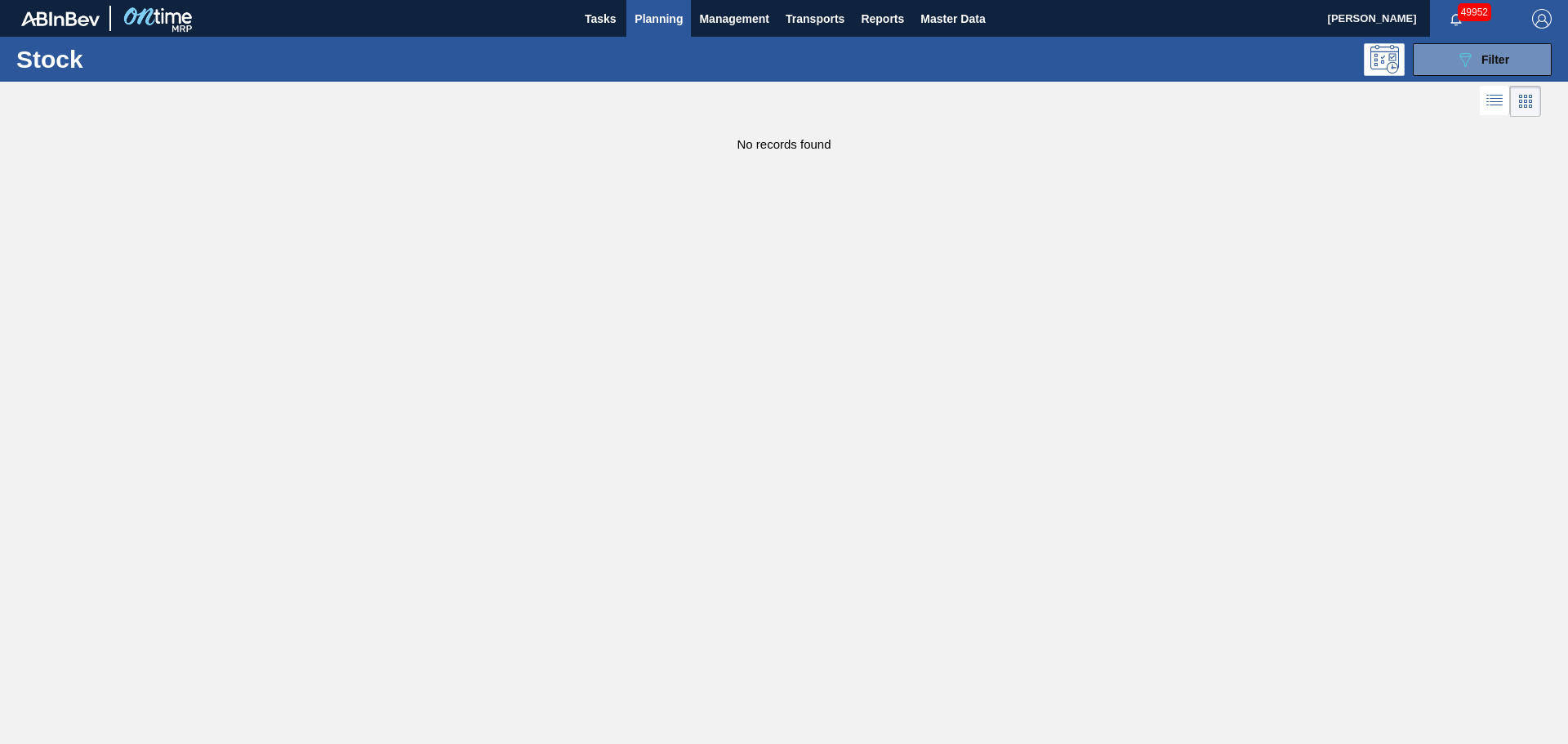
click at [1429, 191] on main "Tasks Planning Management Transports Reports Master Data Luke Wolfram 49952 Mar…" at bounding box center [784, 372] width 1568 height 744
click at [1423, 52] on button "089F7B8B-B2A5-4AFE-B5C0-19BA573D28AC Filter" at bounding box center [1482, 60] width 139 height 33
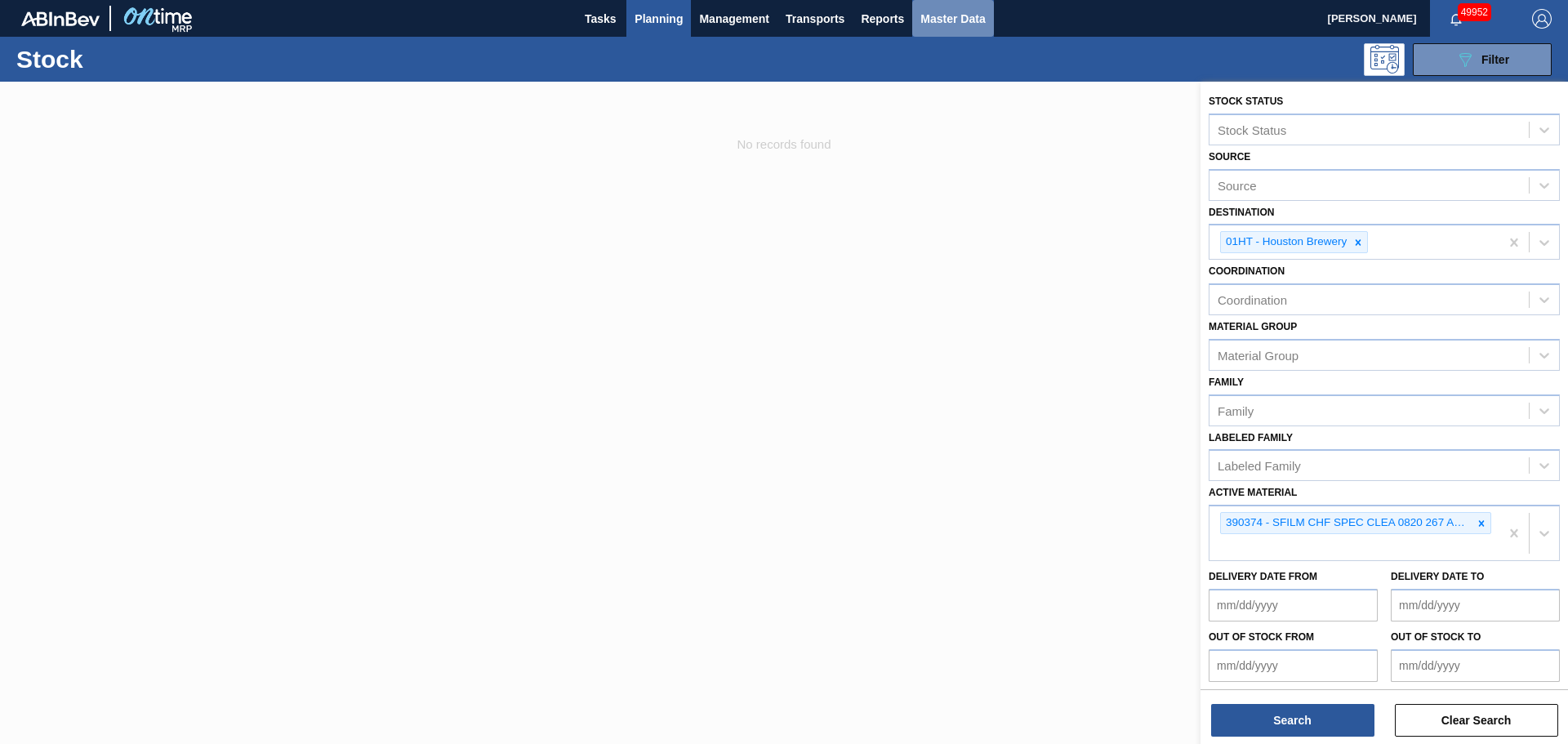
click at [954, 15] on span "Master Data" at bounding box center [952, 19] width 65 height 20
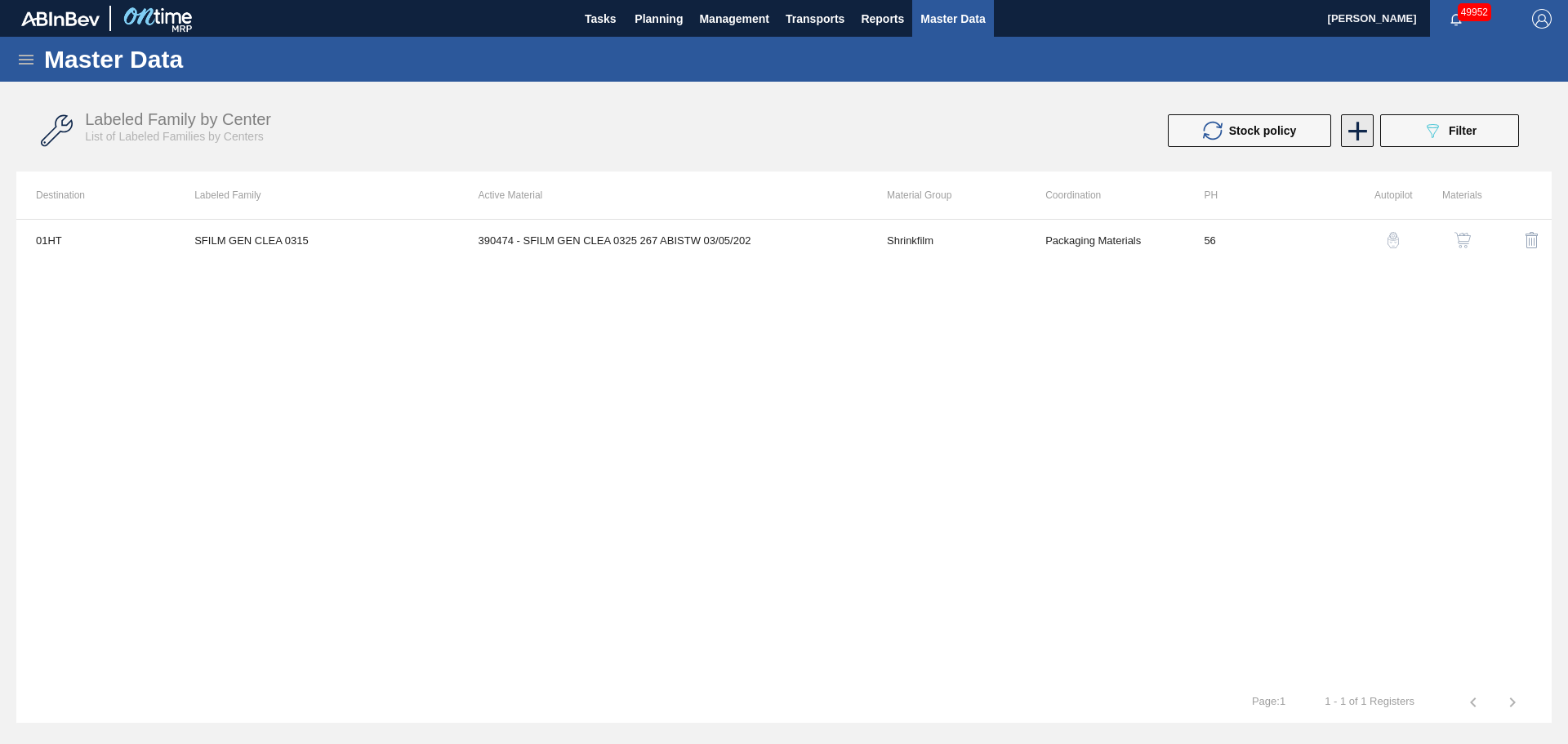
click at [1349, 130] on icon at bounding box center [1357, 130] width 19 height 19
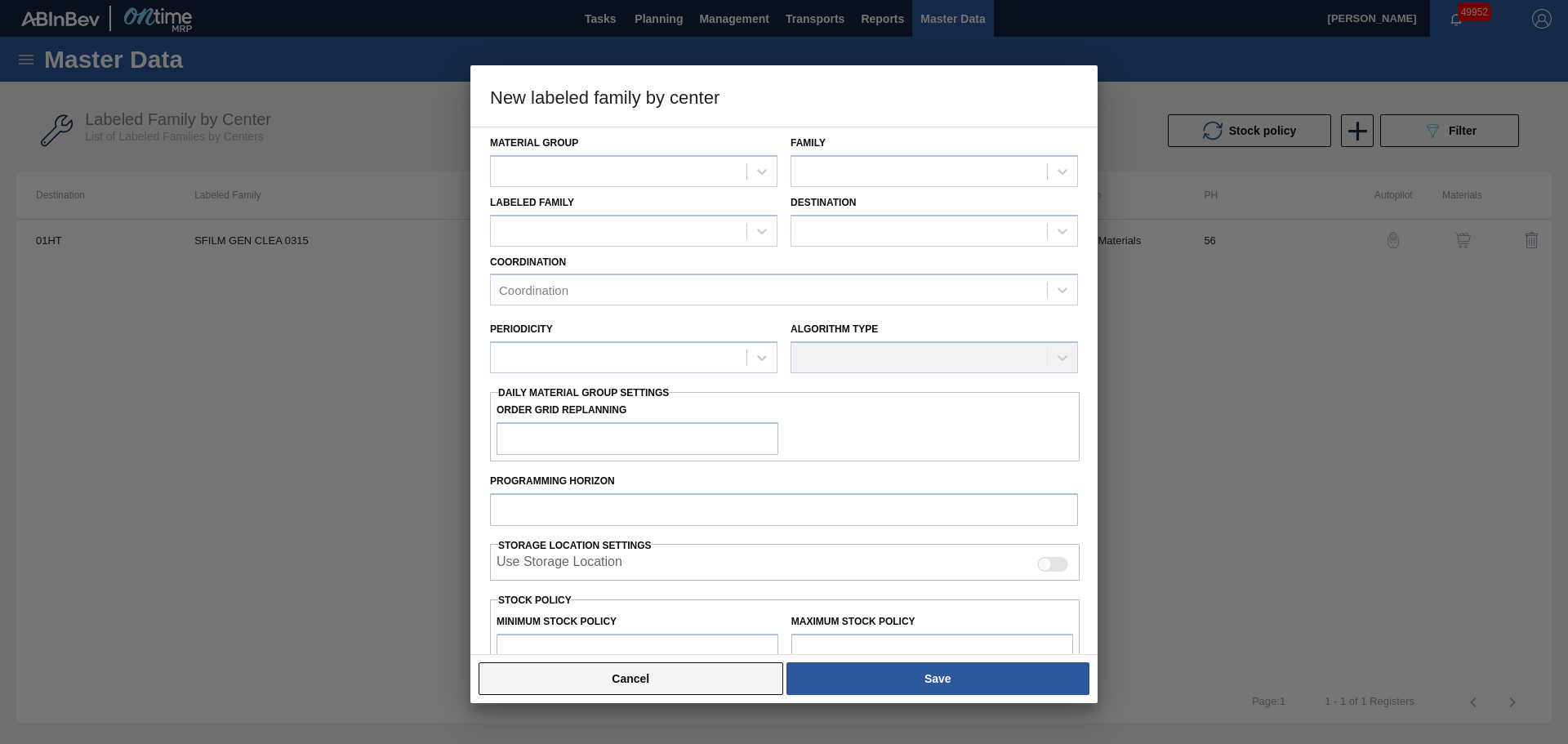
click at [632, 683] on button "Cancel" at bounding box center [631, 679] width 305 height 33
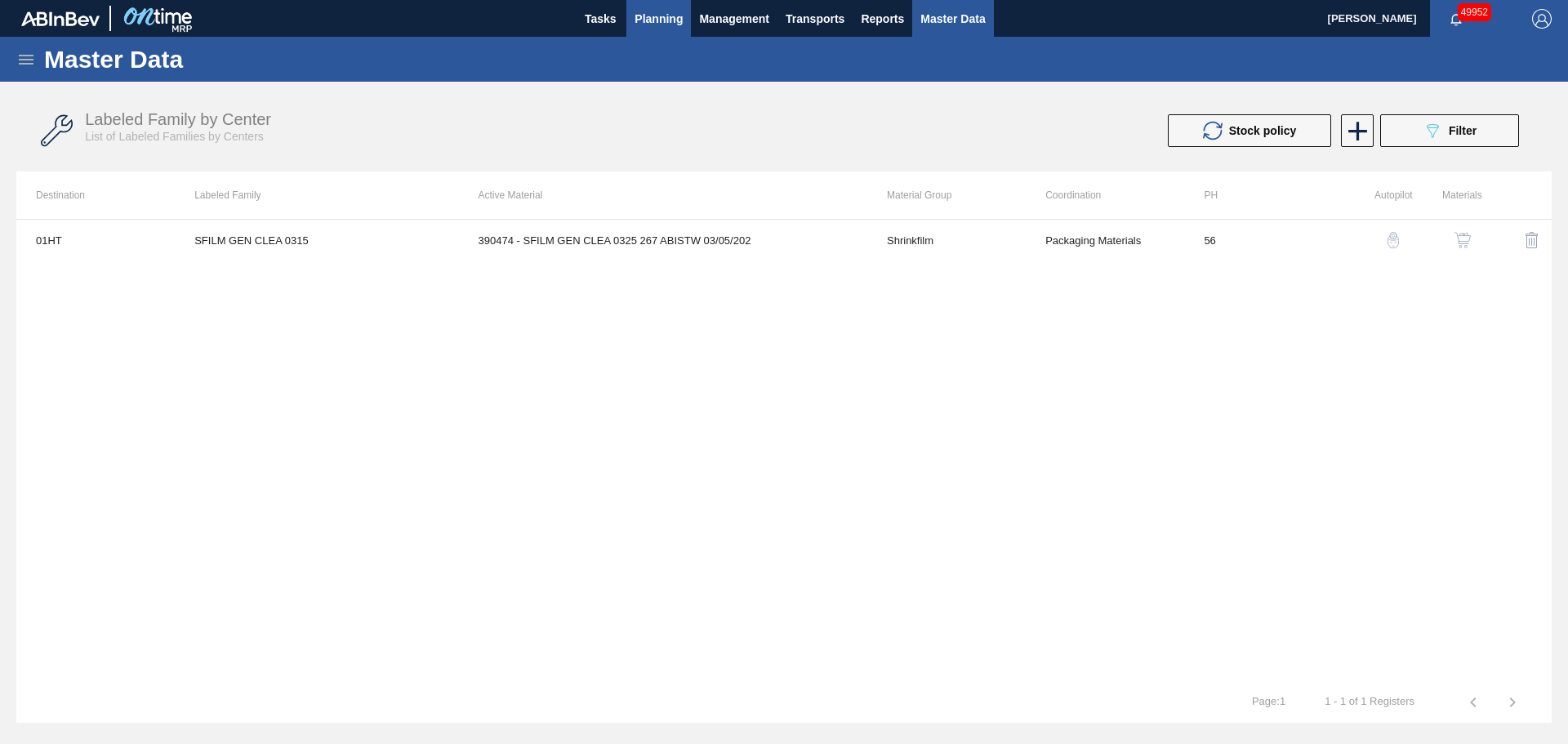
click at [636, 23] on span "Planning" at bounding box center [659, 19] width 48 height 20
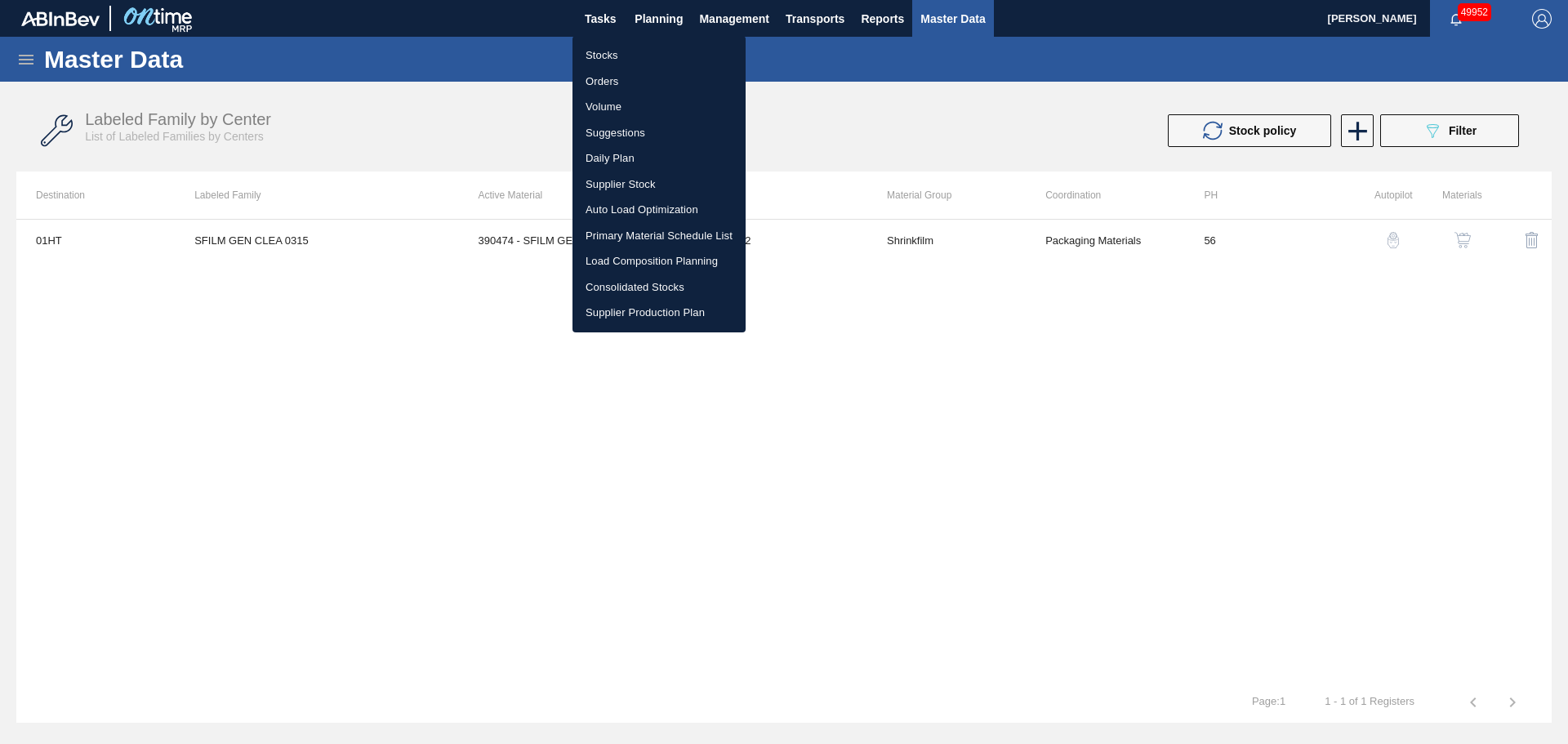
click at [657, 22] on div at bounding box center [784, 372] width 1568 height 744
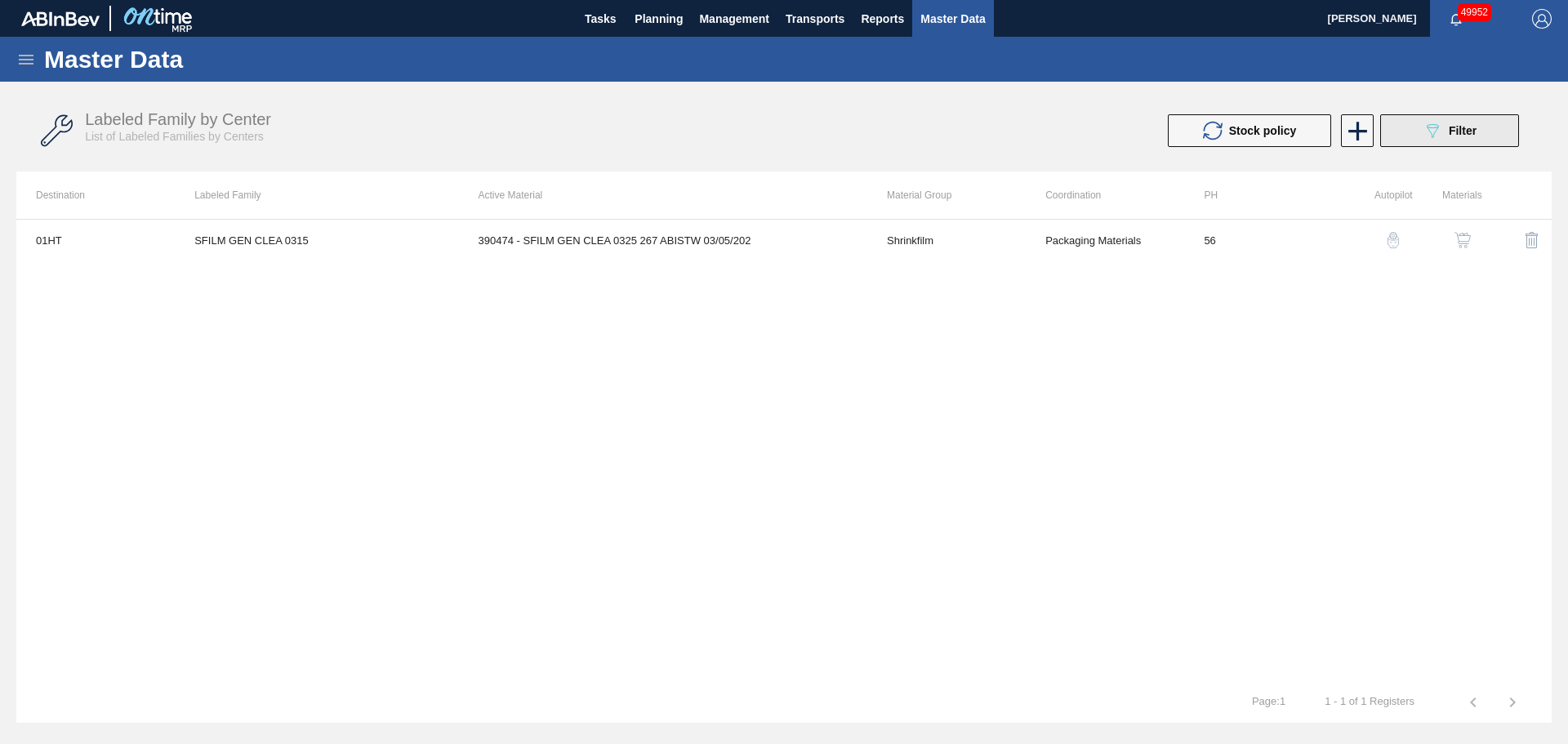
click at [1420, 130] on button "089F7B8B-B2A5-4AFE-B5C0-19BA573D28AC Filter" at bounding box center [1449, 130] width 139 height 33
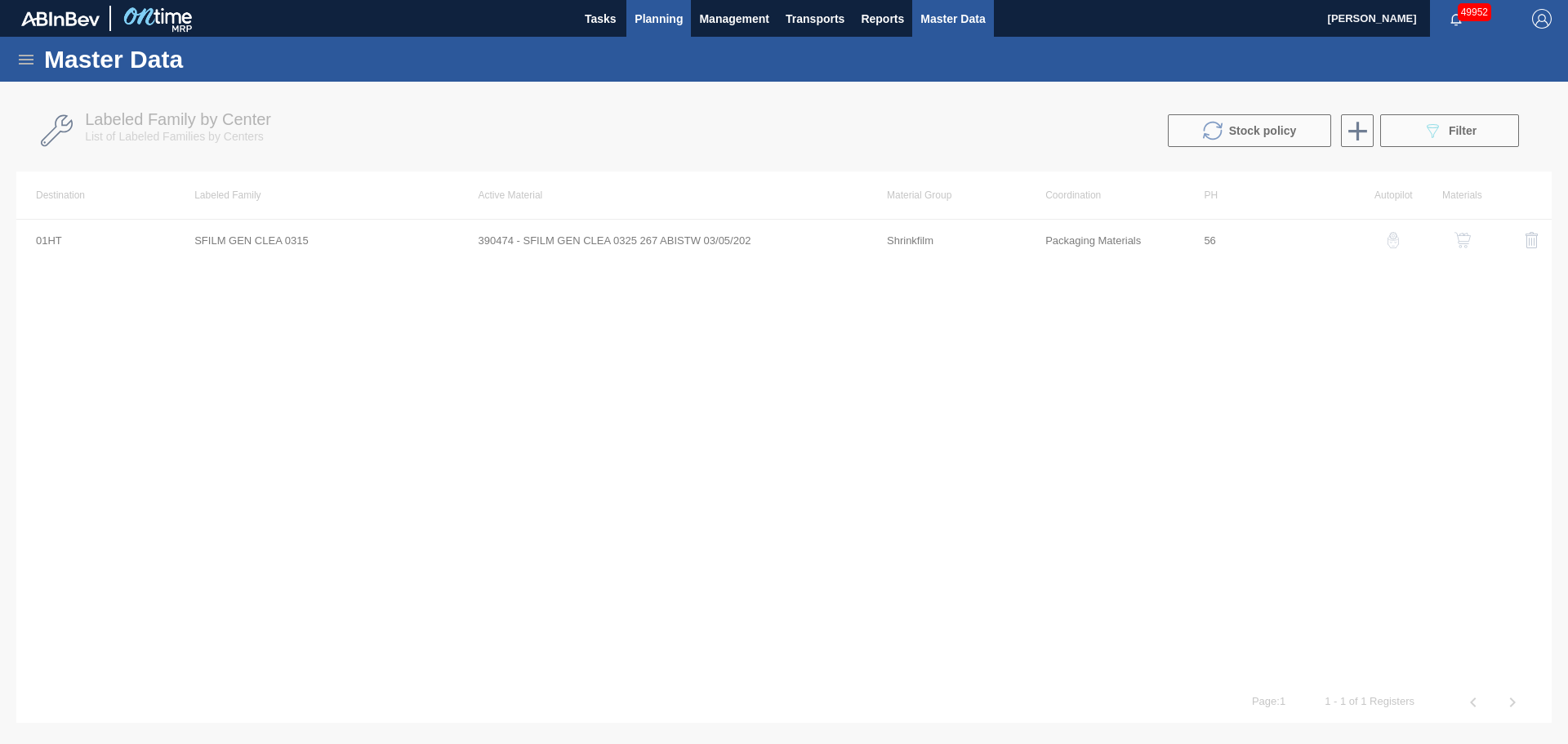
click at [651, 22] on span "Planning" at bounding box center [659, 19] width 48 height 20
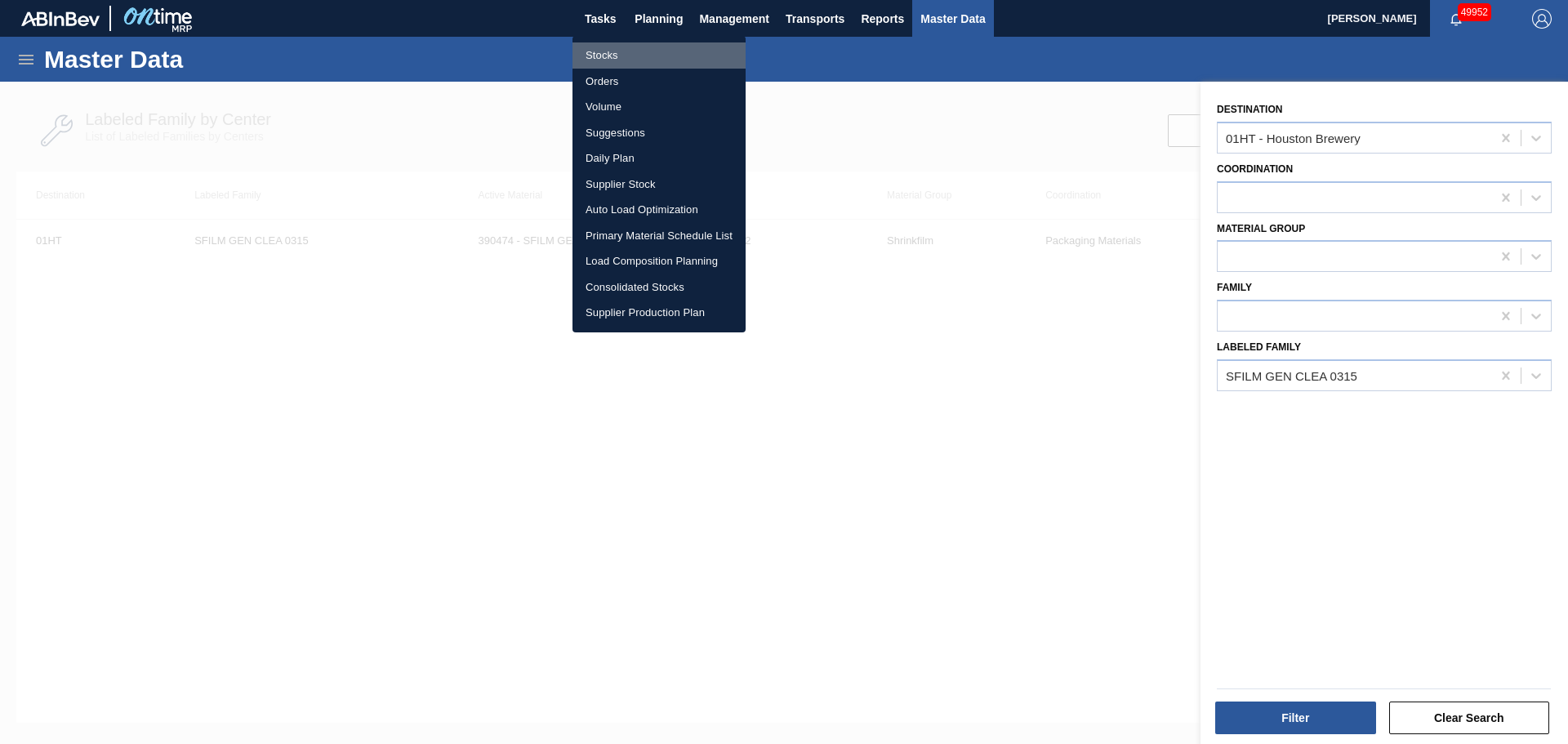
click at [598, 53] on li "Stocks" at bounding box center [659, 56] width 173 height 26
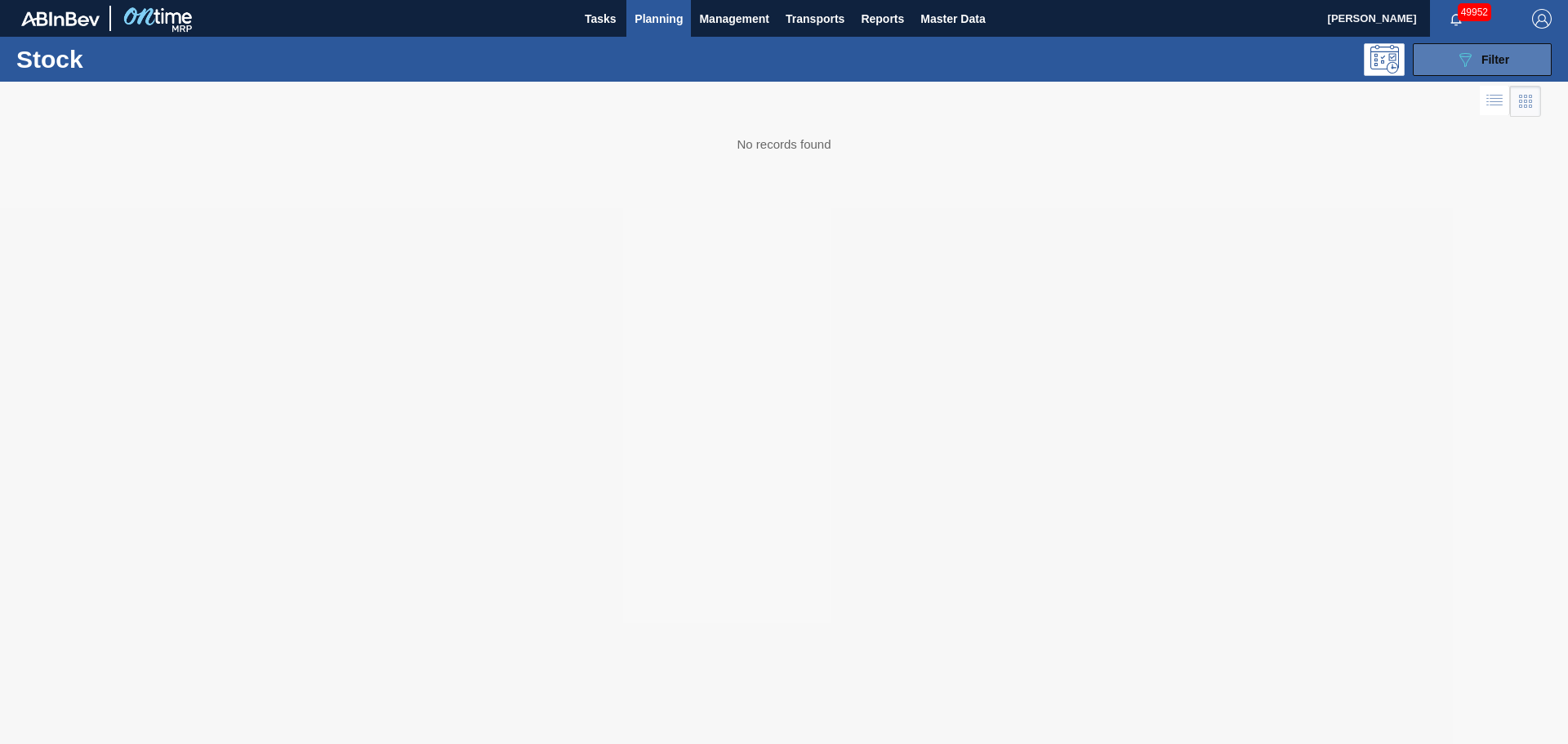
click at [1445, 57] on button "089F7B8B-B2A5-4AFE-B5C0-19BA573D28AC Filter" at bounding box center [1482, 60] width 139 height 33
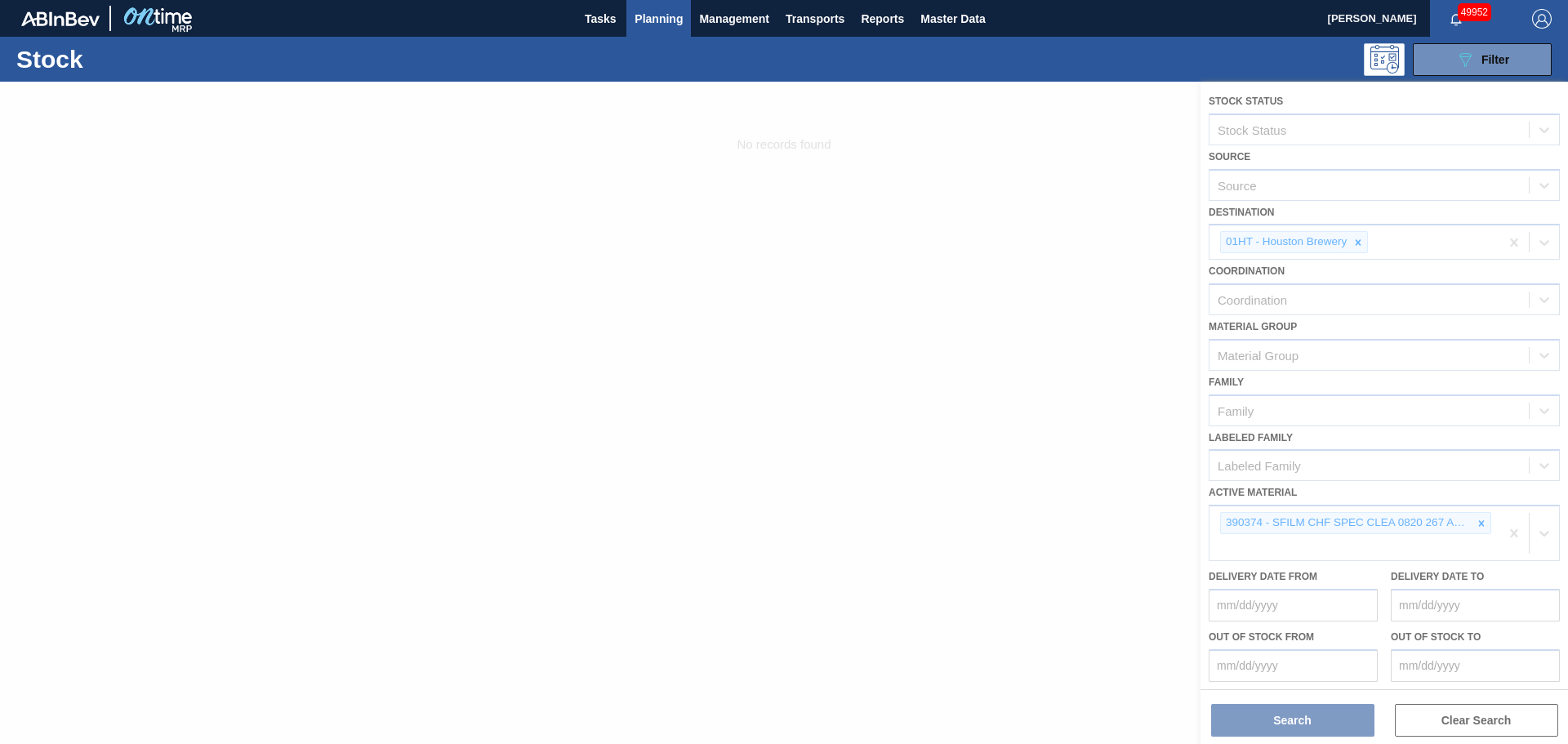
click at [1479, 523] on div at bounding box center [784, 413] width 1568 height 663
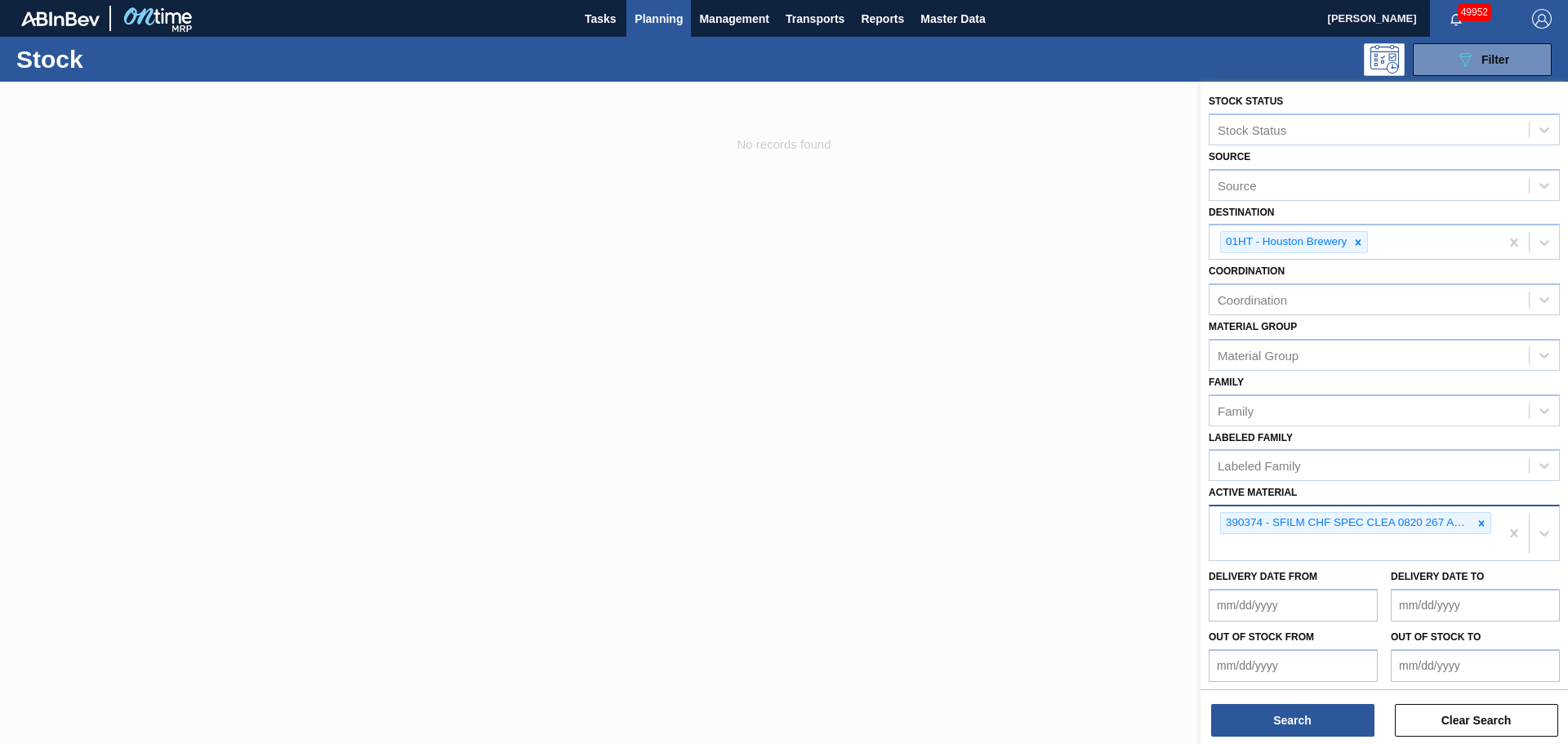
click at [1359, 555] on div "390374 - SFILM CHF SPEC CLEA 0820 267 ABISTW 04/1" at bounding box center [1355, 534] width 290 height 54
paste Material "390432"
type Material "390432"
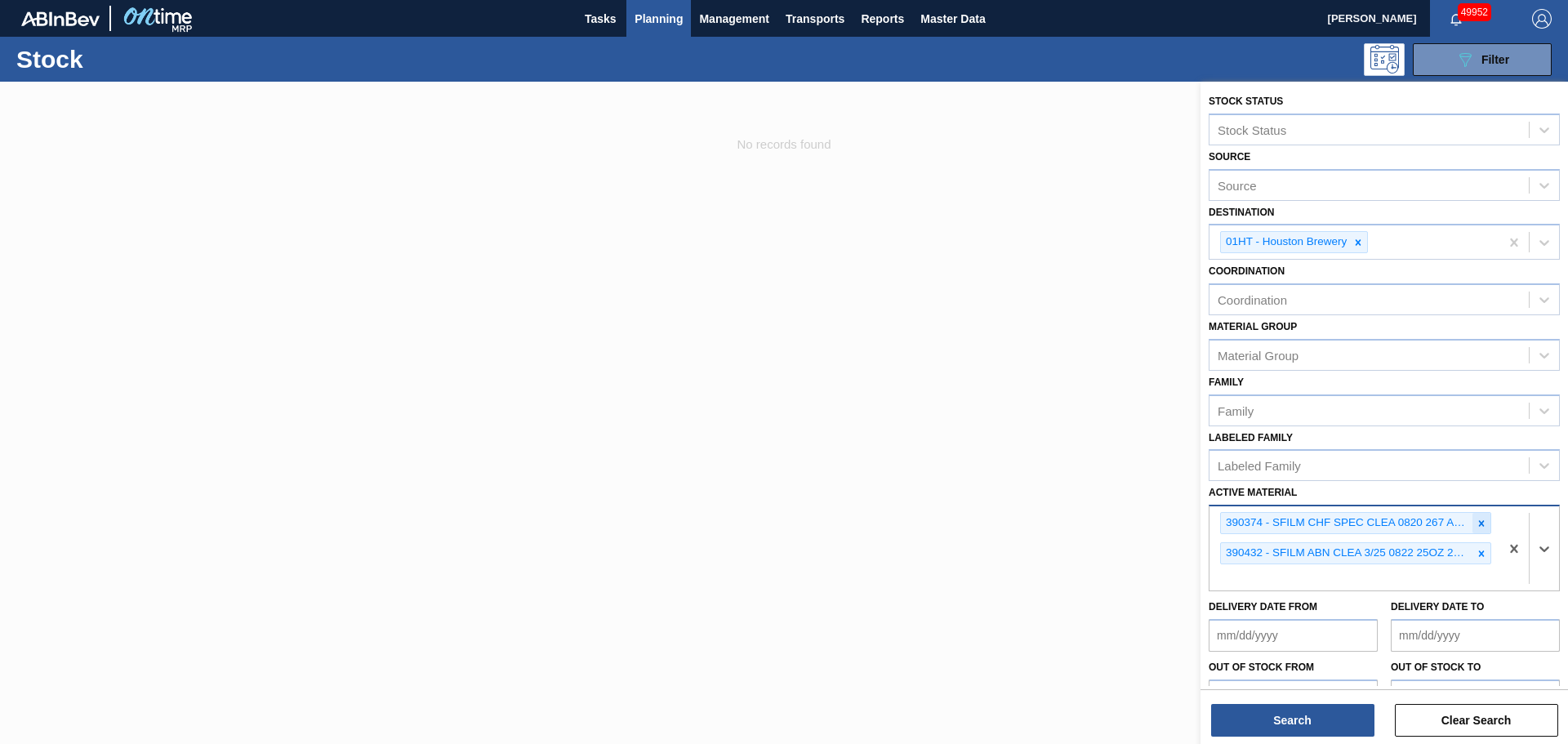
click at [1479, 524] on icon at bounding box center [1482, 523] width 6 height 6
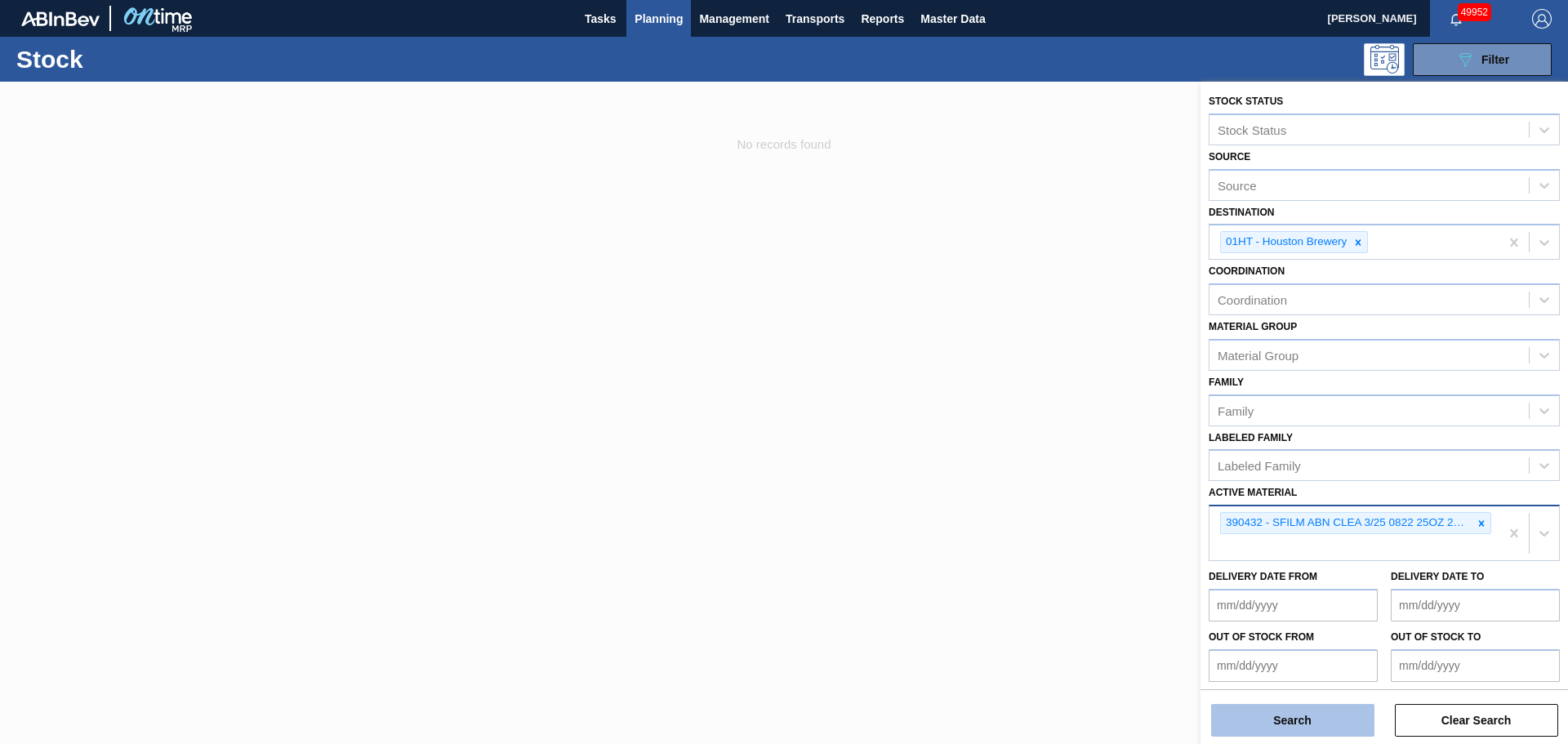
click at [1320, 714] on button "Search" at bounding box center [1292, 721] width 163 height 33
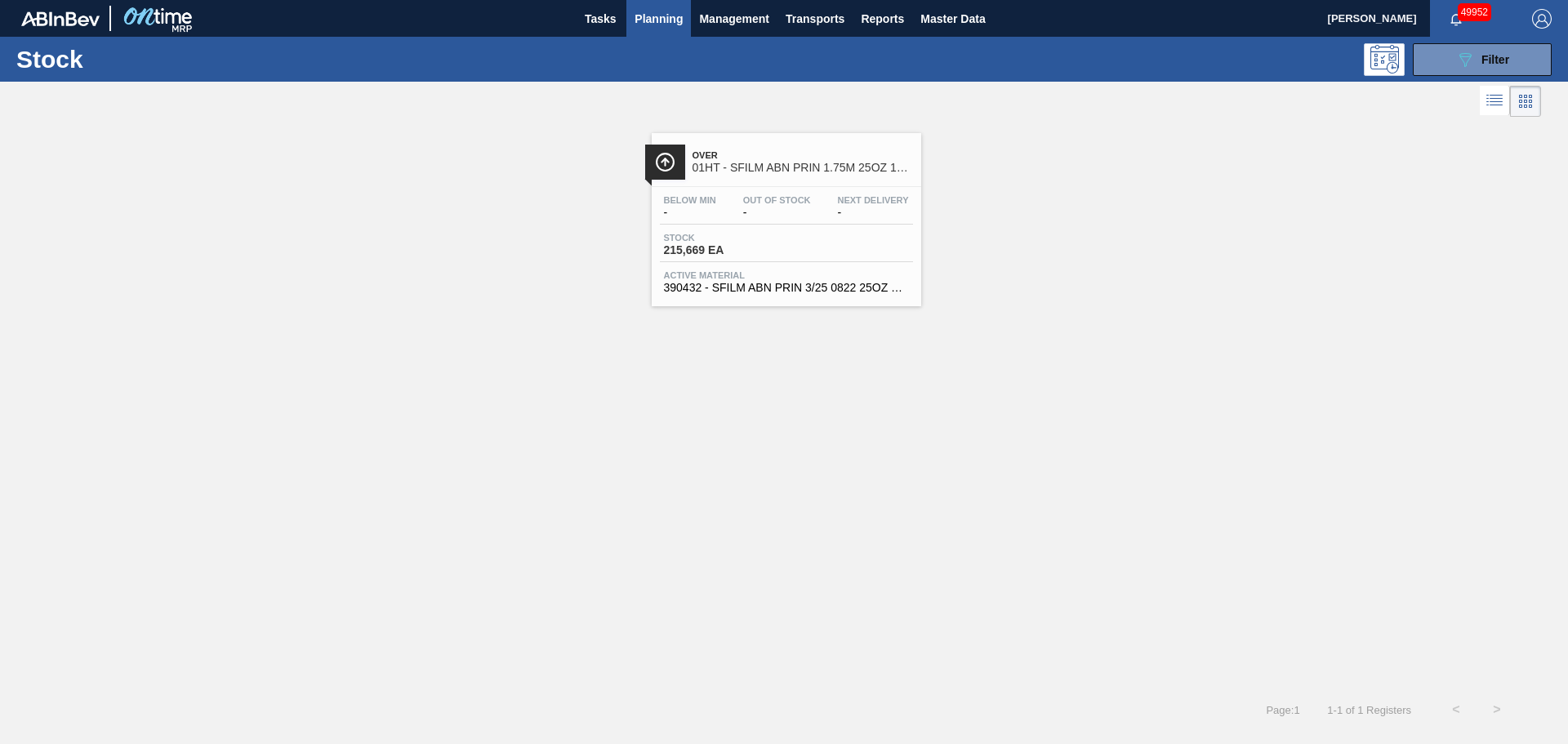
click at [827, 251] on div "Stock 215,669 EA" at bounding box center [786, 248] width 253 height 30
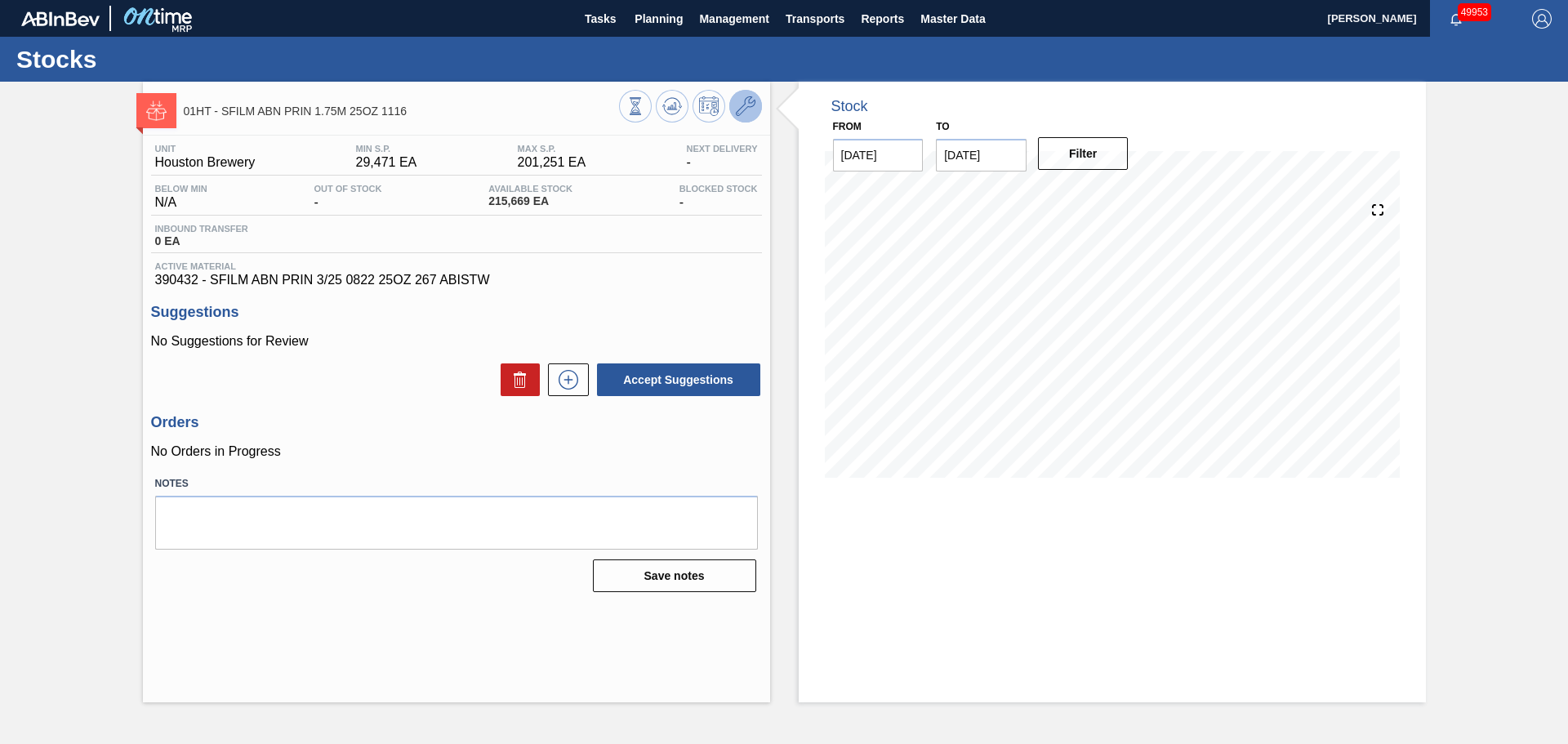
click at [738, 100] on icon at bounding box center [745, 107] width 20 height 20
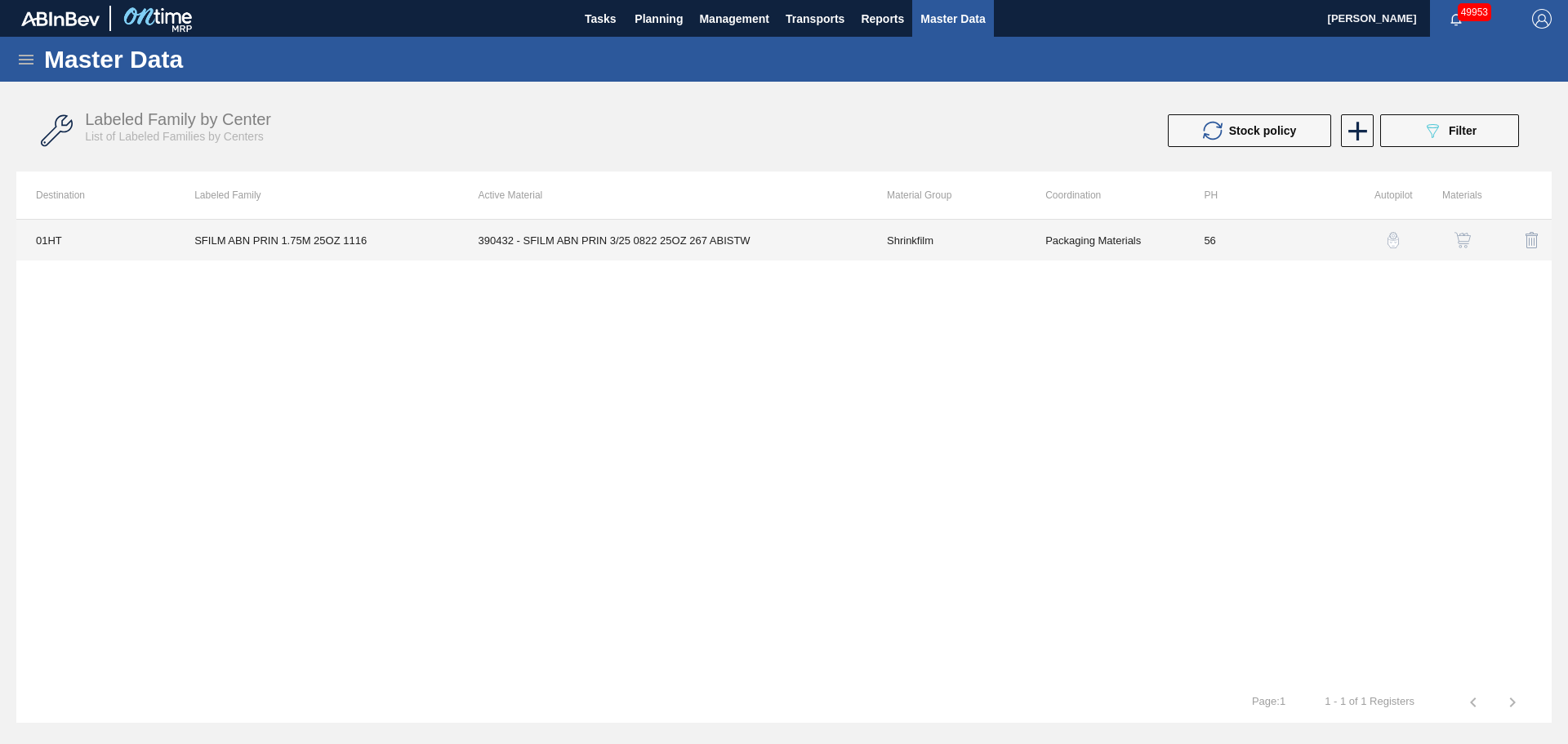
click at [657, 240] on td "390432 - SFILM ABN PRIN 3/25 0822 25OZ 267 ABISTW" at bounding box center [663, 240] width 408 height 41
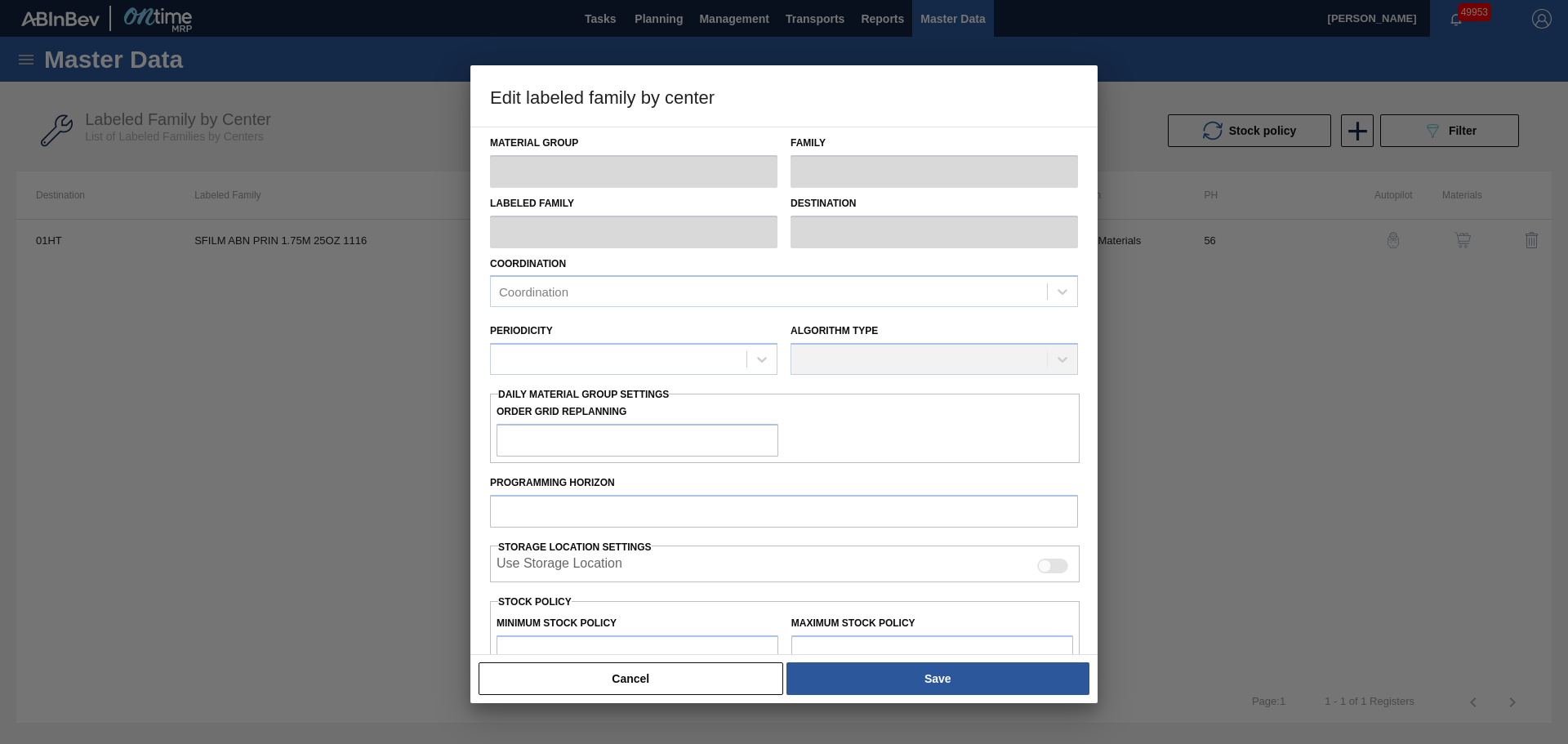
type input "Shrinkfilm"
type input "SFILM ABN PRIN 1.75M 25OZ 1116"
type input "01HT - Houston Brewery"
type input "56"
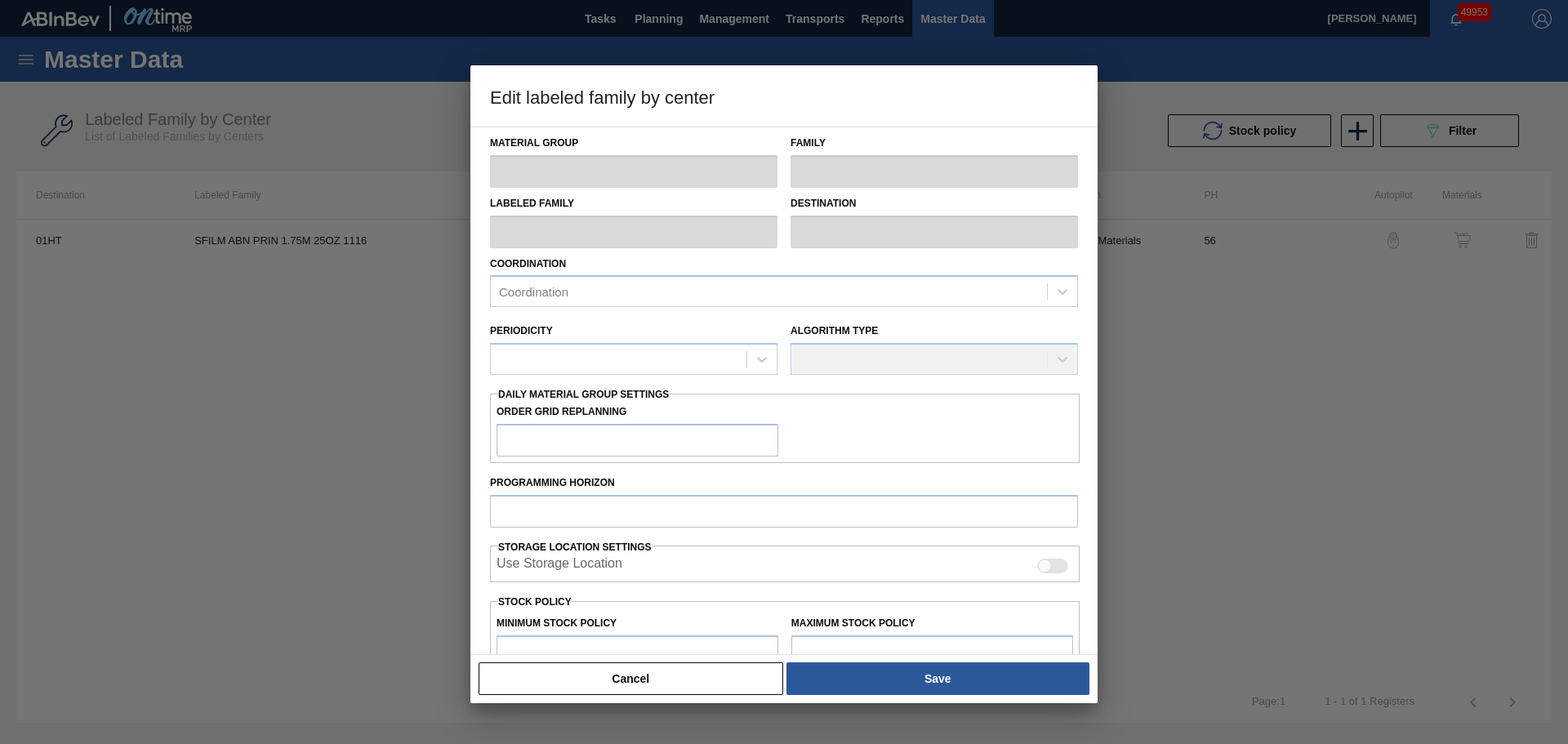
type input "29,471"
type input "201,251"
type input "32"
type input "84,441"
checkbox input "true"
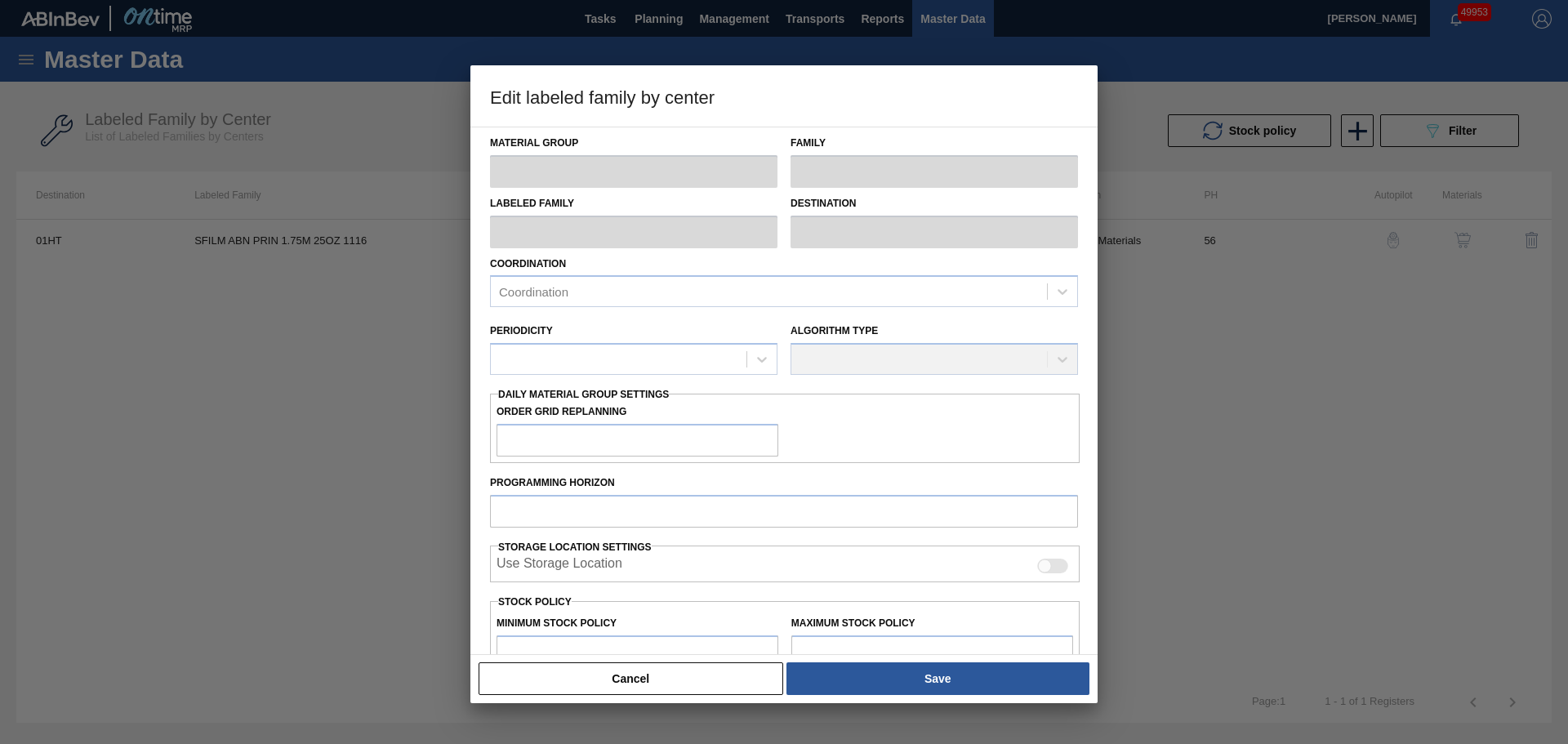
checkbox input "true"
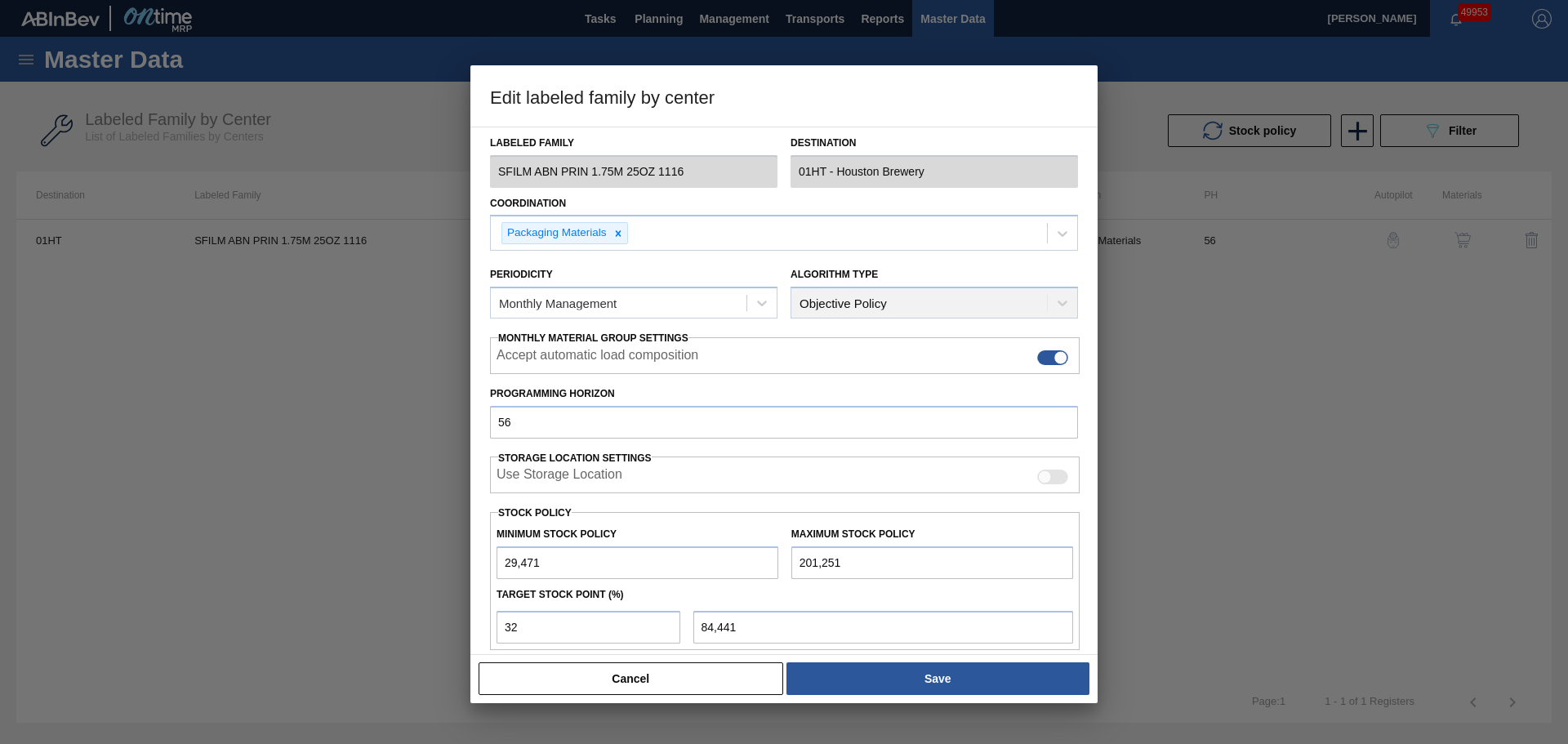
scroll to position [199, 0]
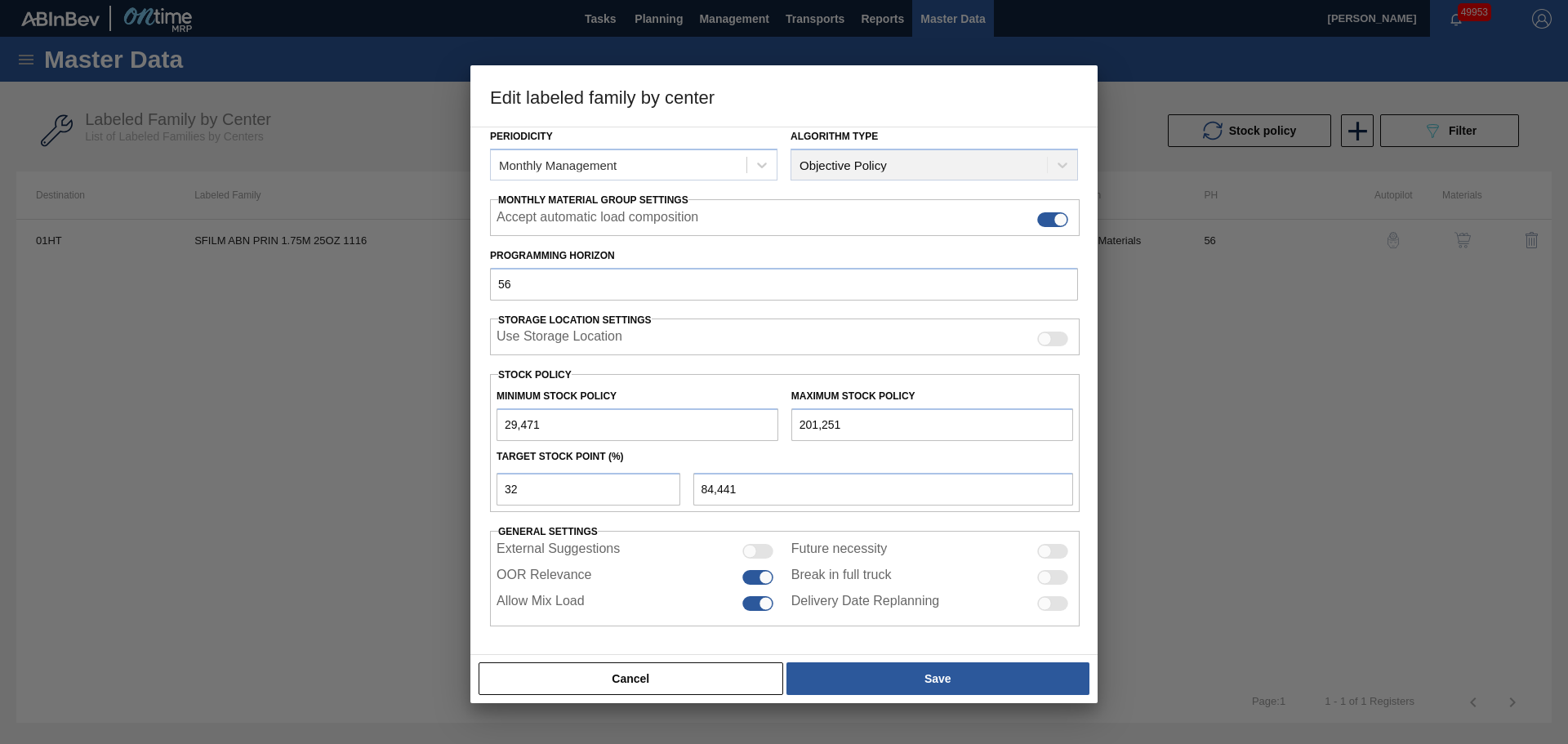
drag, startPoint x: 861, startPoint y: 421, endPoint x: 780, endPoint y: 424, distance: 81.1
click at [780, 424] on div "Minimum Stock Policy 29,471 Maximum Stock Policy 201,251" at bounding box center [785, 411] width 590 height 61
paste input "330,000"
type input "330,000"
type input "125,640"
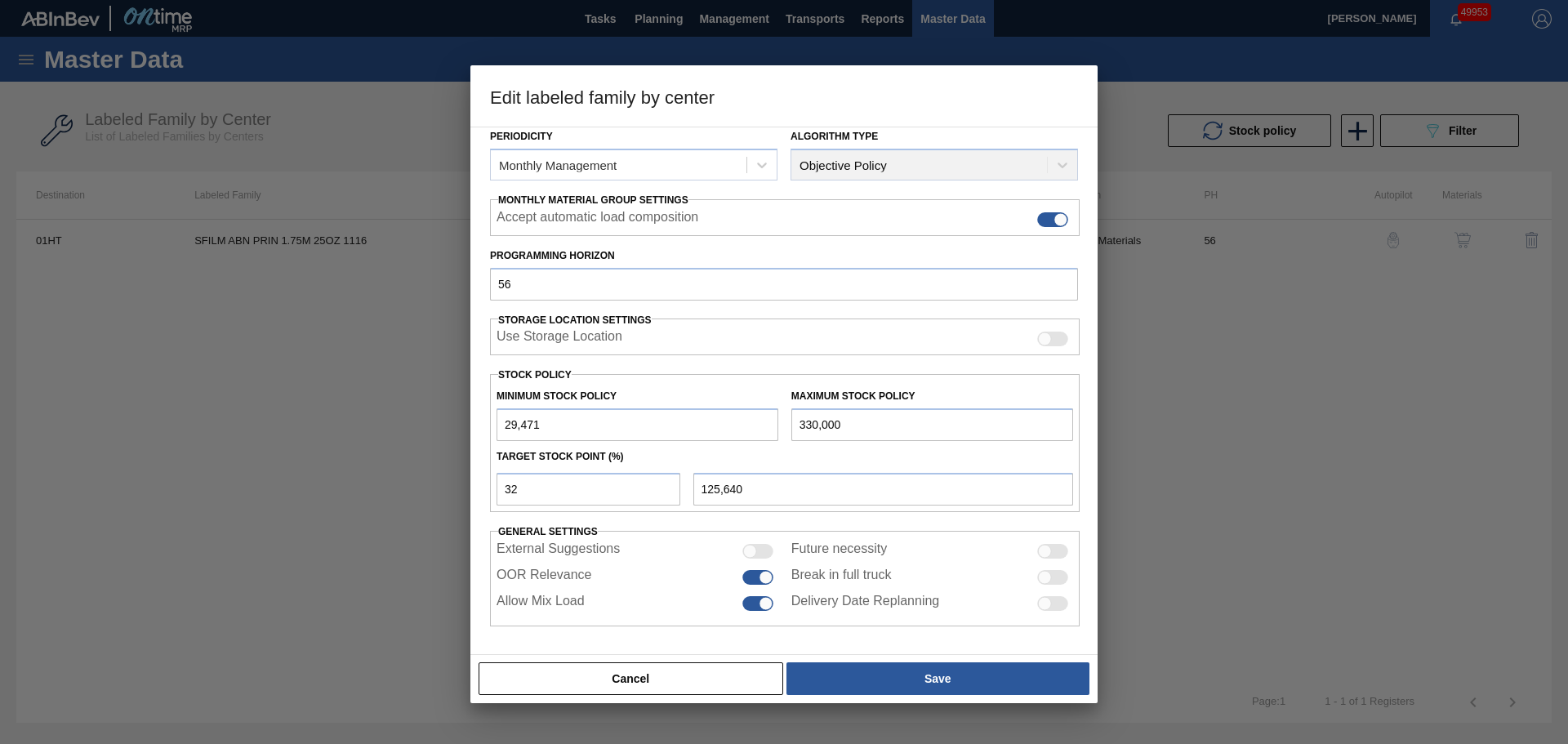
type input "330,000"
click at [586, 418] on input "29,471" at bounding box center [638, 425] width 282 height 33
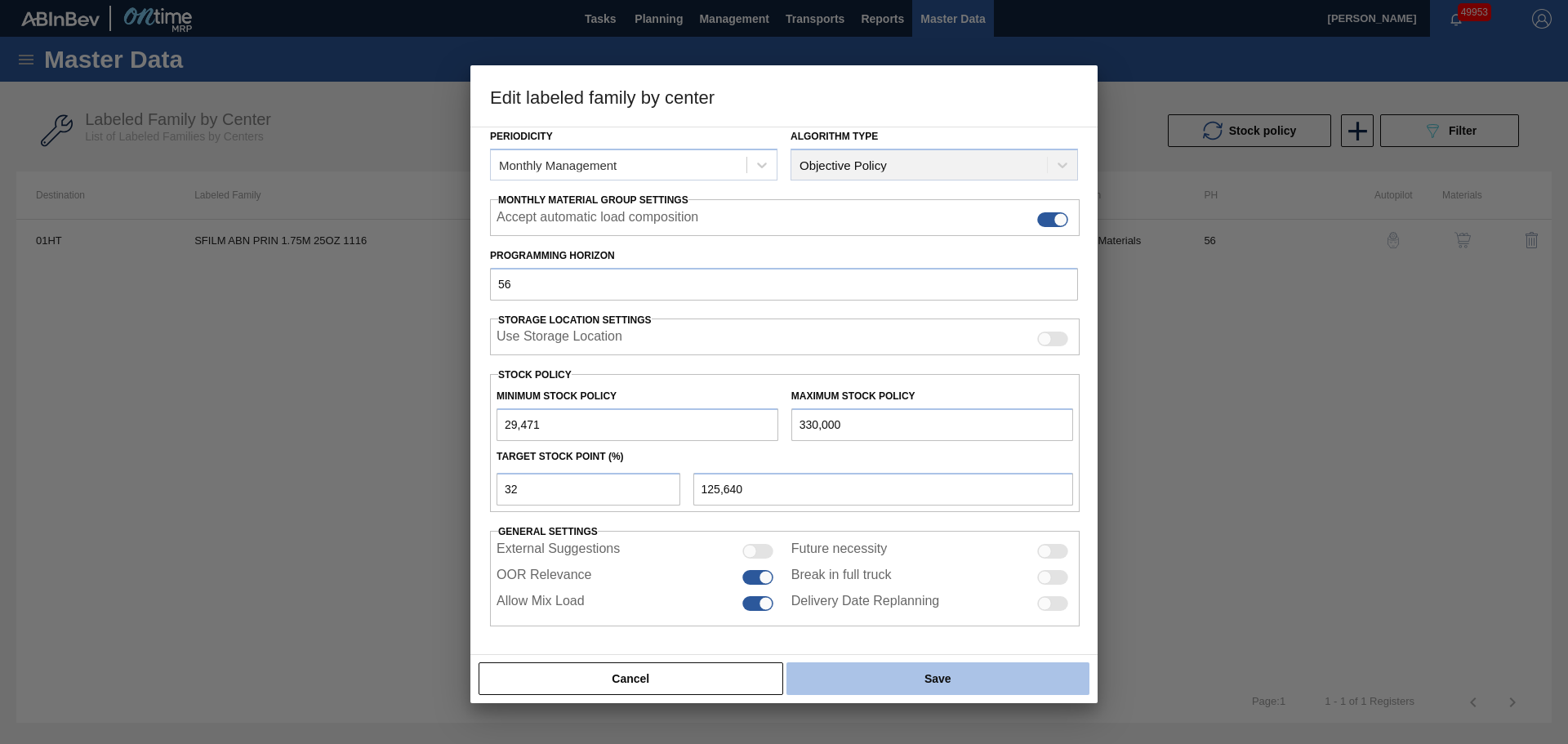
click at [885, 678] on button "Save" at bounding box center [938, 679] width 303 height 33
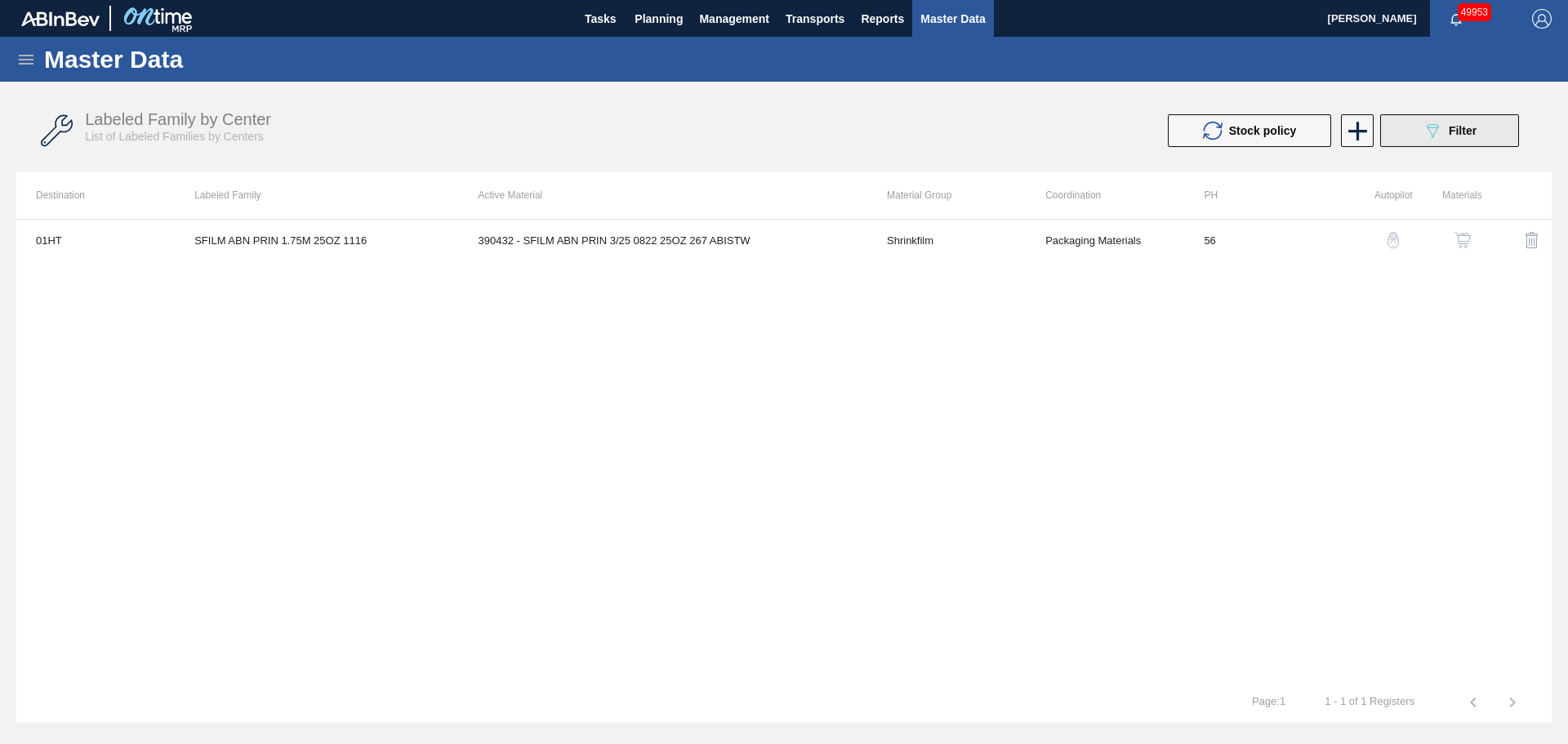
click at [1442, 135] on icon "089F7B8B-B2A5-4AFE-B5C0-19BA573D28AC" at bounding box center [1433, 130] width 20 height 20
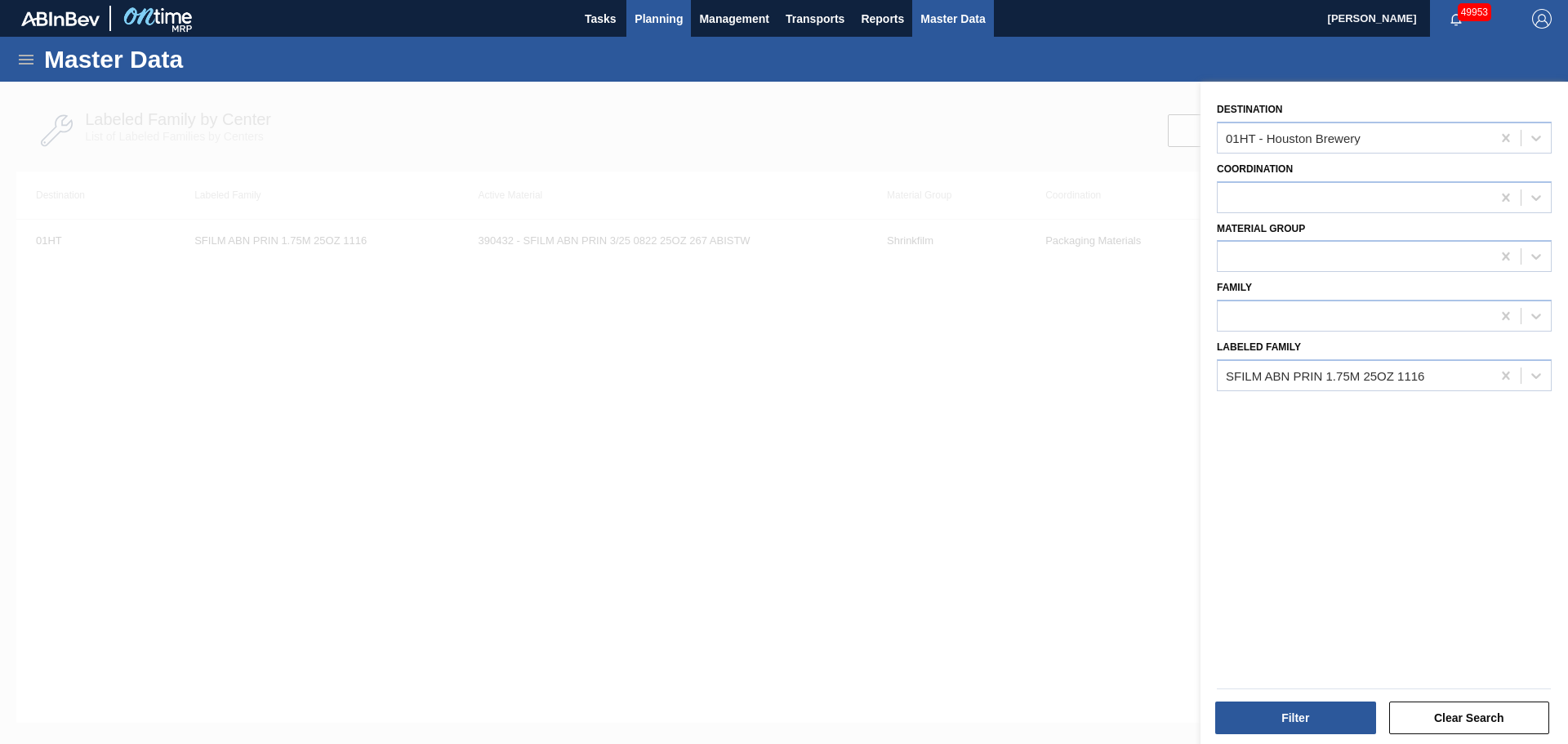
click at [675, 28] on span "Planning" at bounding box center [659, 19] width 48 height 20
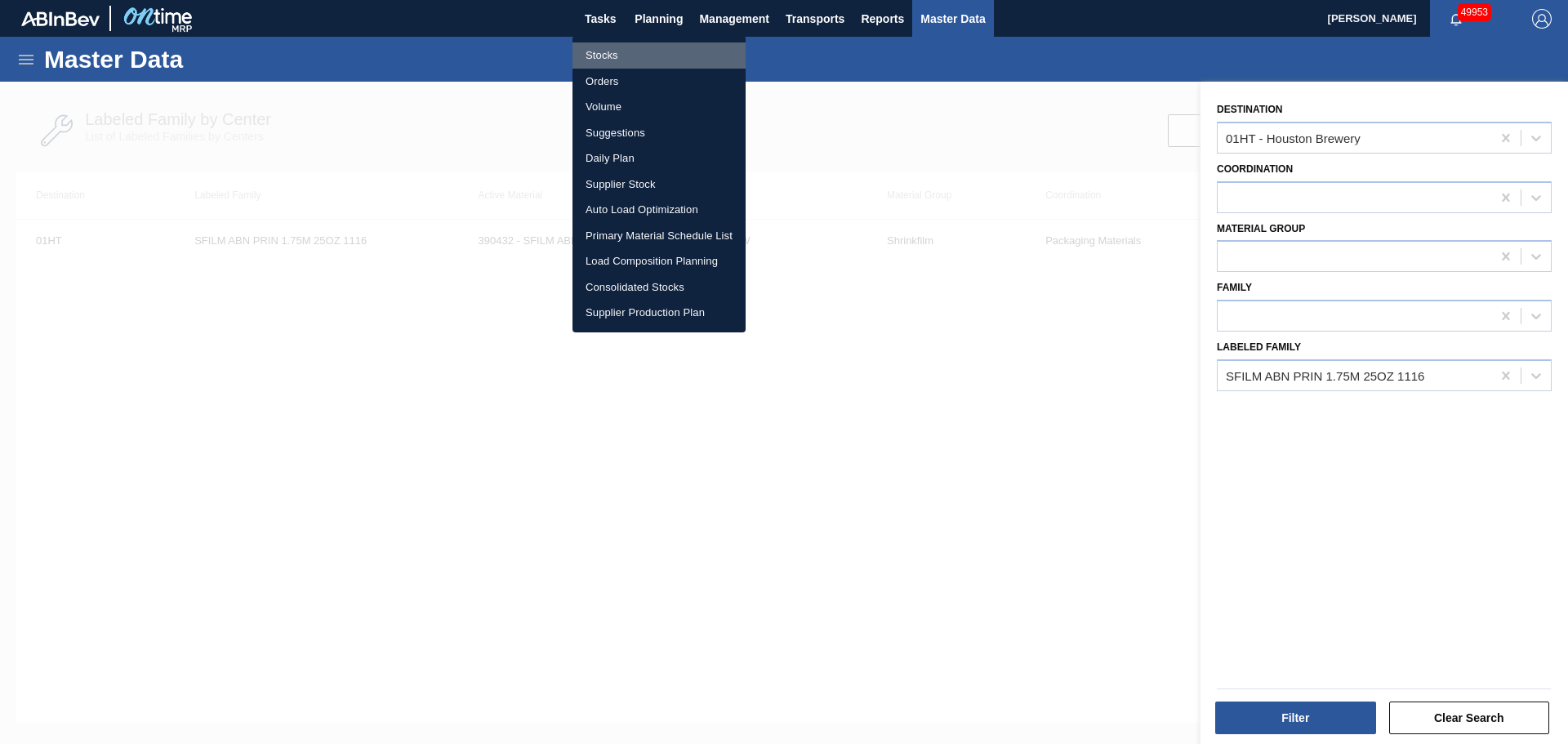
click at [617, 48] on li "Stocks" at bounding box center [659, 56] width 173 height 26
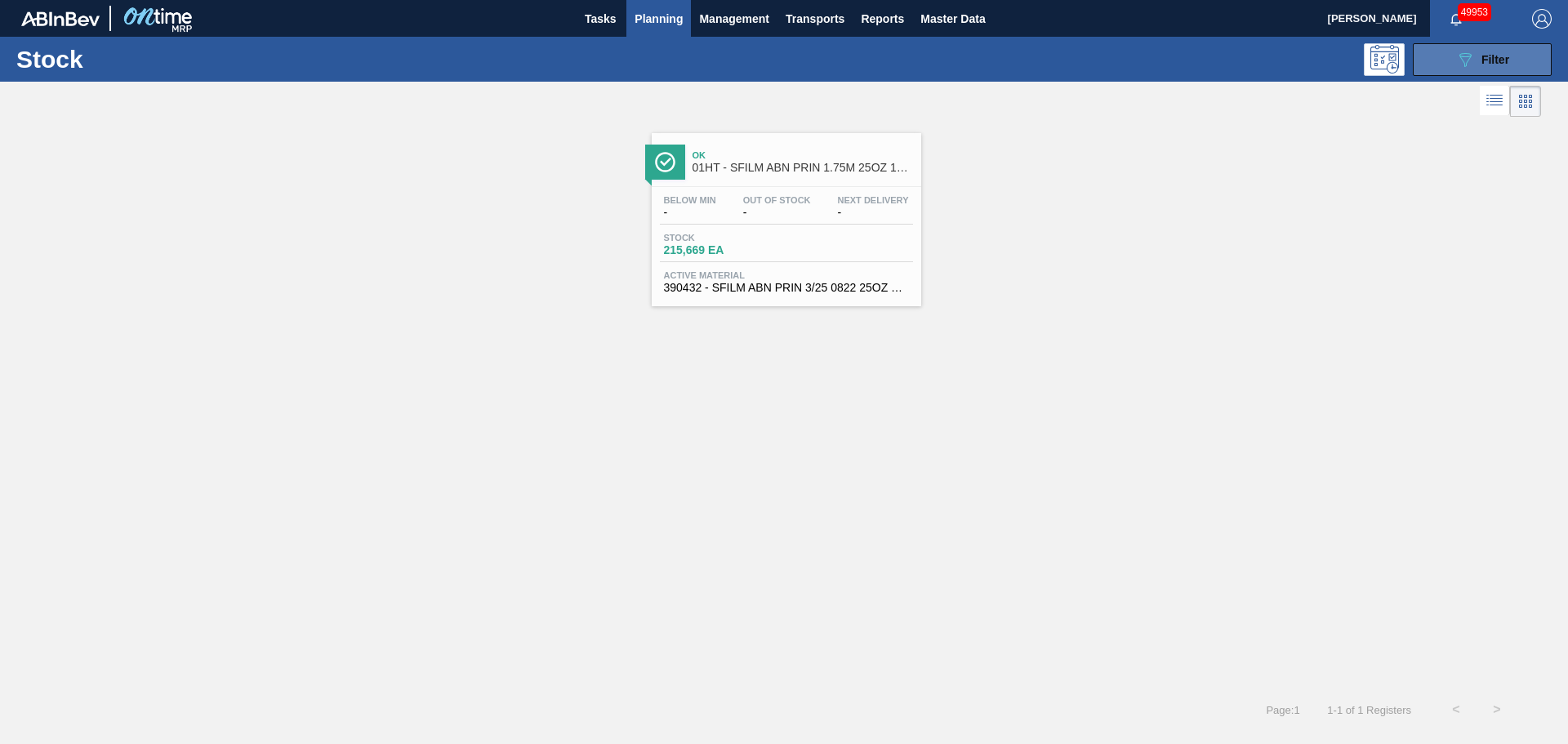
click at [1460, 51] on icon "089F7B8B-B2A5-4AFE-B5C0-19BA573D28AC" at bounding box center [1465, 60] width 20 height 20
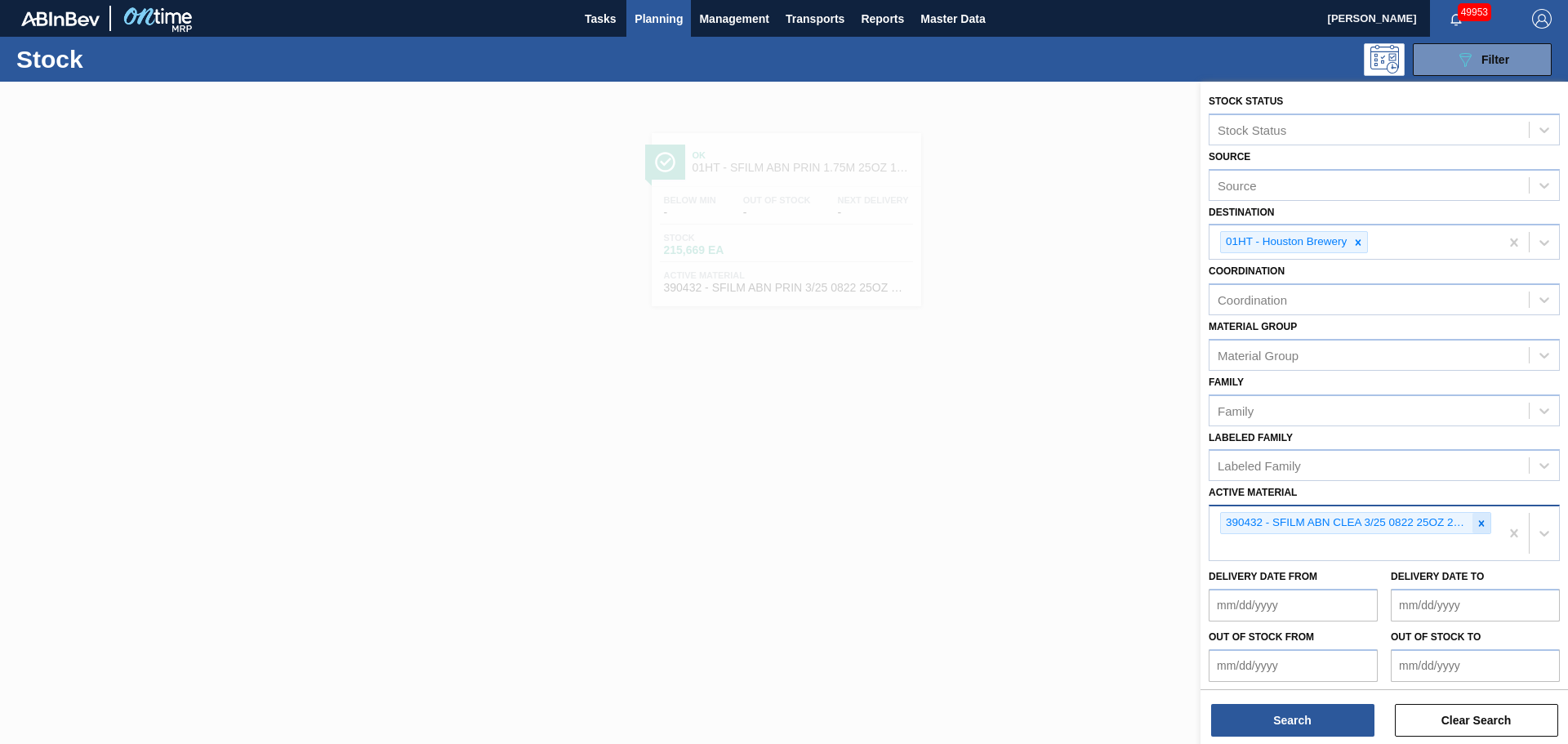
click at [1479, 523] on icon at bounding box center [1482, 523] width 6 height 6
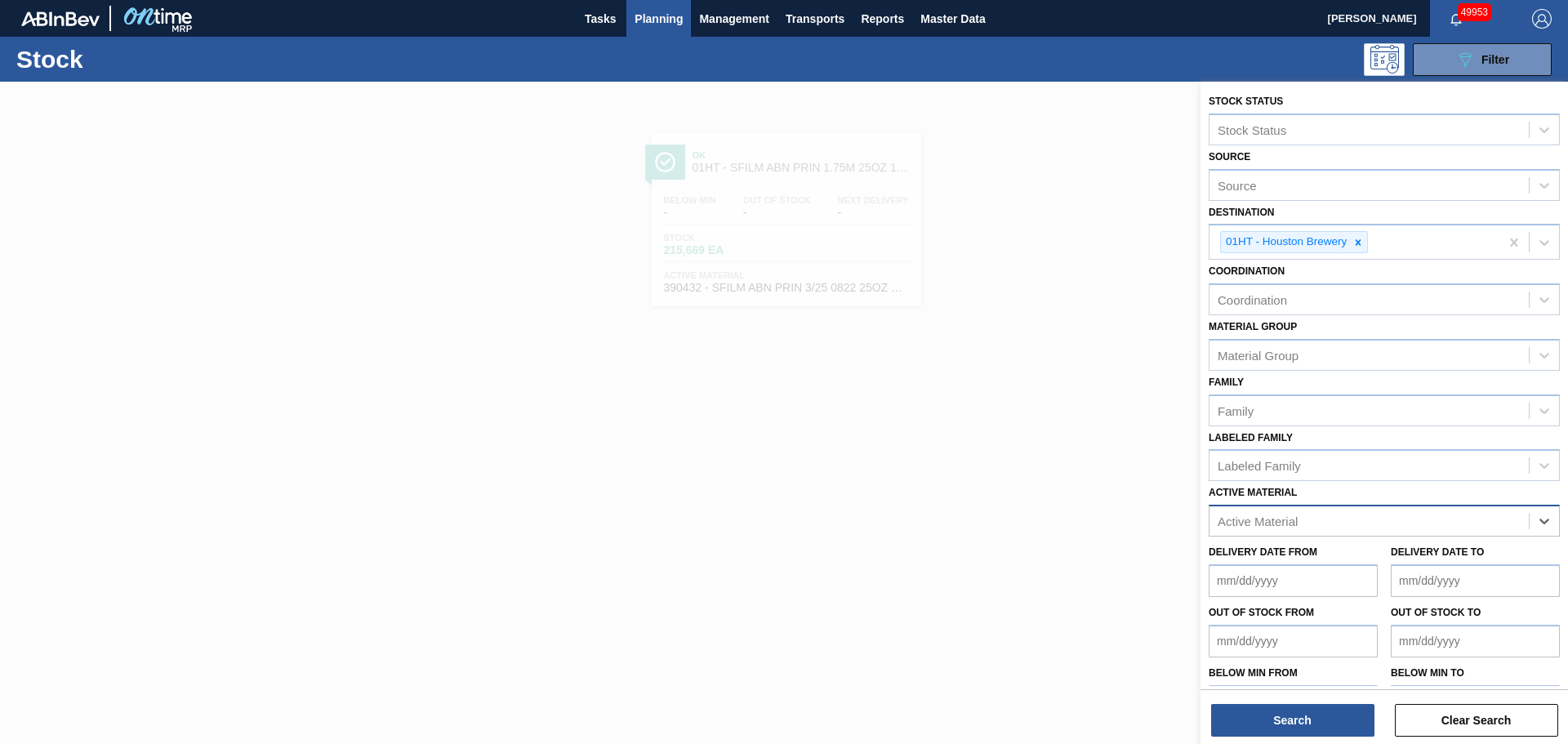
paste Material "390435"
type Material "390435"
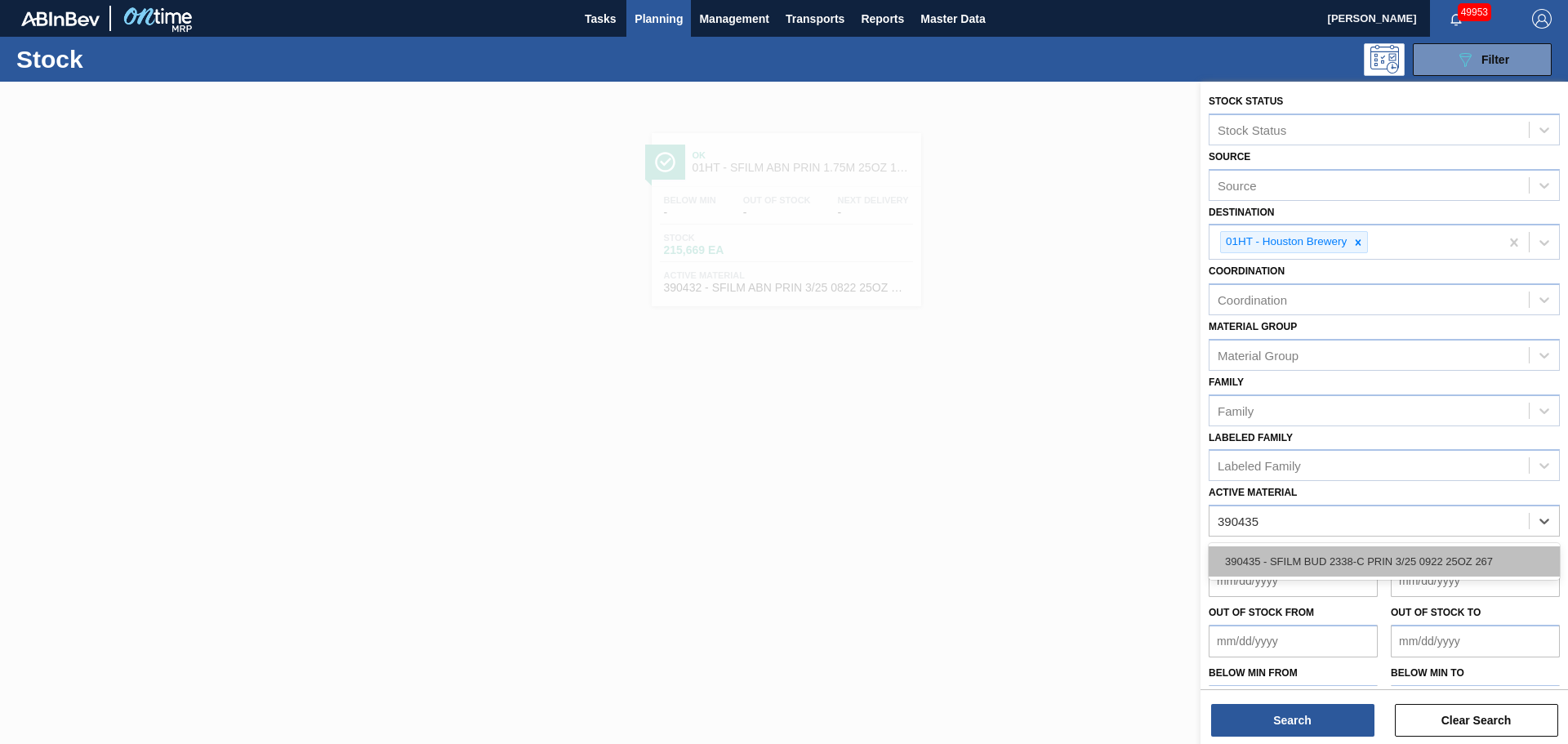
click at [1315, 558] on div "390435 - SFILM BUD 2338-C PRIN 3/25 0922 25OZ 267" at bounding box center [1384, 561] width 351 height 30
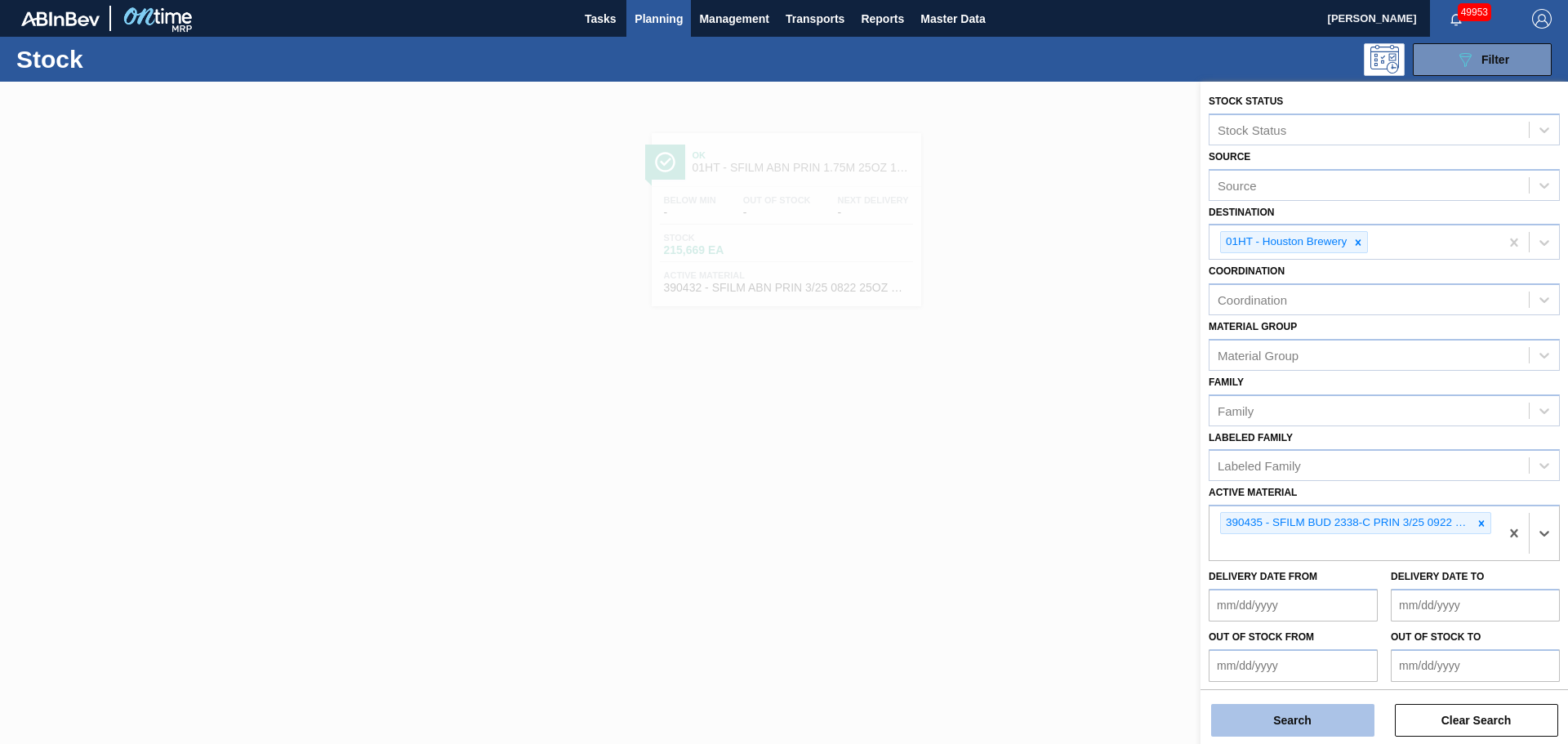
click at [1303, 721] on button "Search" at bounding box center [1292, 721] width 163 height 33
